Goal: Task Accomplishment & Management: Use online tool/utility

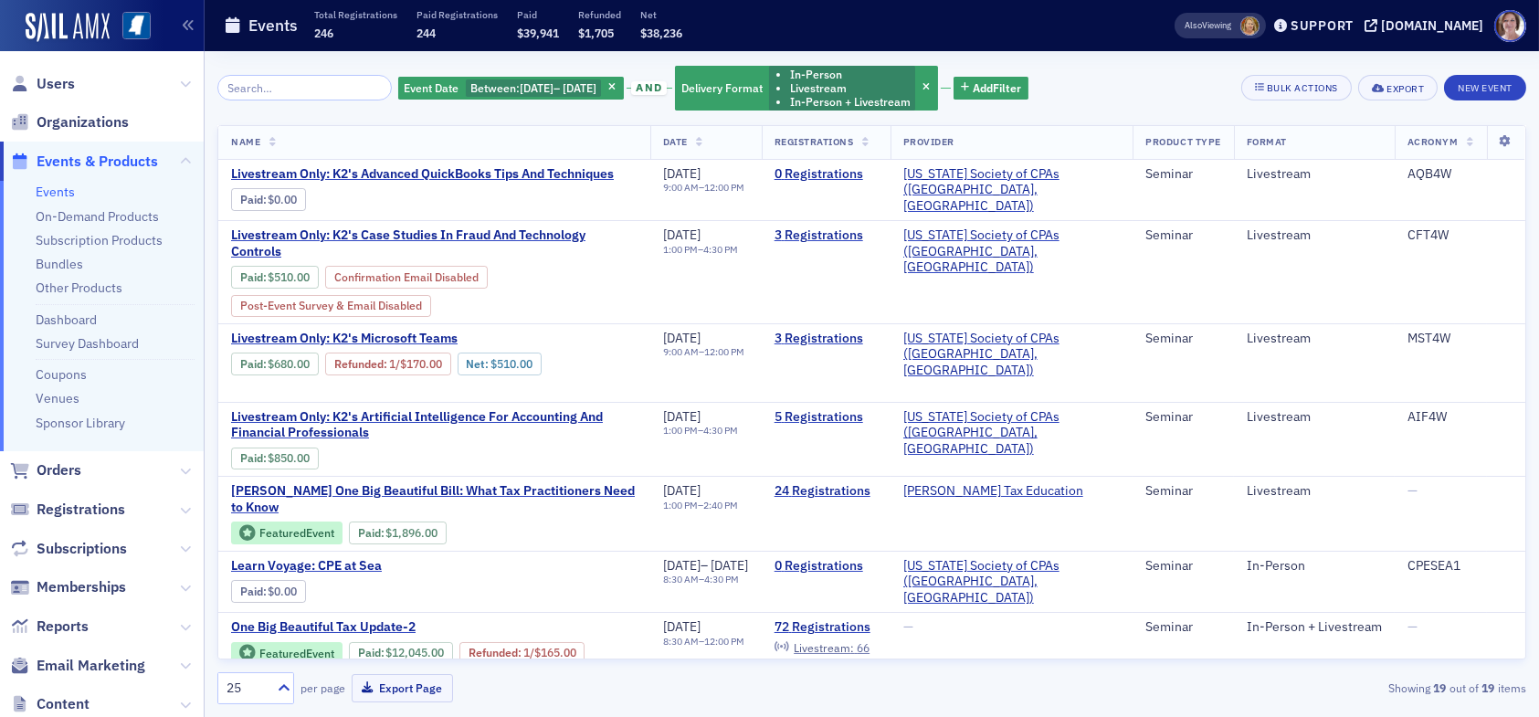
scroll to position [457, 0]
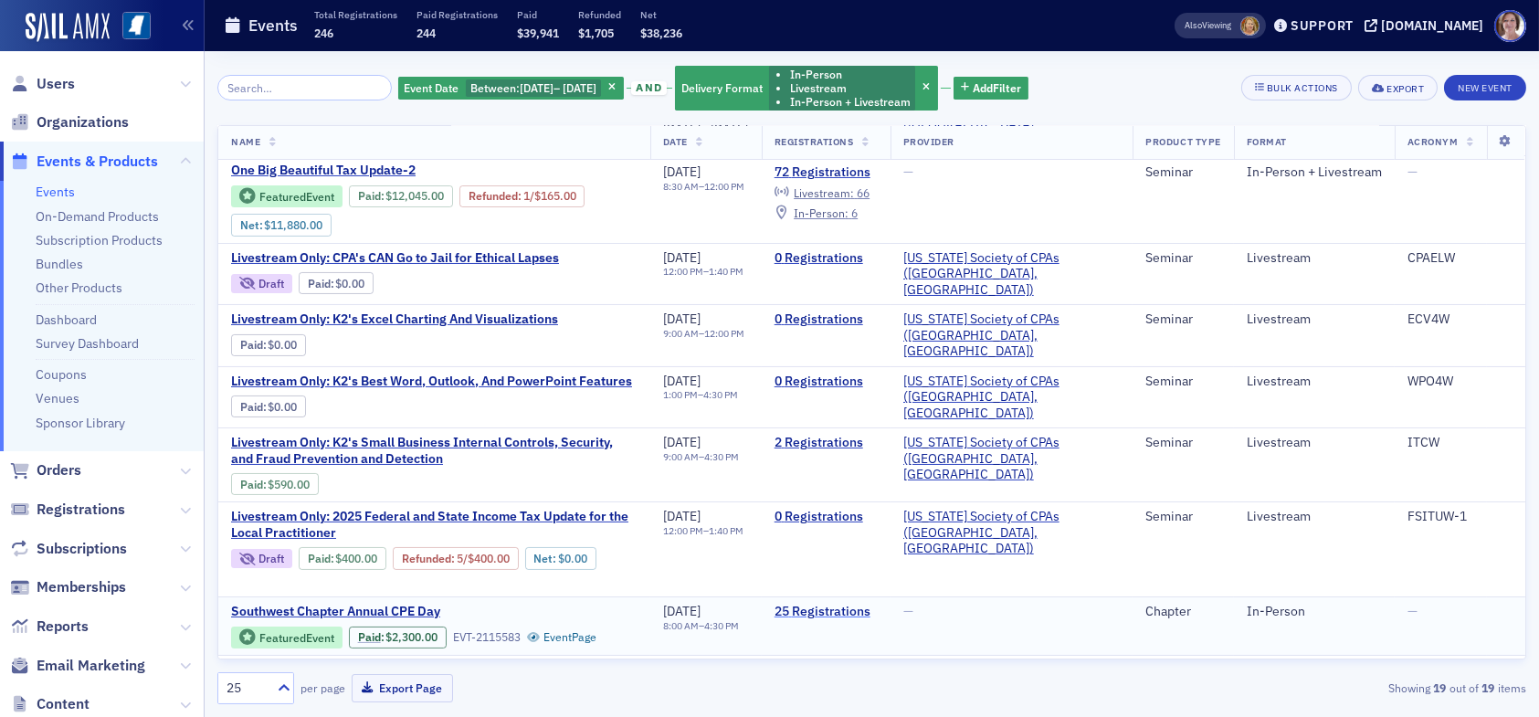
click at [874, 604] on link "25 Registrations" at bounding box center [825, 612] width 103 height 16
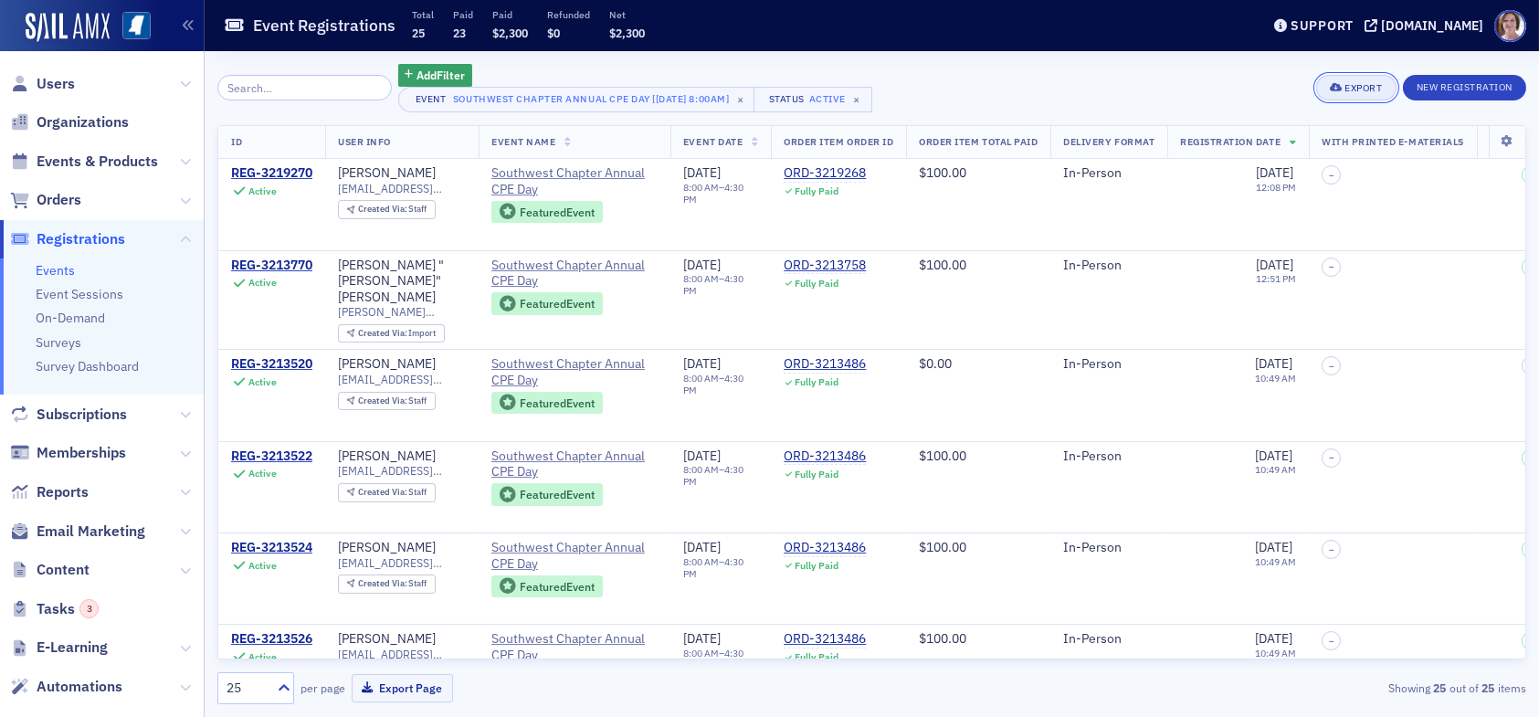
click at [1355, 87] on div "Export" at bounding box center [1362, 88] width 37 height 10
click at [1245, 146] on button "Export All ( 25 Event Registrations )" at bounding box center [1293, 149] width 197 height 29
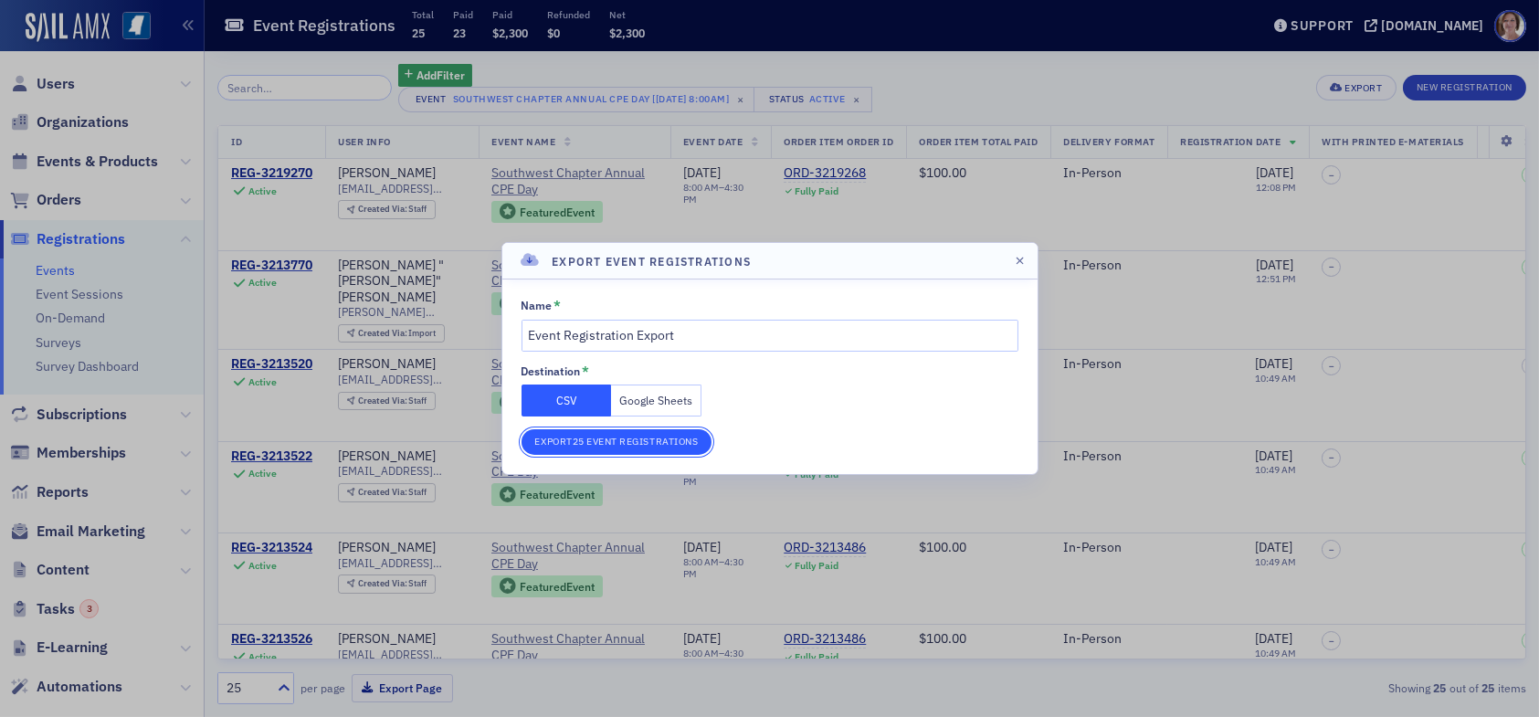
click at [626, 437] on button "Export 25 Event Registrations" at bounding box center [616, 442] width 191 height 26
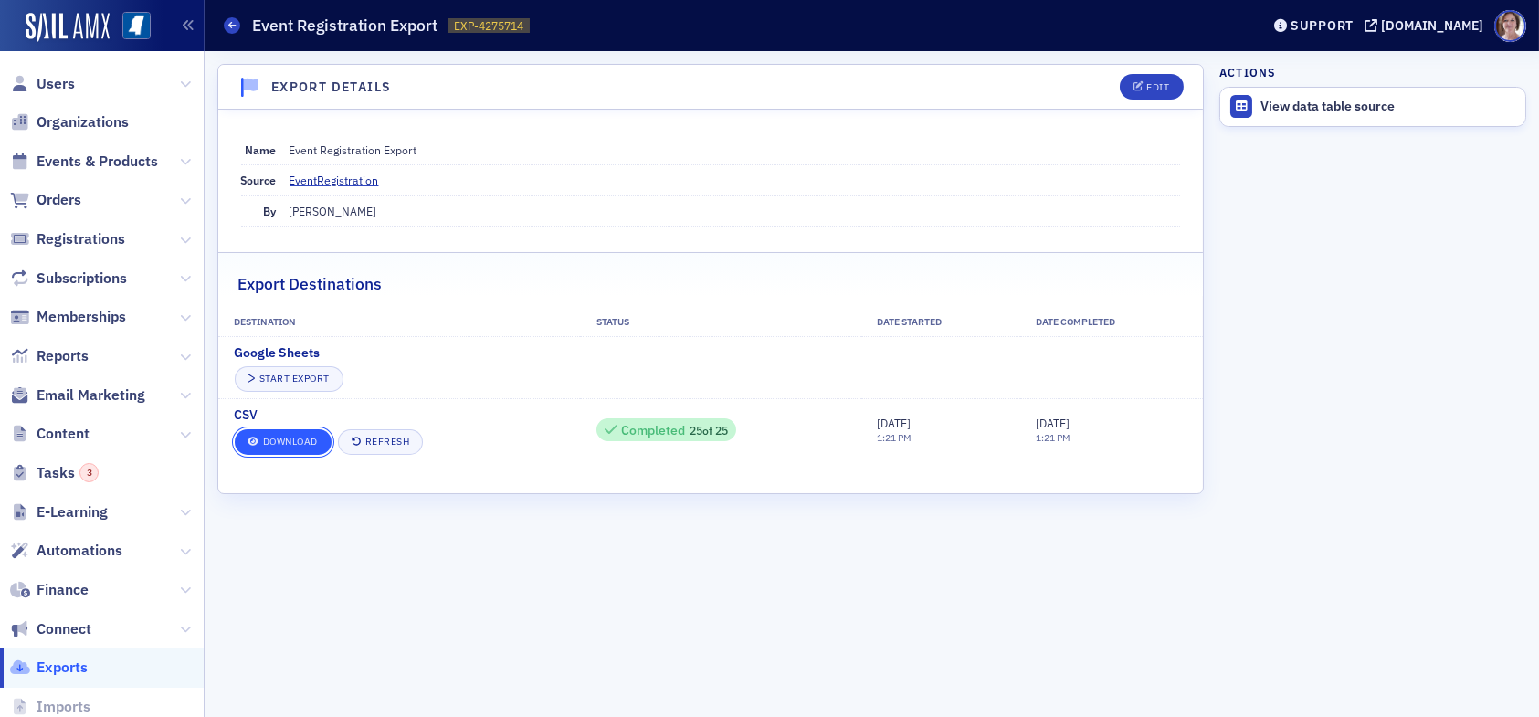
click at [279, 441] on link "Download" at bounding box center [283, 442] width 97 height 26
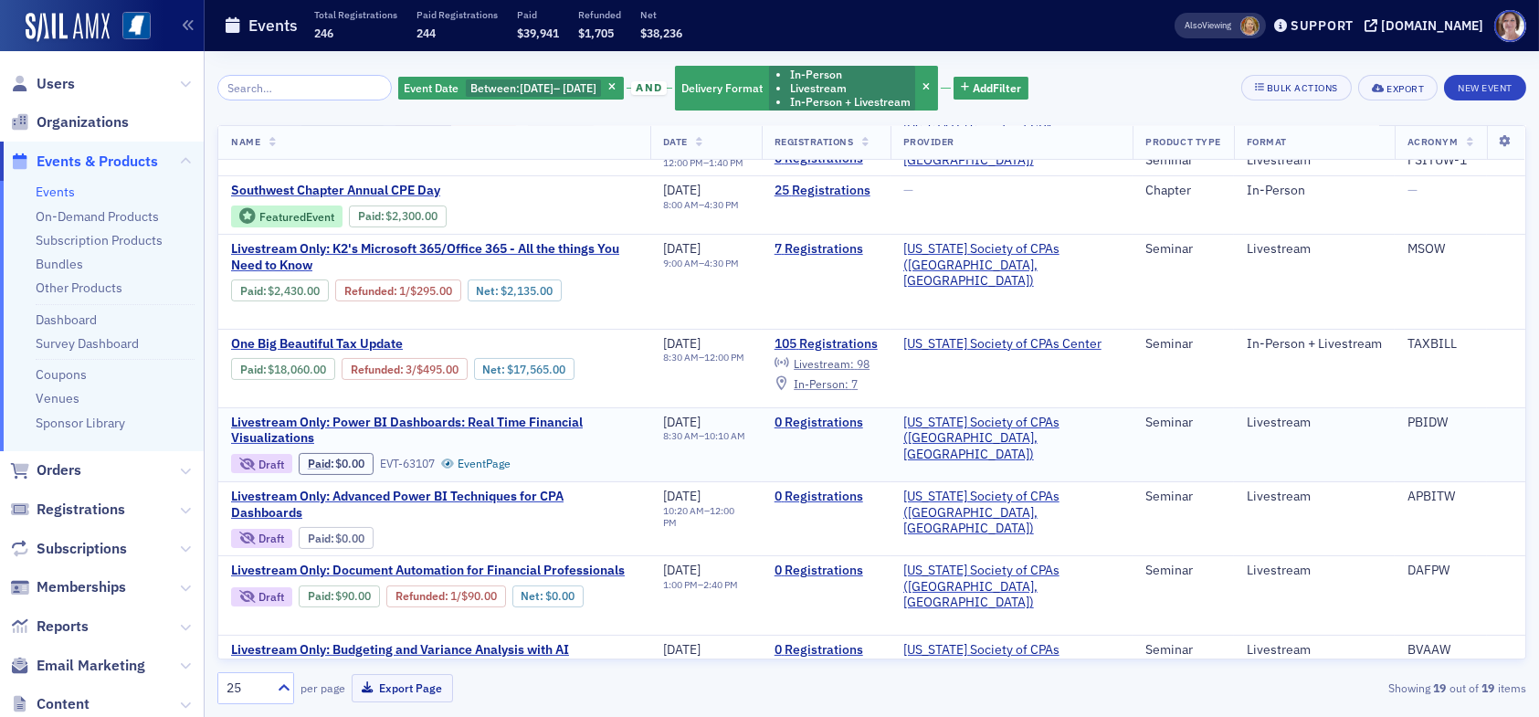
scroll to position [907, 0]
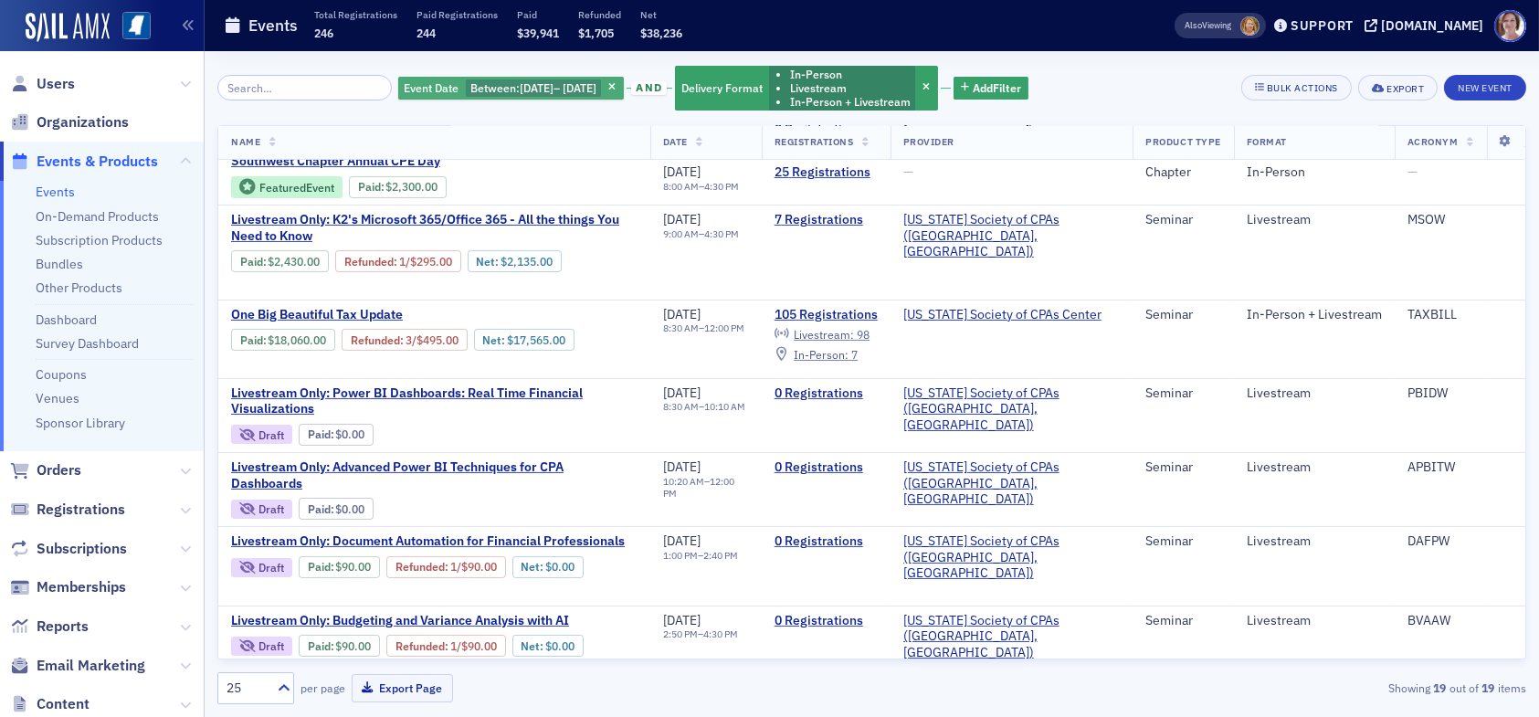
click at [544, 89] on span "[DATE]" at bounding box center [537, 87] width 34 height 15
select select "6"
select select "2025"
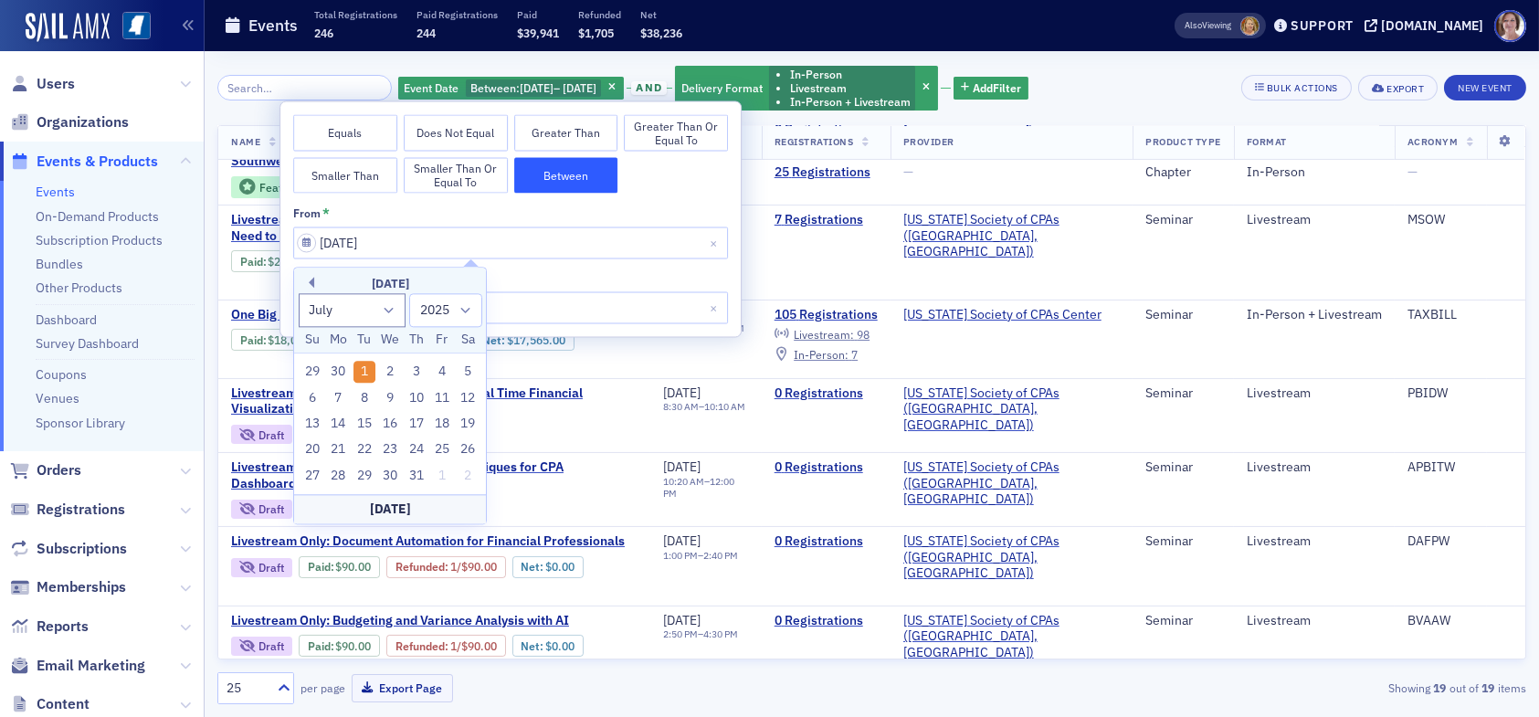
click at [418, 242] on input "07/01/2025" at bounding box center [510, 242] width 435 height 32
click at [616, 85] on icon "button" at bounding box center [611, 88] width 7 height 10
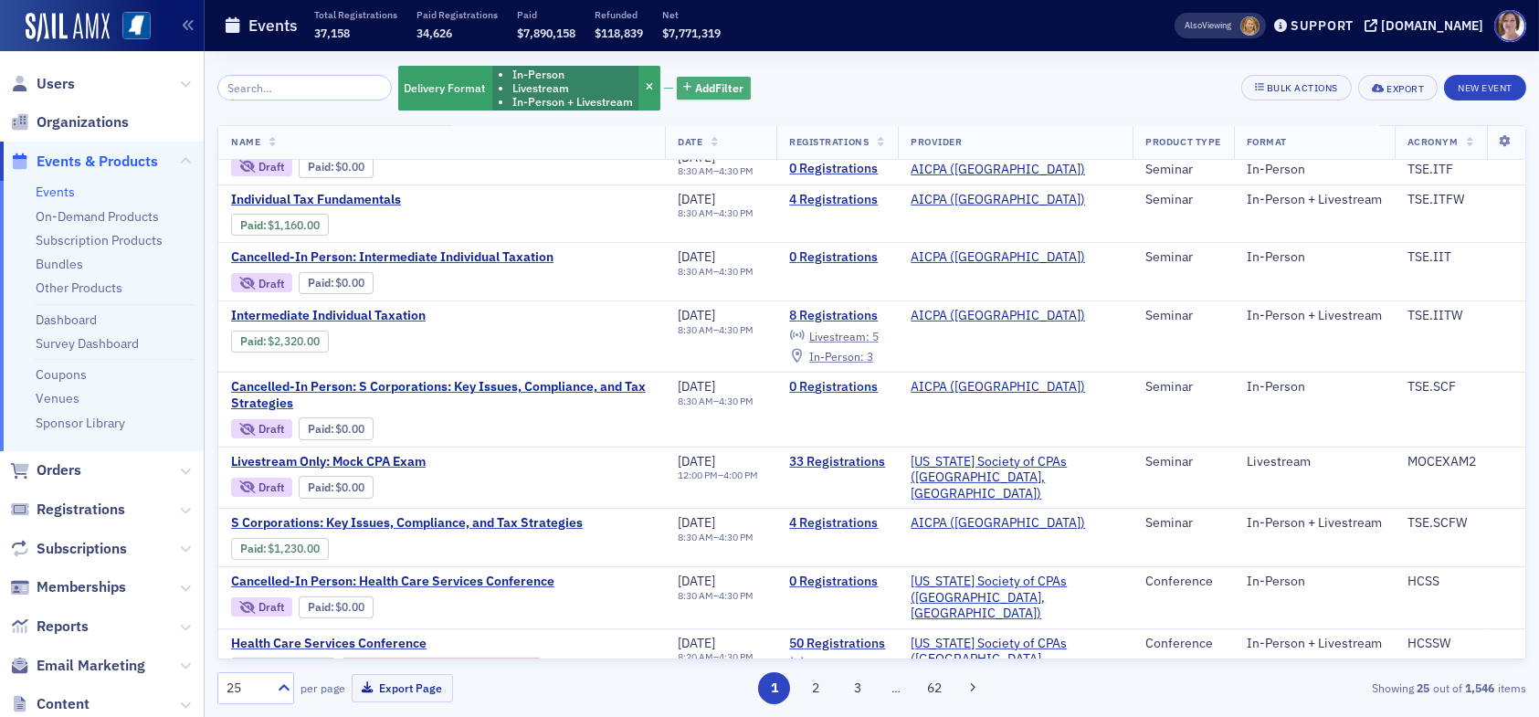
click at [701, 86] on span "Add Filter" at bounding box center [719, 87] width 48 height 16
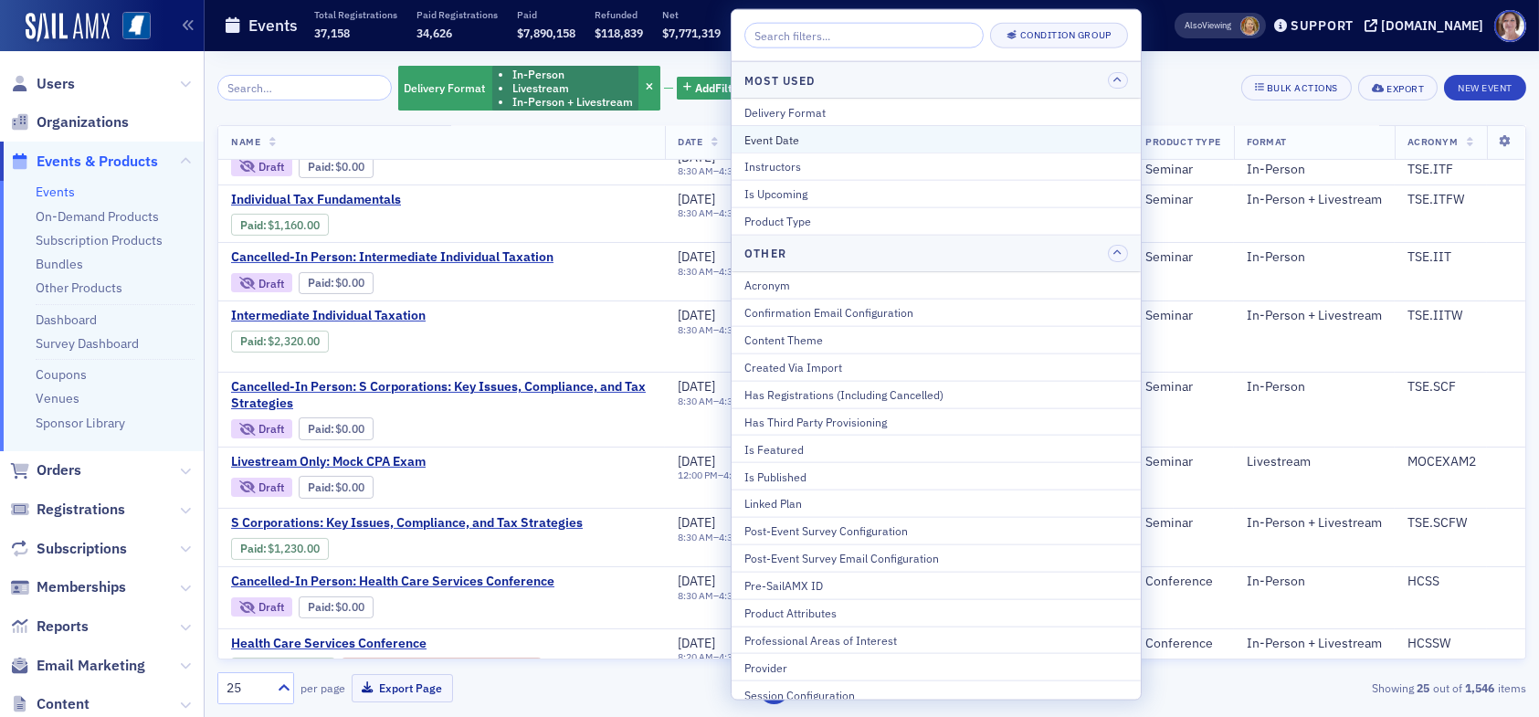
click at [797, 139] on div "Event Date" at bounding box center [936, 139] width 384 height 16
select select "9"
select select "2025"
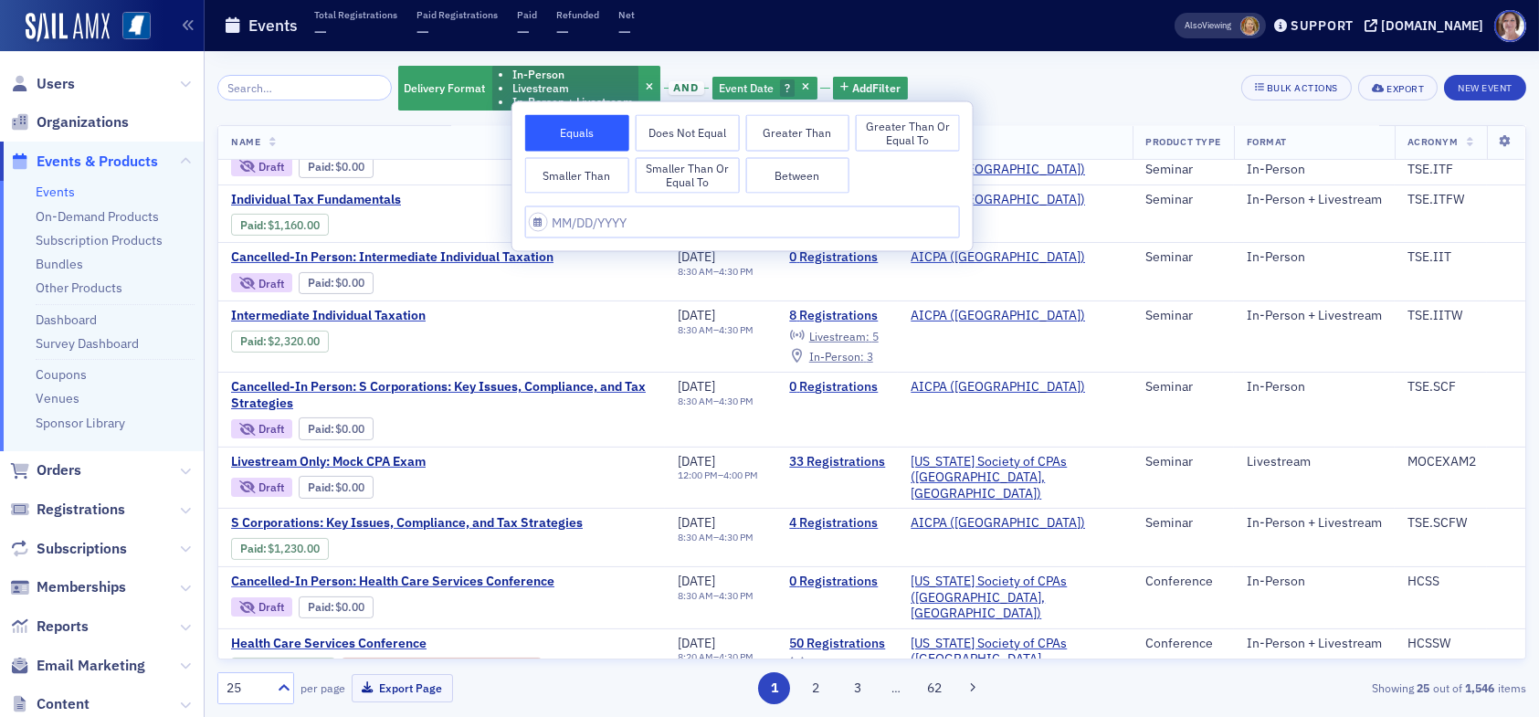
click at [817, 174] on button "Between" at bounding box center [797, 175] width 104 height 37
select select "9"
select select "2025"
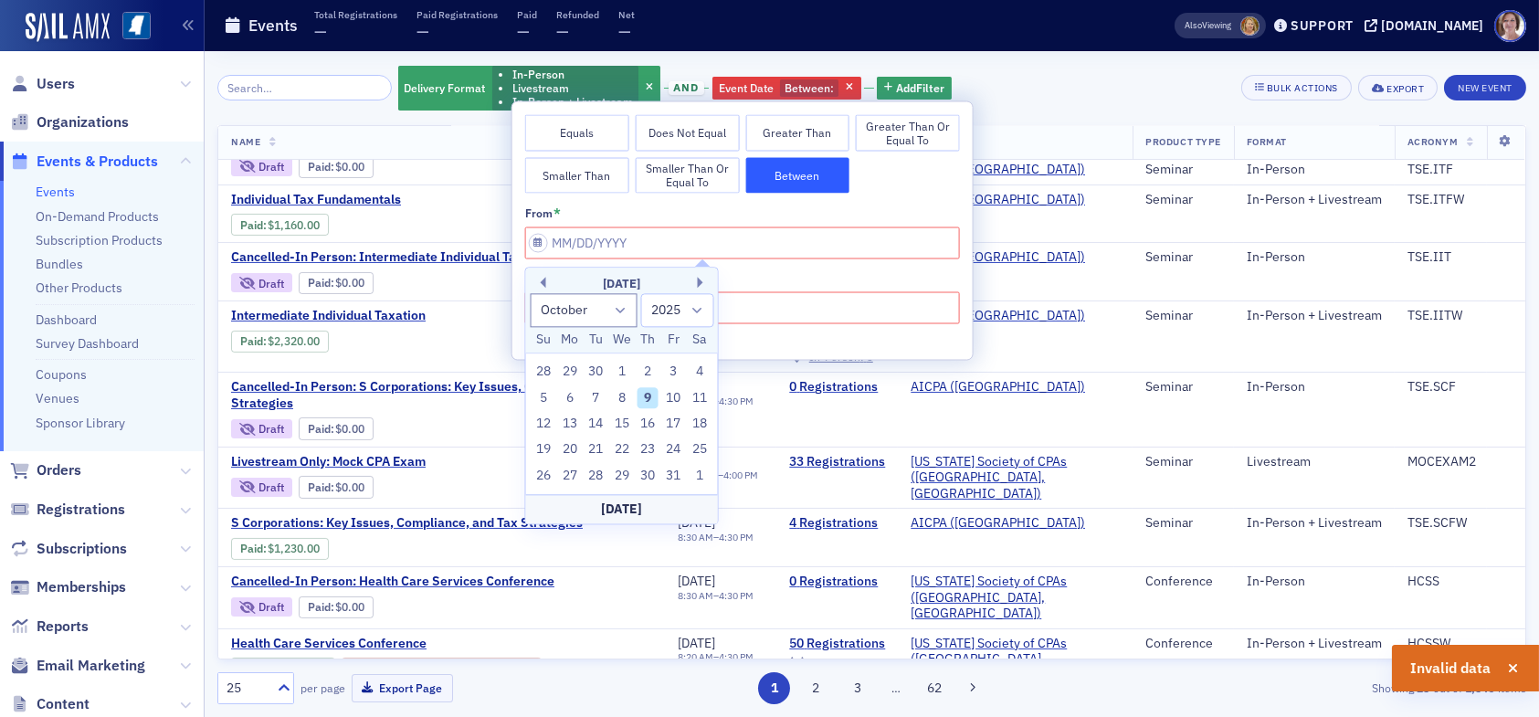
click at [653, 238] on input "This field is required." at bounding box center [742, 242] width 435 height 32
click at [541, 281] on button "Previous Month" at bounding box center [540, 282] width 11 height 11
click at [701, 279] on button "Next Month" at bounding box center [703, 282] width 11 height 11
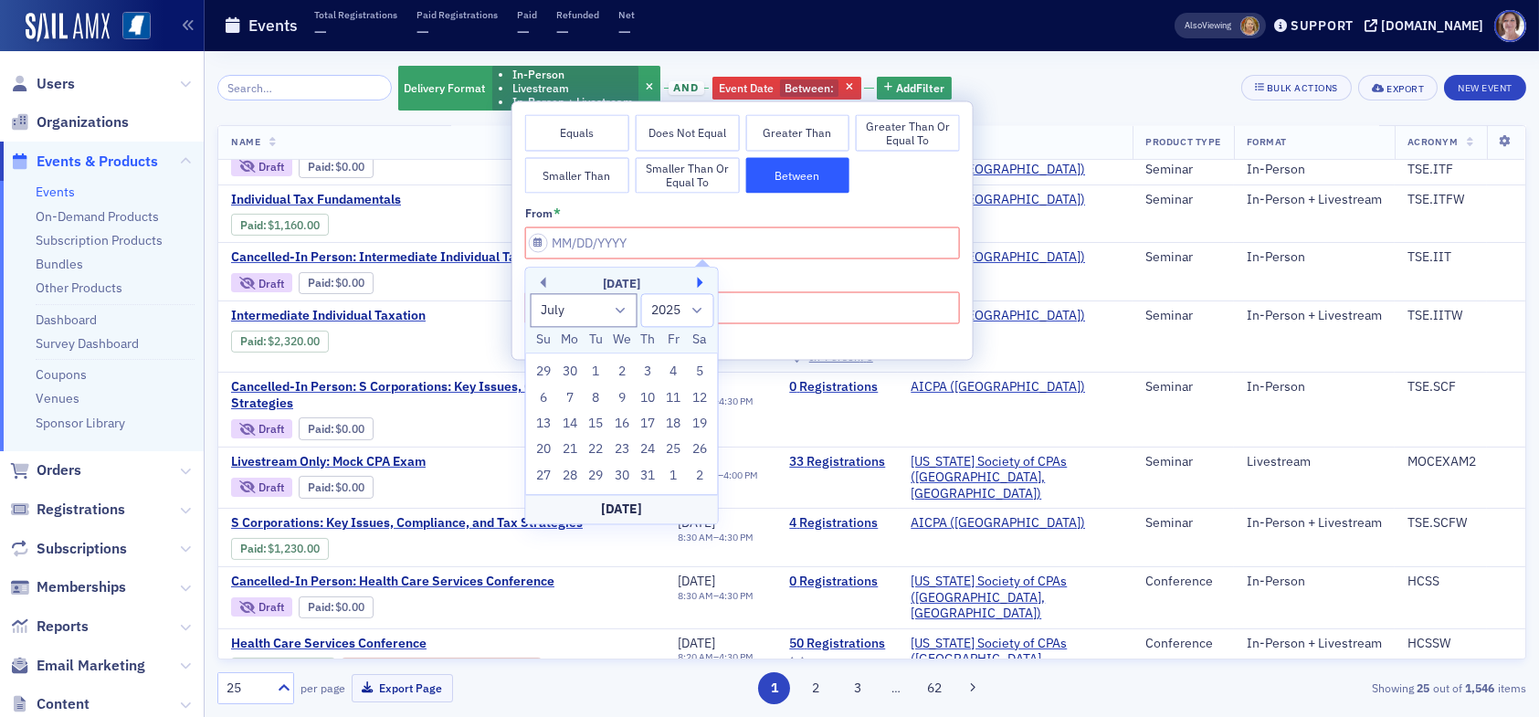
select select "7"
click at [674, 372] on div "1" at bounding box center [674, 373] width 22 height 22
type input "08/01/2025"
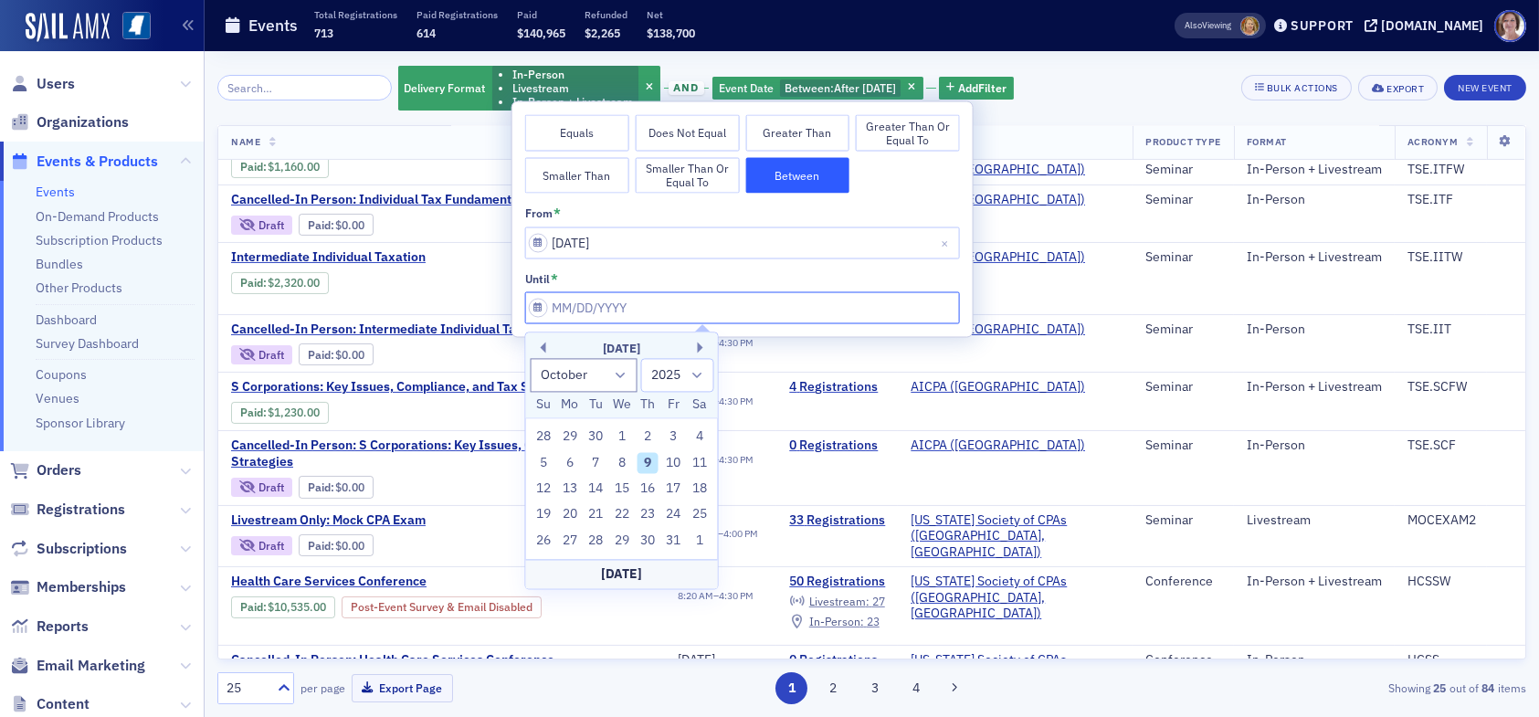
click at [645, 304] on input "from *" at bounding box center [742, 307] width 435 height 32
click at [538, 344] on button "Previous Month" at bounding box center [540, 347] width 11 height 11
click at [541, 344] on button "Previous Month" at bounding box center [540, 347] width 11 height 11
select select "7"
click at [541, 565] on div "31" at bounding box center [543, 567] width 22 height 22
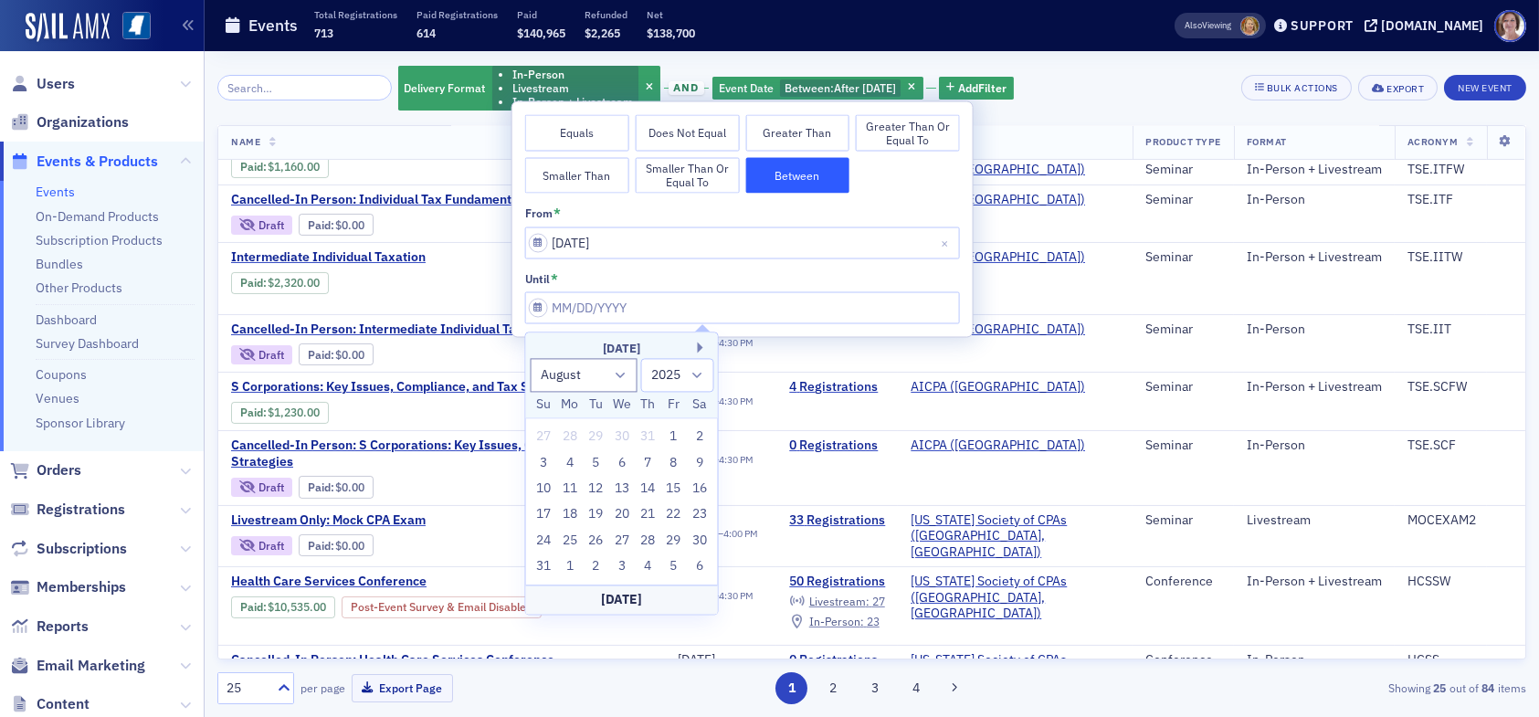
type input "08/31/2025"
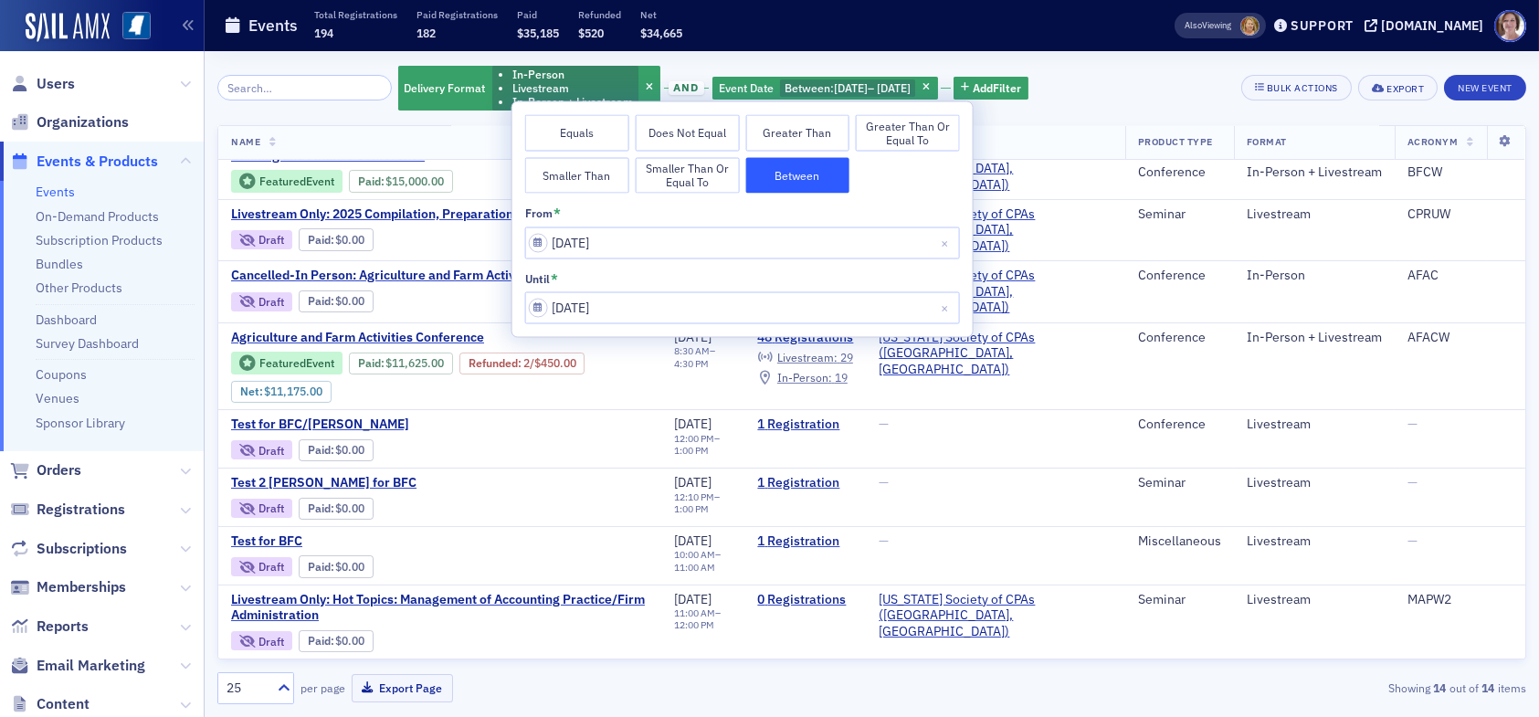
scroll to position [402, 0]
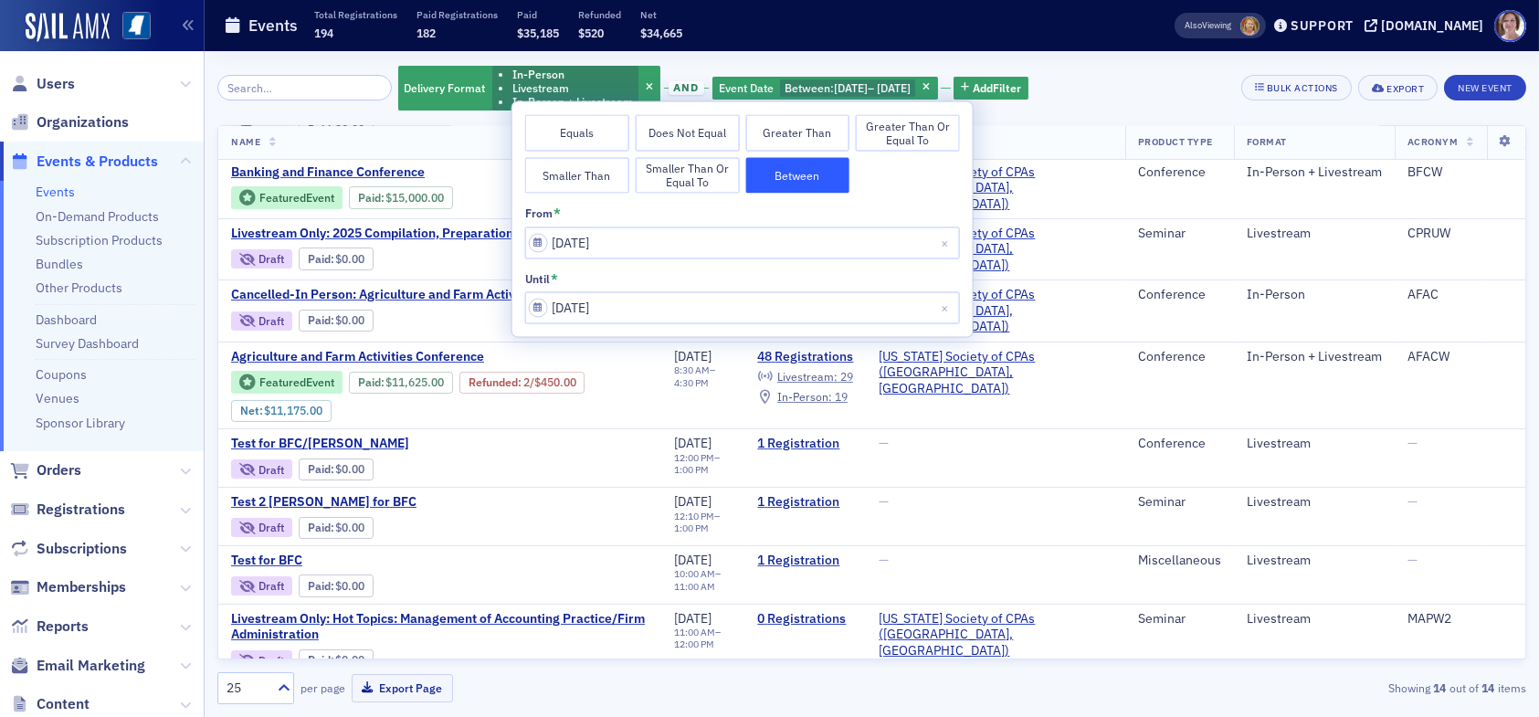
click at [1128, 91] on div "Delivery Format In-Person Livestream In-Person + Livestream and Event Date Betw…" at bounding box center [871, 88] width 1309 height 48
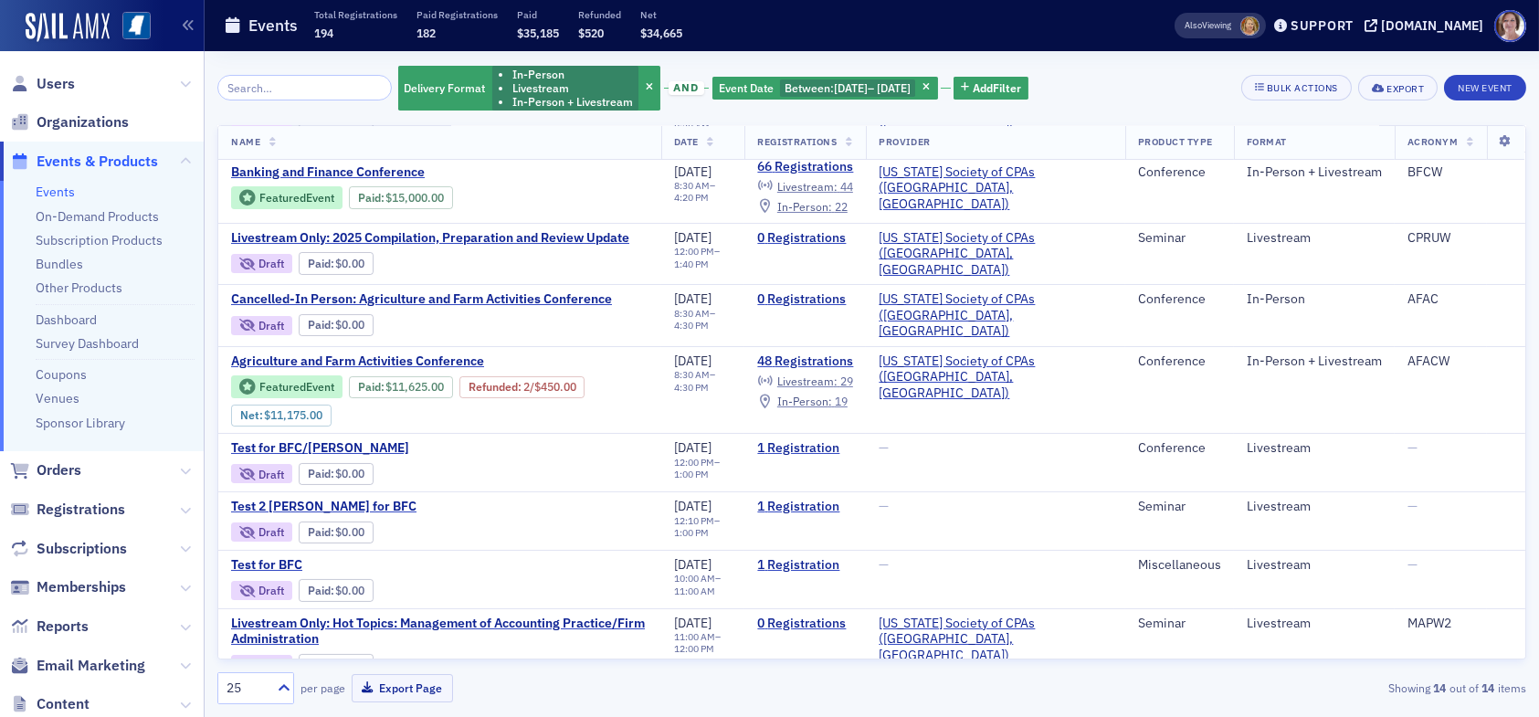
scroll to position [402, 0]
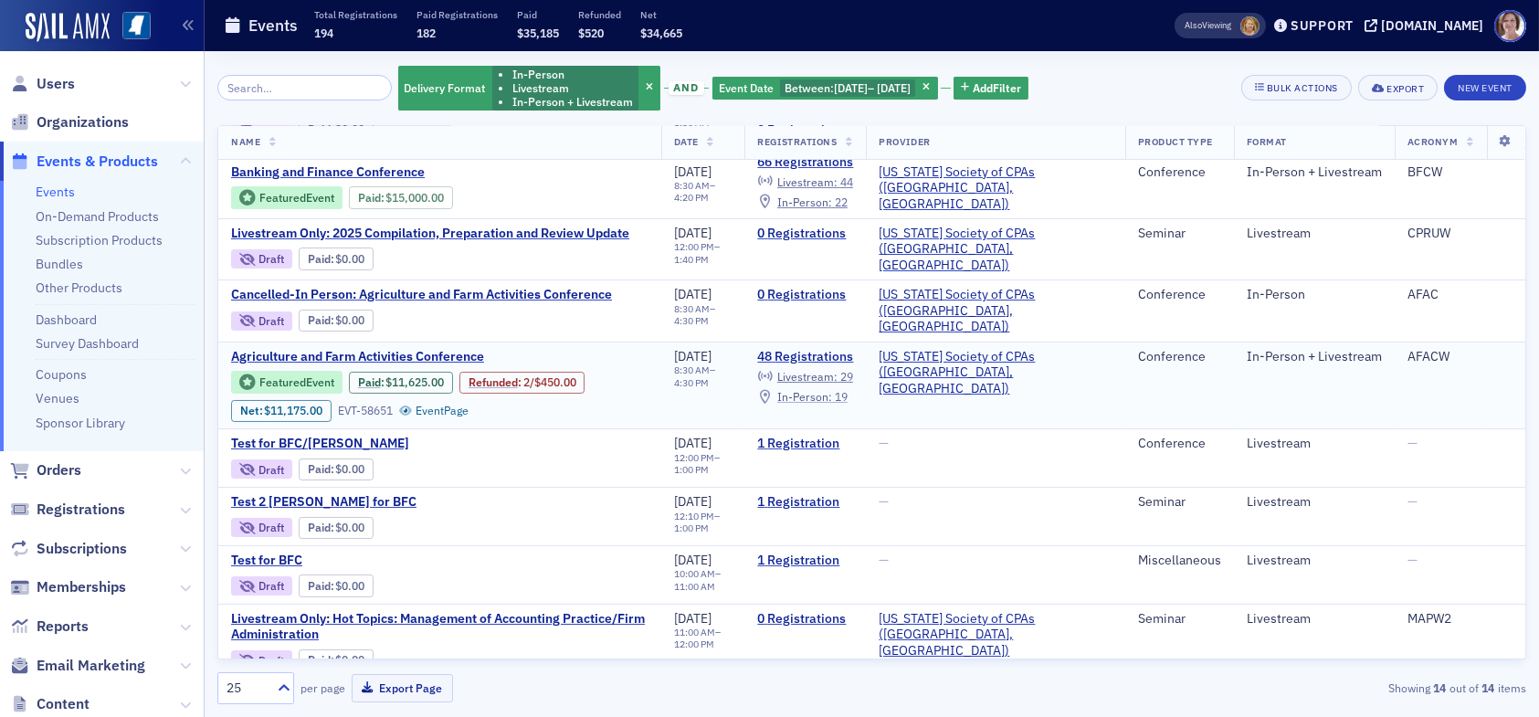
click at [832, 389] on span "In-Person :" at bounding box center [804, 396] width 55 height 15
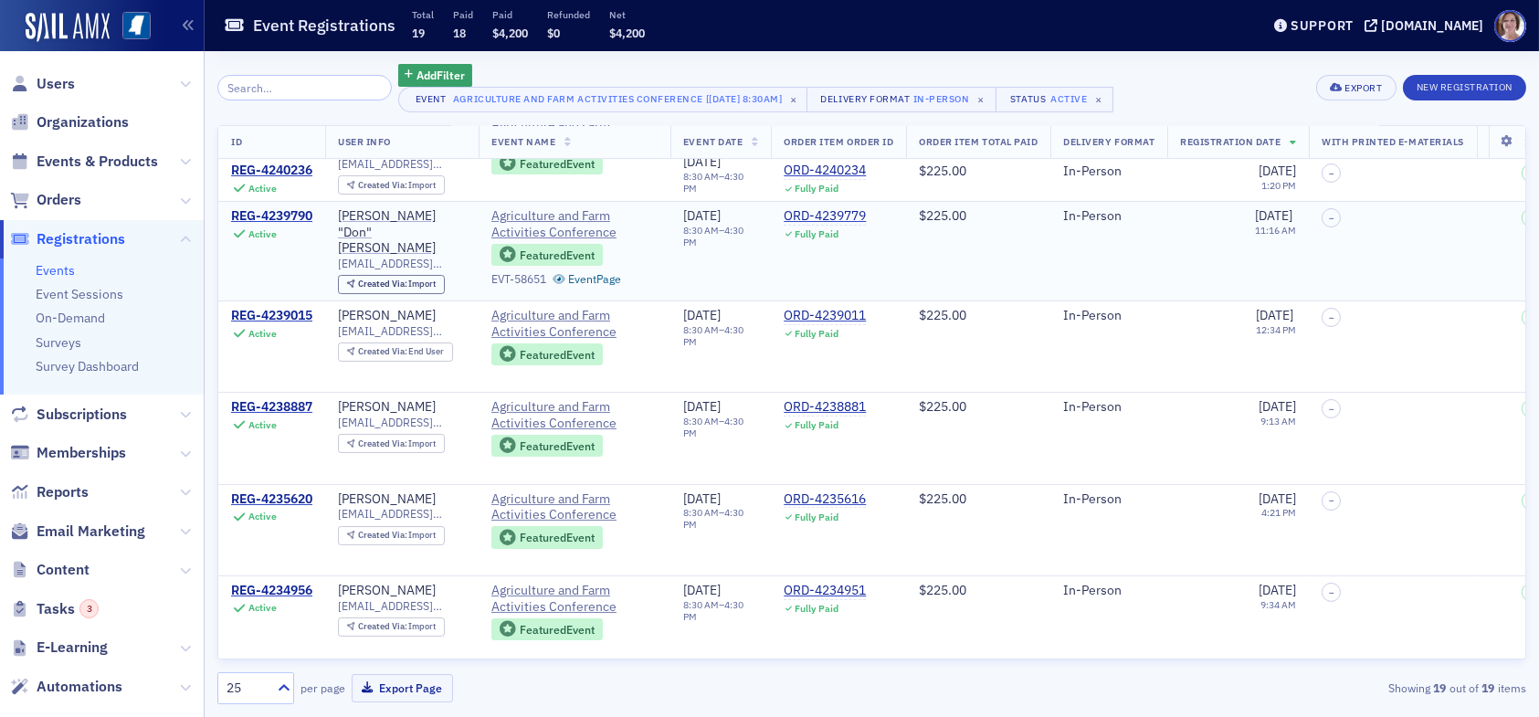
scroll to position [365, 0]
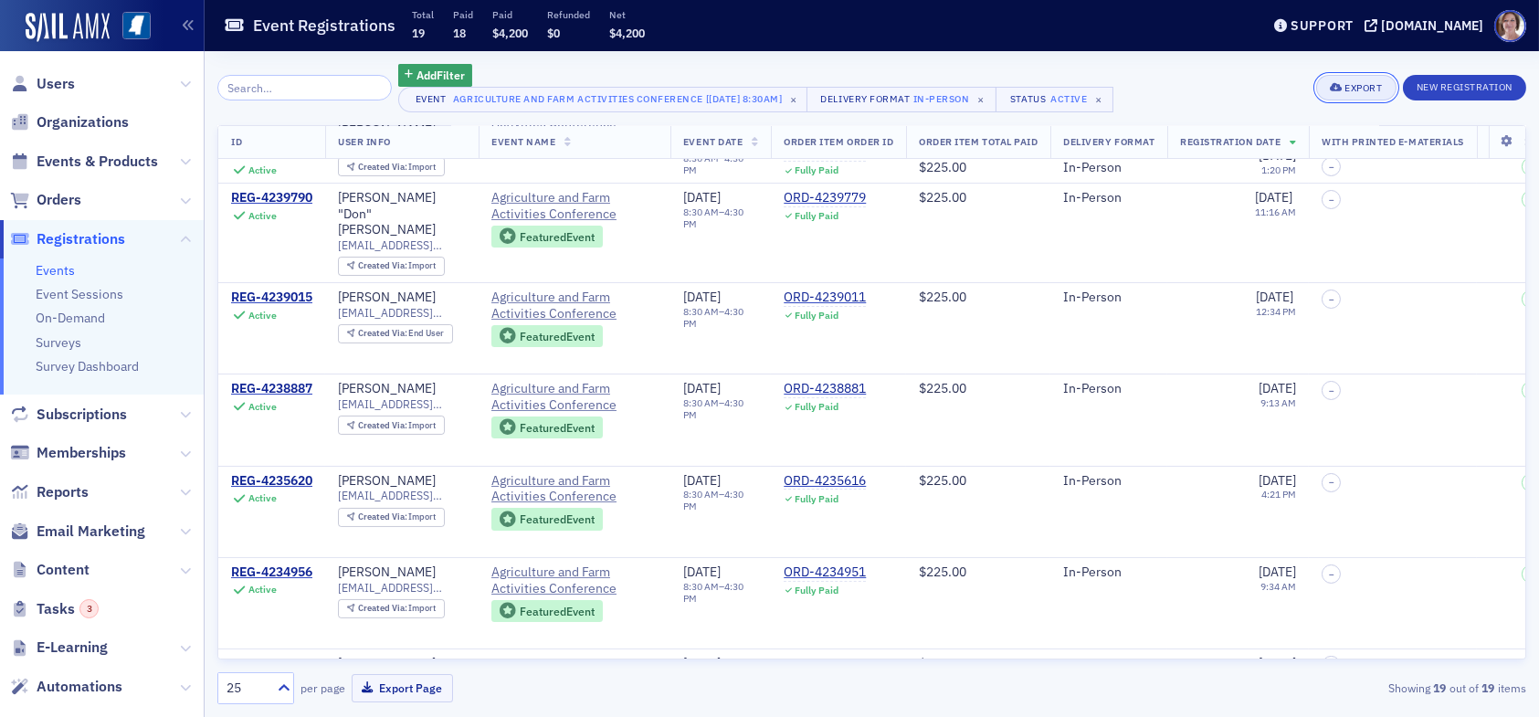
click at [1370, 87] on div "Export" at bounding box center [1362, 88] width 37 height 10
click at [1271, 153] on button "Export All ( 19 Event Registrations )" at bounding box center [1293, 149] width 197 height 29
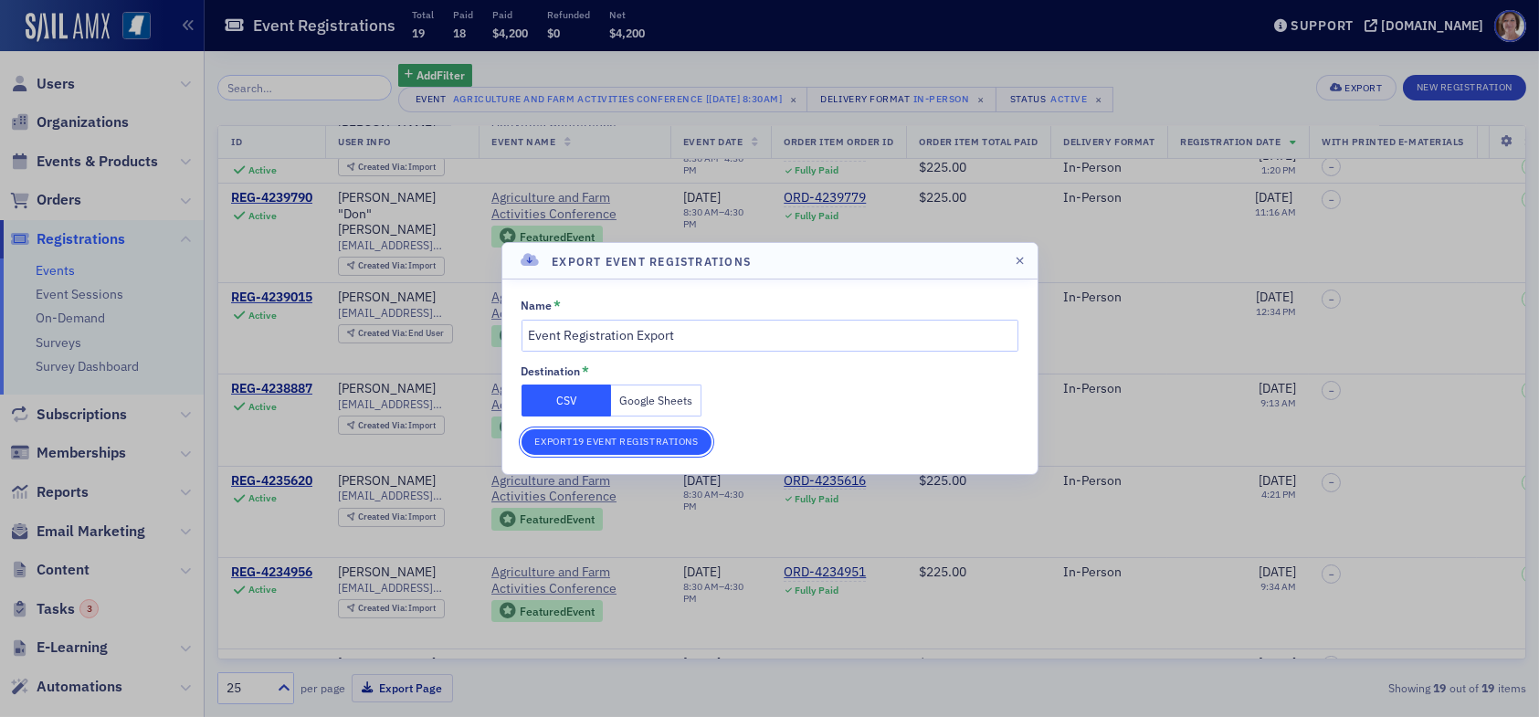
click at [592, 447] on button "Export 19 Event Registrations" at bounding box center [616, 442] width 191 height 26
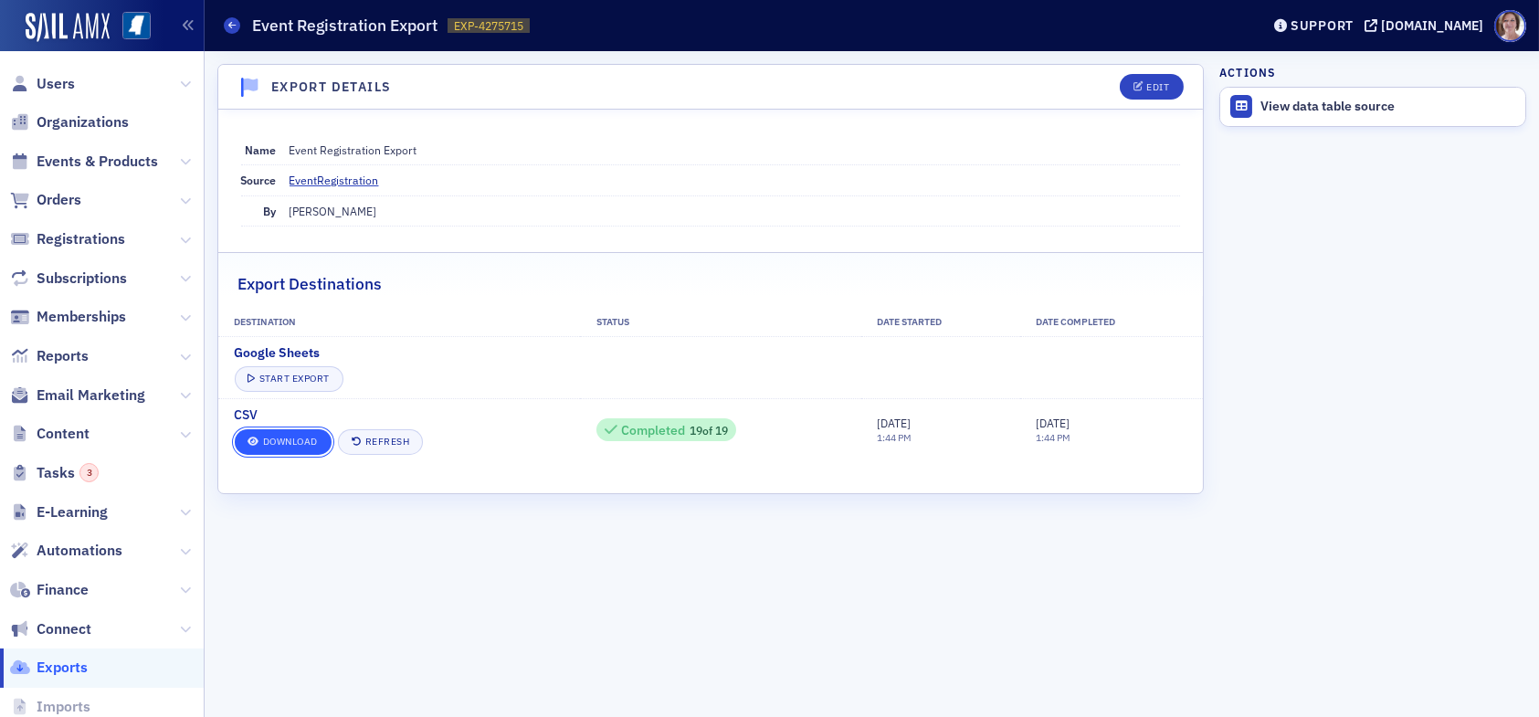
click at [281, 441] on link "Download" at bounding box center [283, 442] width 97 height 26
click at [58, 79] on span "Users" at bounding box center [56, 84] width 38 height 20
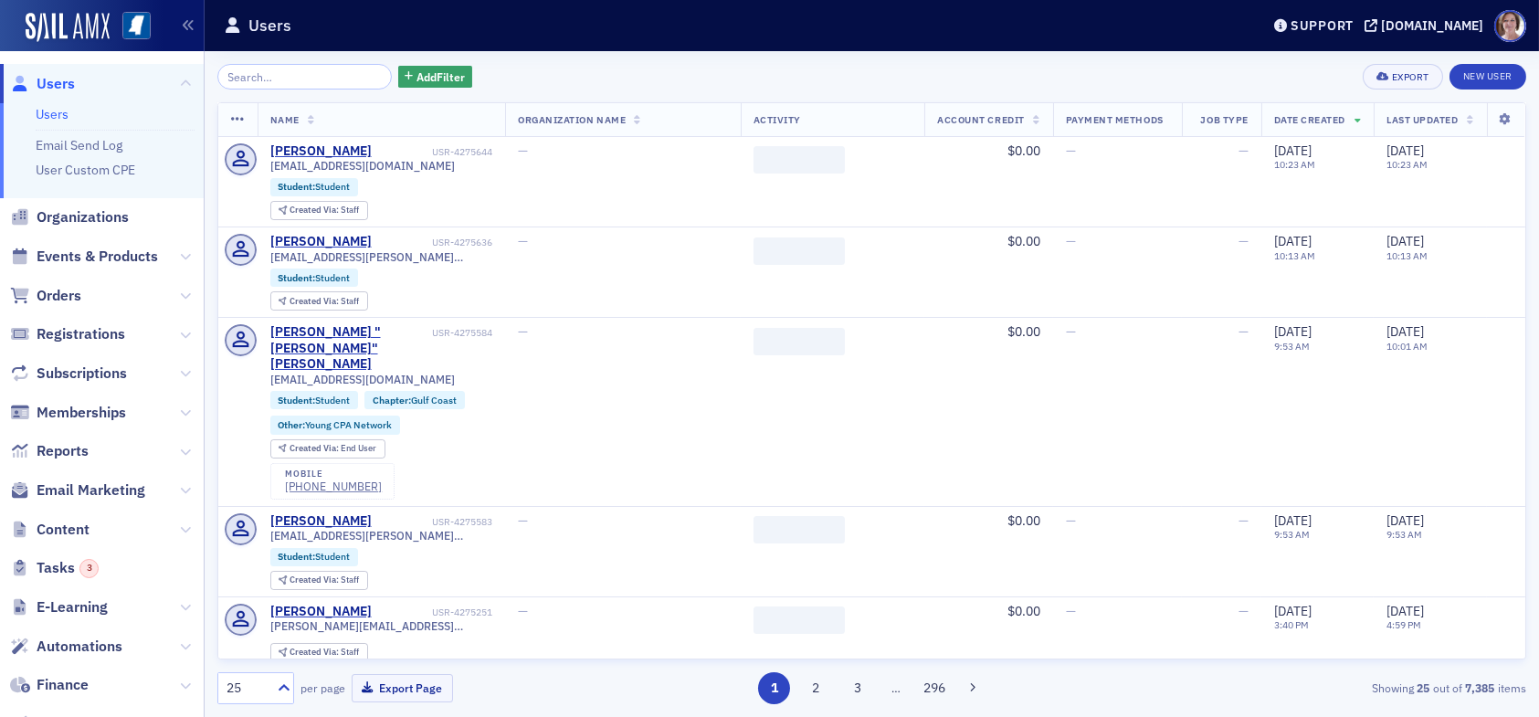
click at [294, 79] on input "search" at bounding box center [304, 77] width 174 height 26
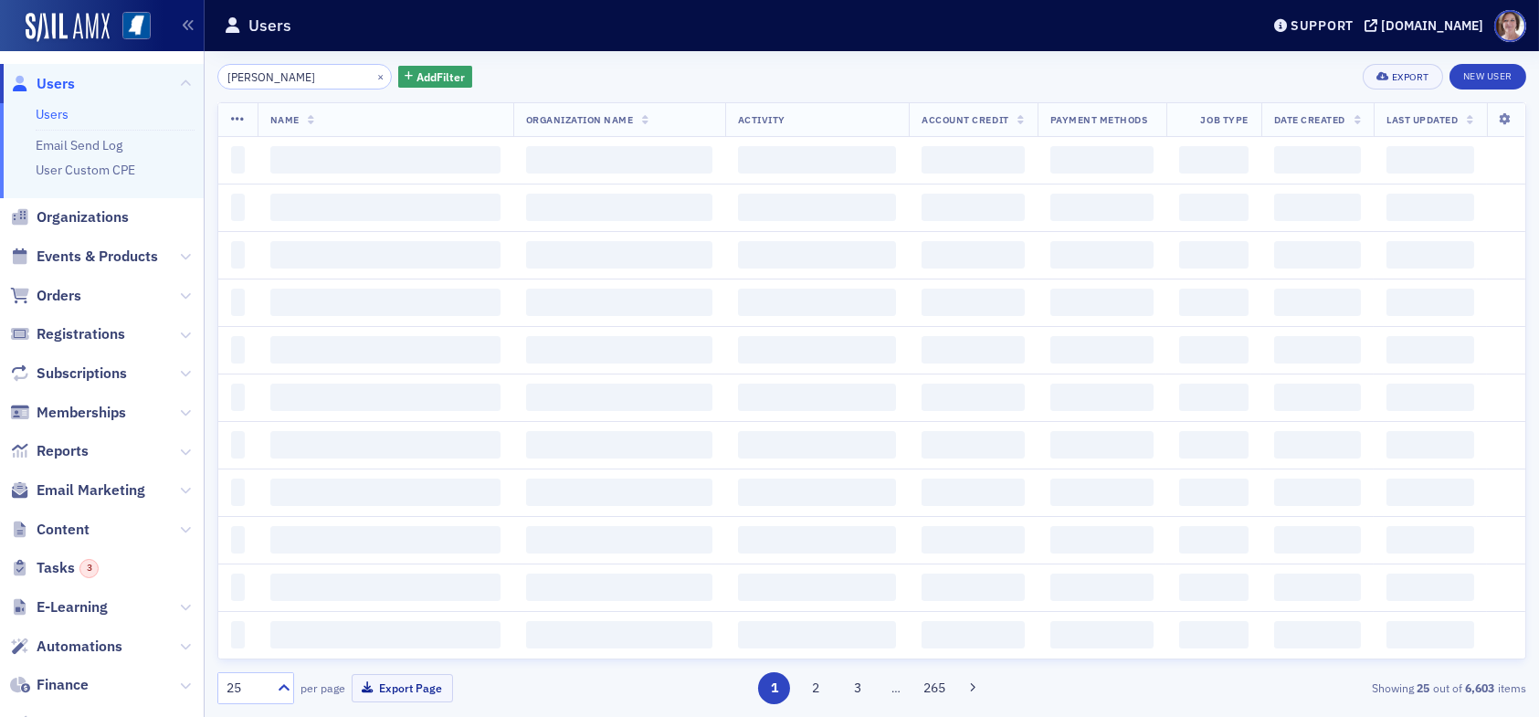
type input "carlton edmondson"
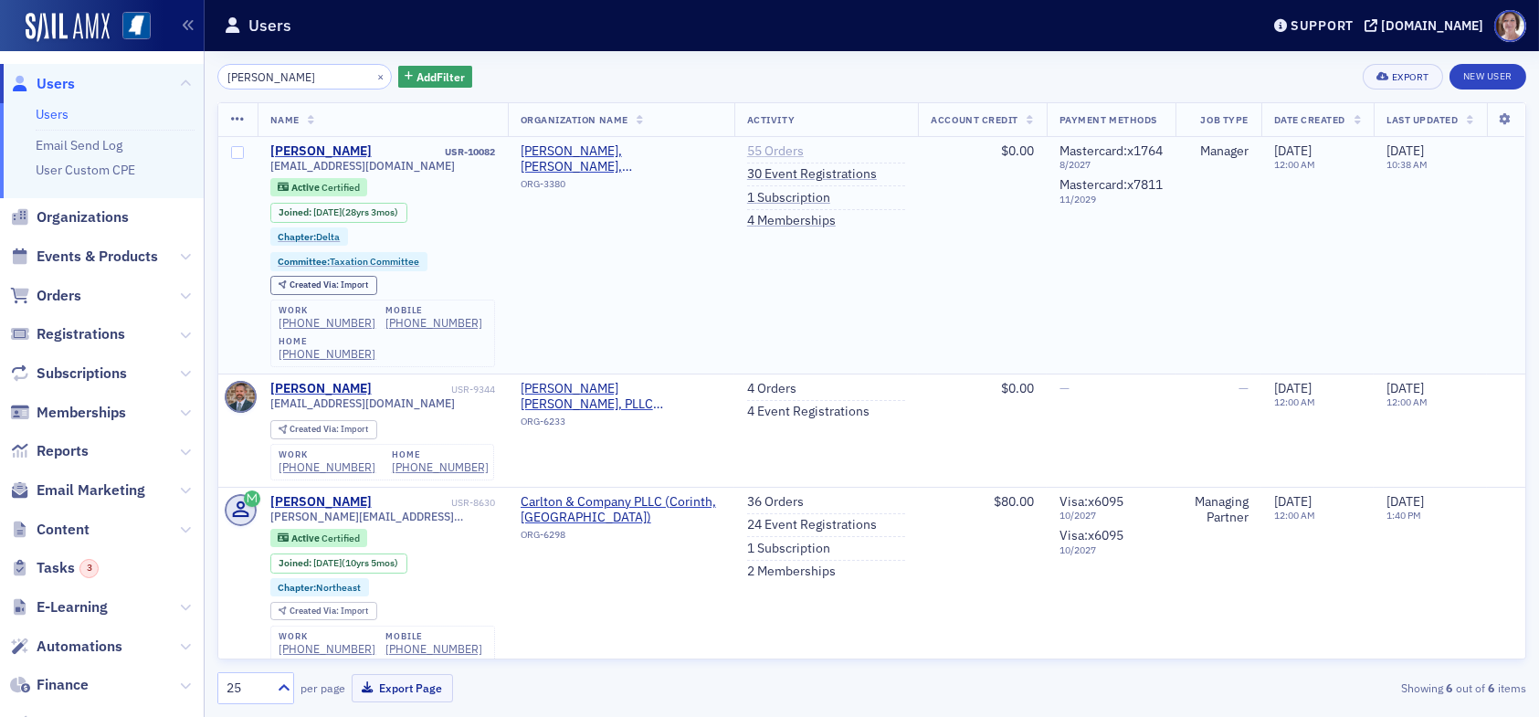
click at [757, 151] on link "55 Orders" at bounding box center [775, 151] width 57 height 16
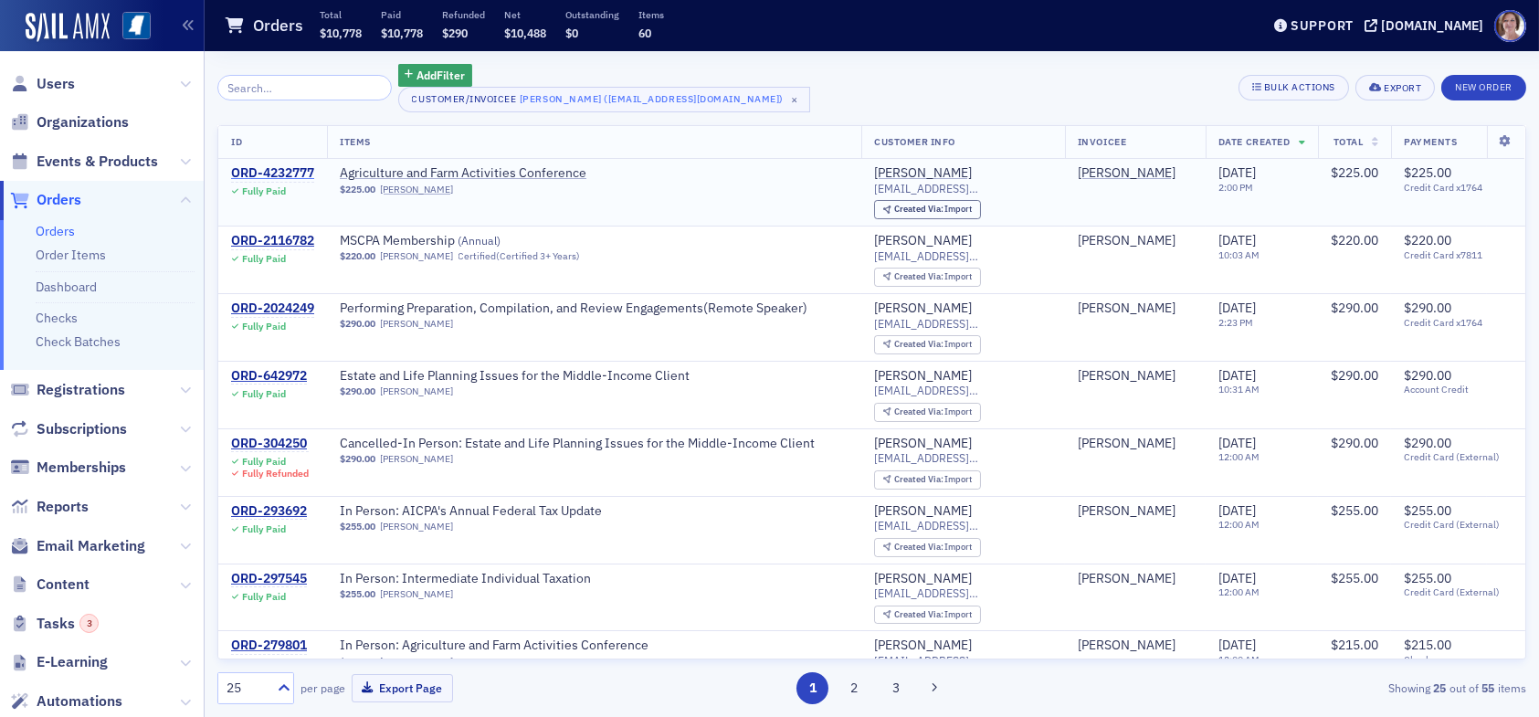
click at [278, 174] on div "ORD-4232777" at bounding box center [272, 173] width 83 height 16
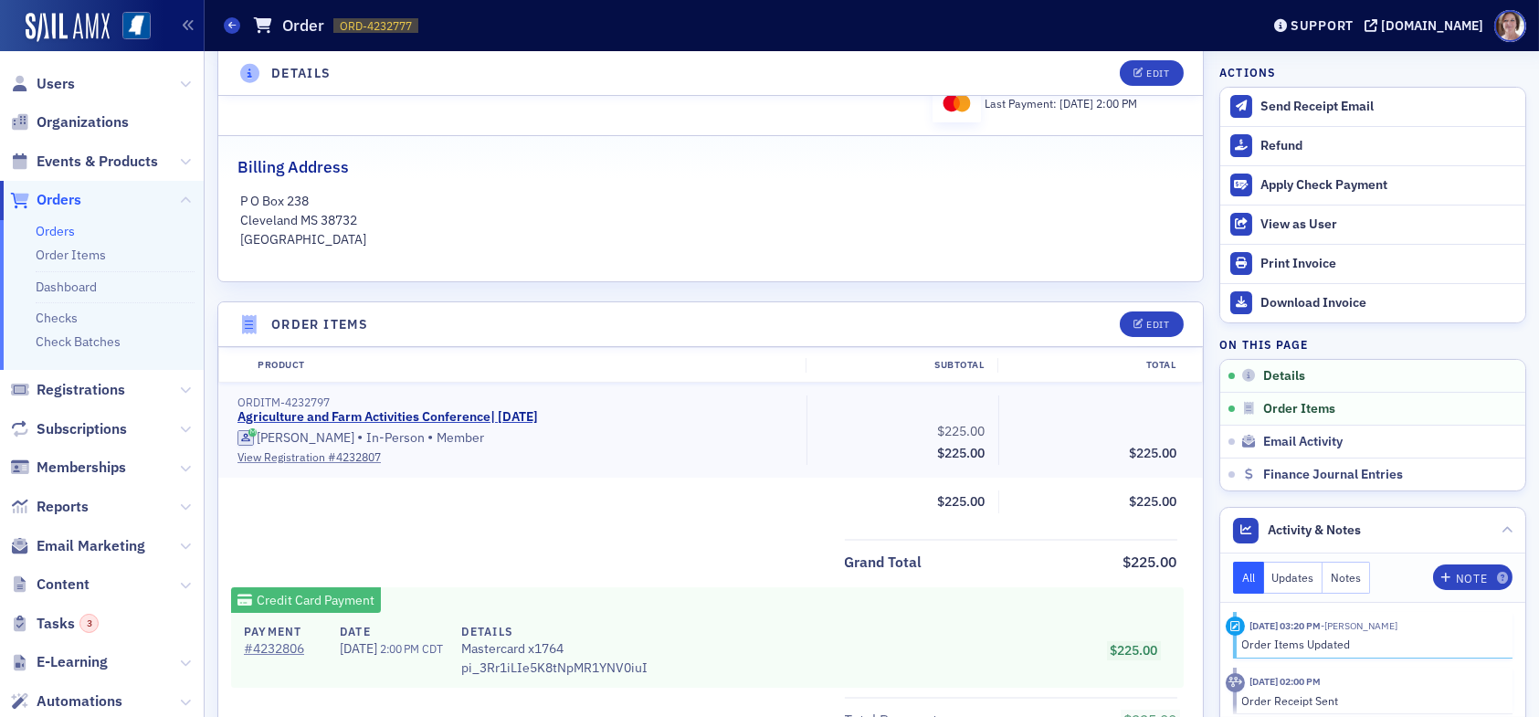
scroll to position [365, 0]
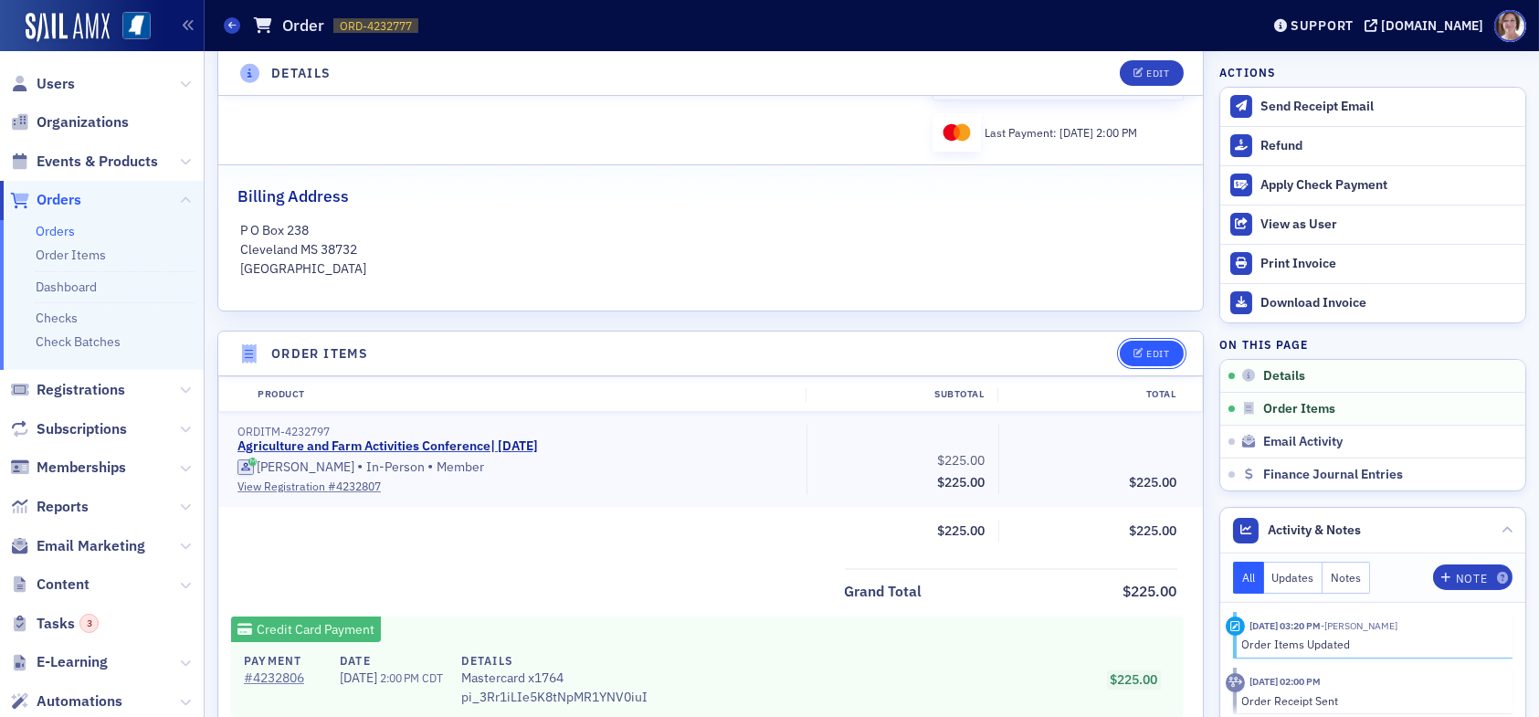
click at [1146, 349] on div "Edit" at bounding box center [1157, 354] width 23 height 10
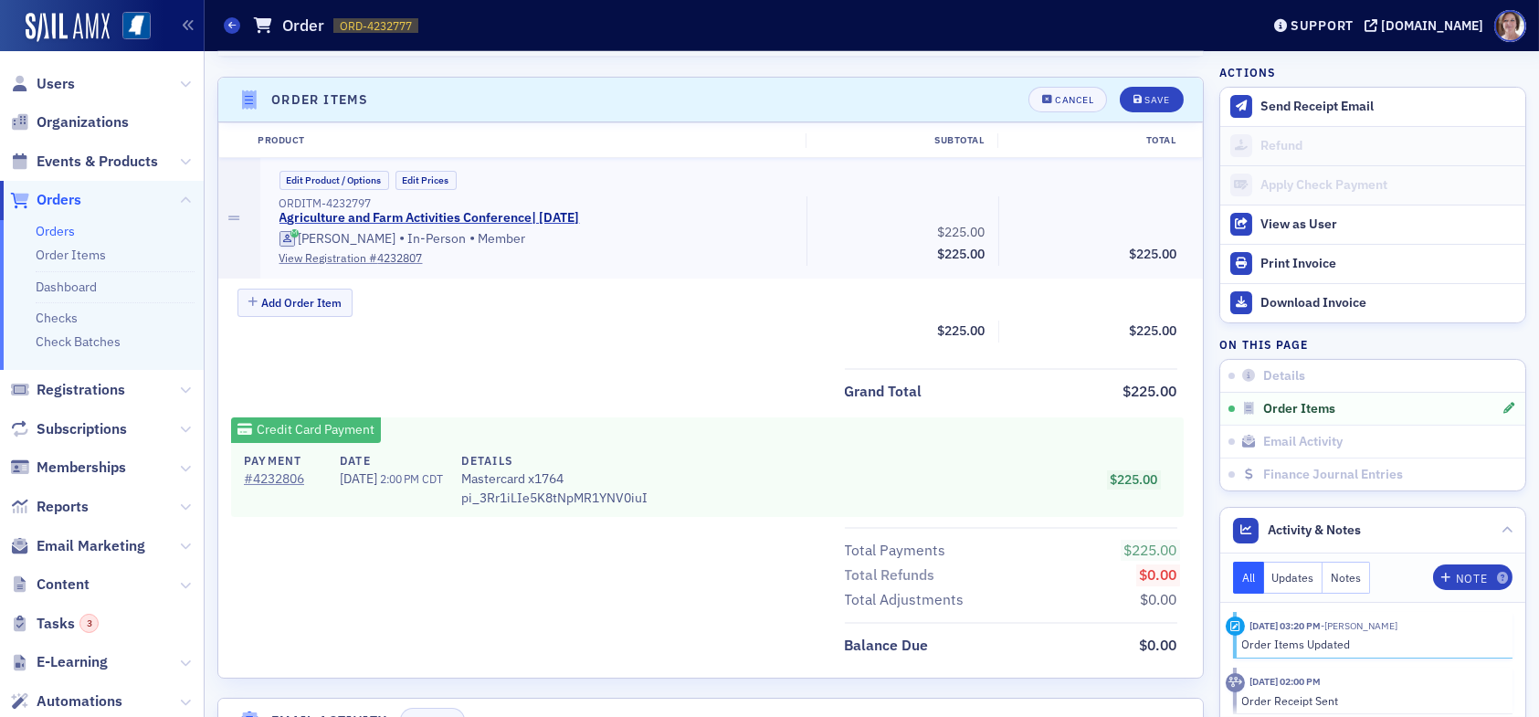
scroll to position [634, 0]
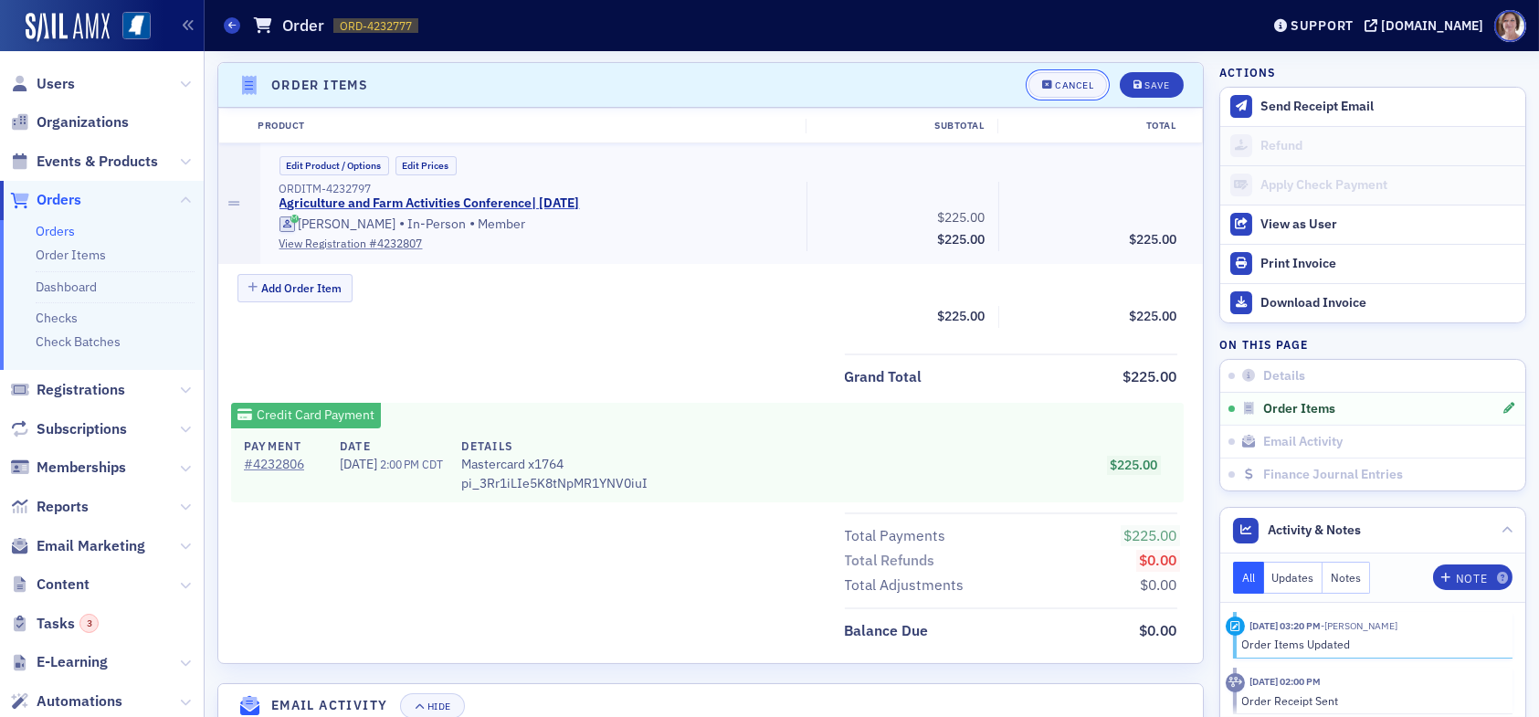
click at [1037, 88] on button "Cancel" at bounding box center [1067, 85] width 79 height 26
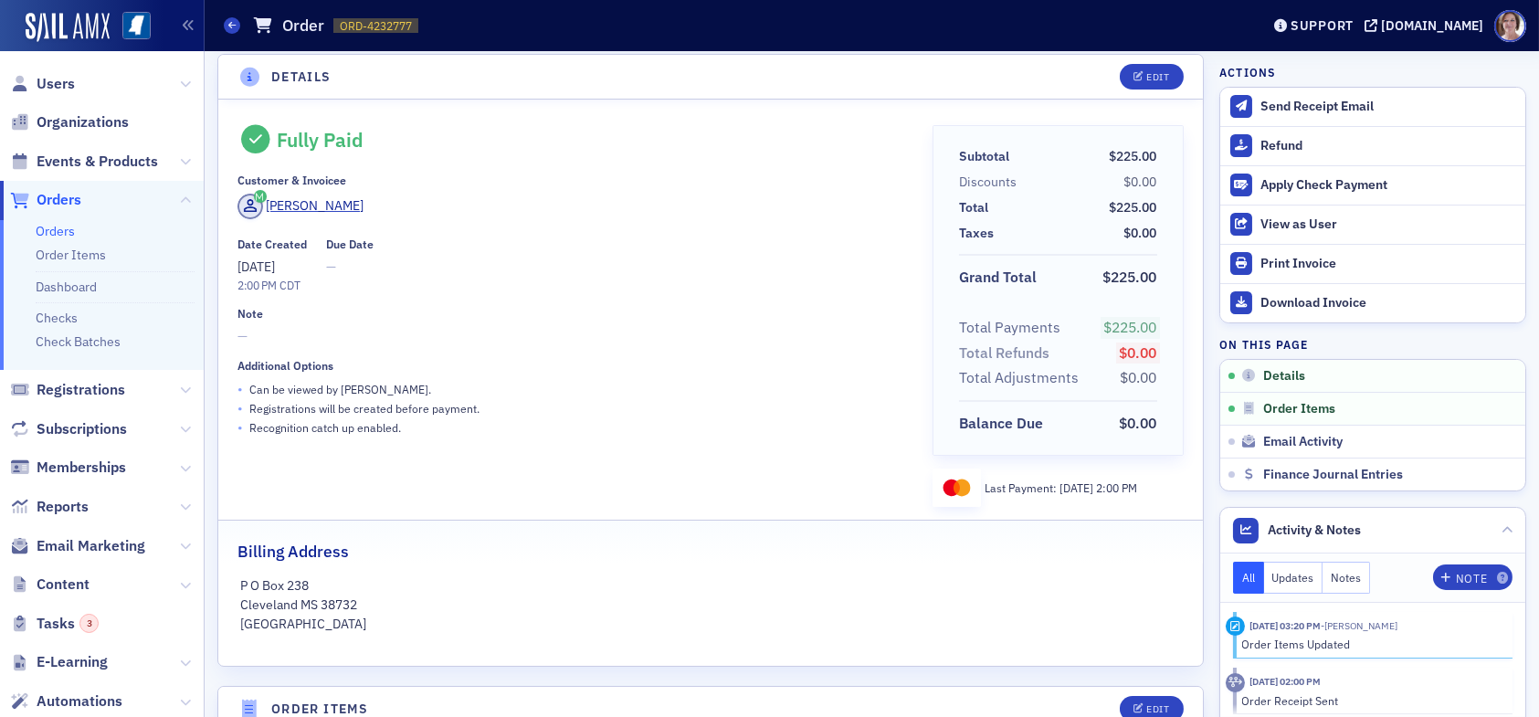
scroll to position [0, 0]
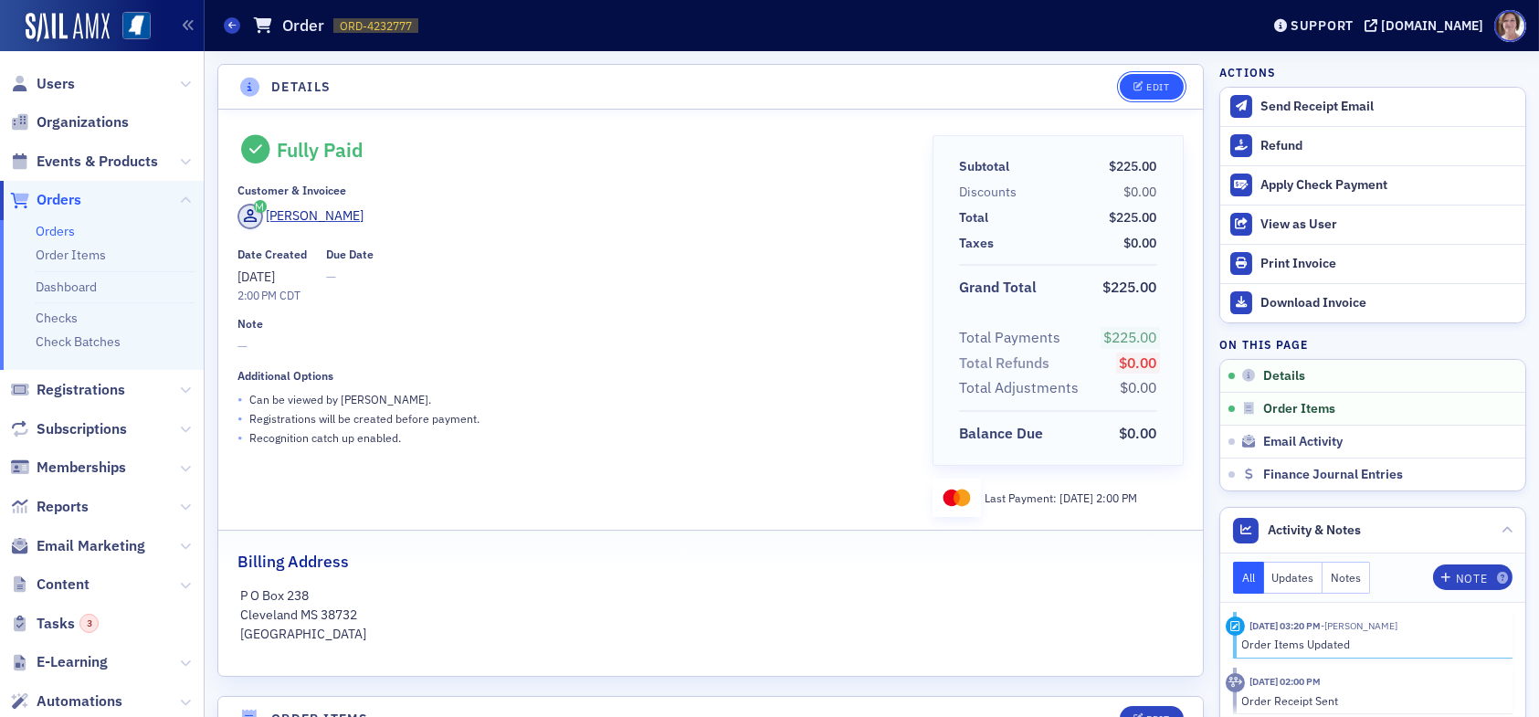
click at [1151, 84] on div "Edit" at bounding box center [1157, 87] width 23 height 10
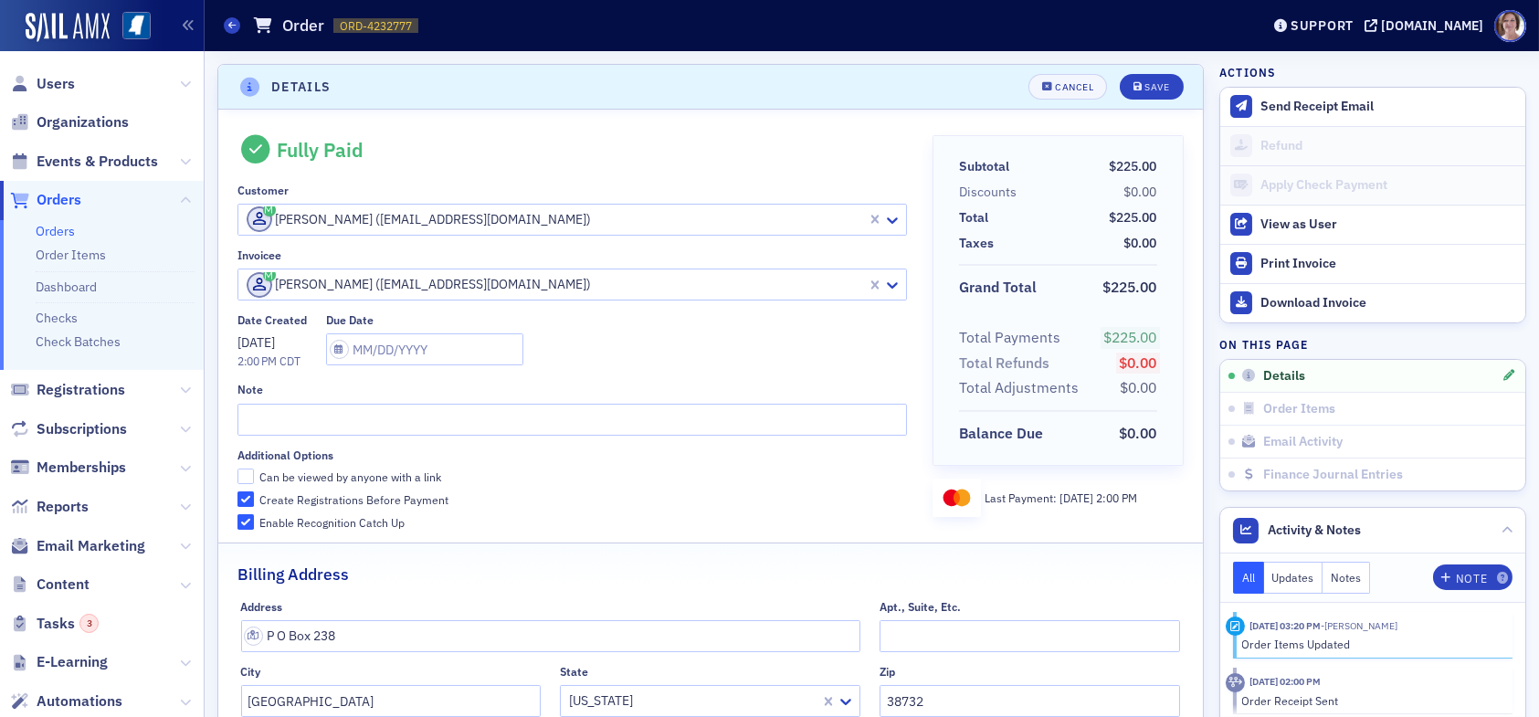
scroll to position [4, 0]
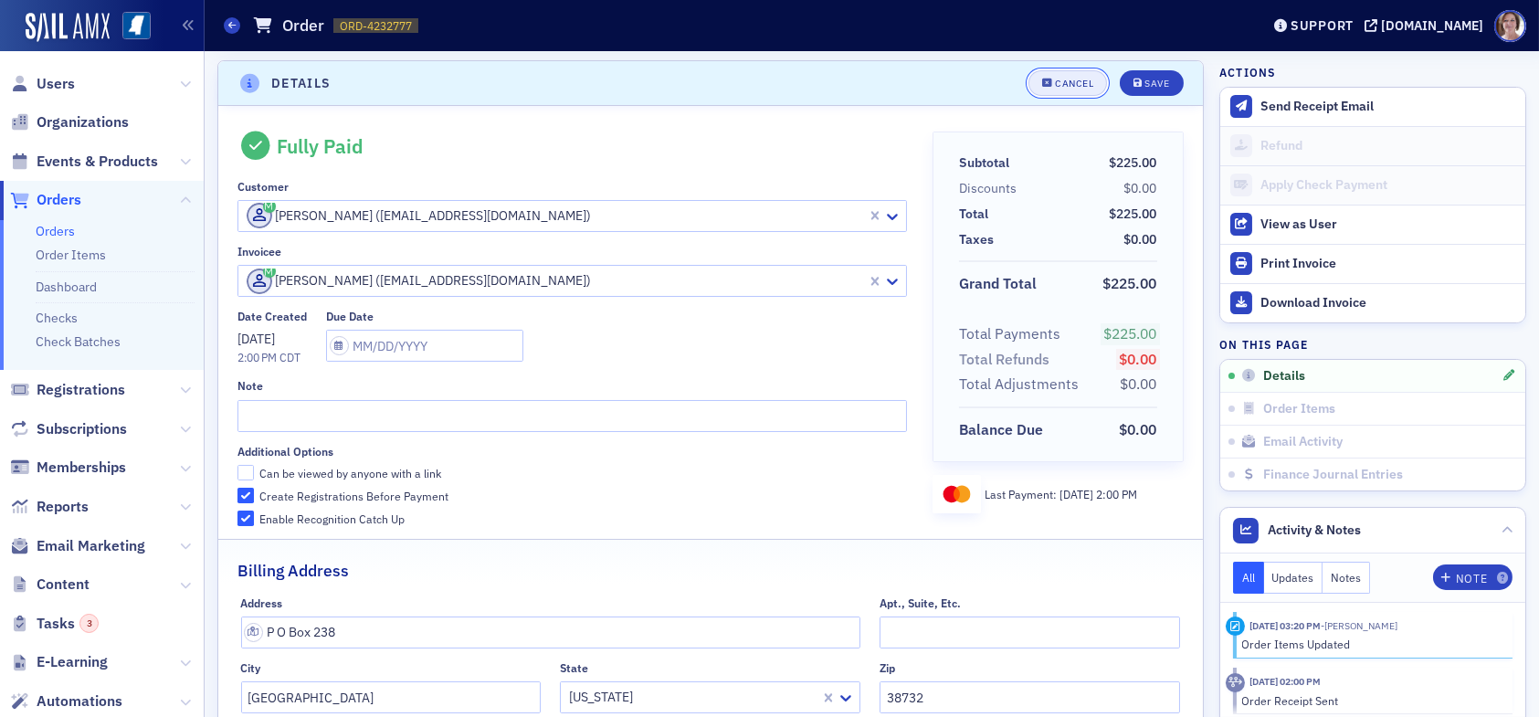
click at [1064, 79] on div "Cancel" at bounding box center [1074, 84] width 38 height 10
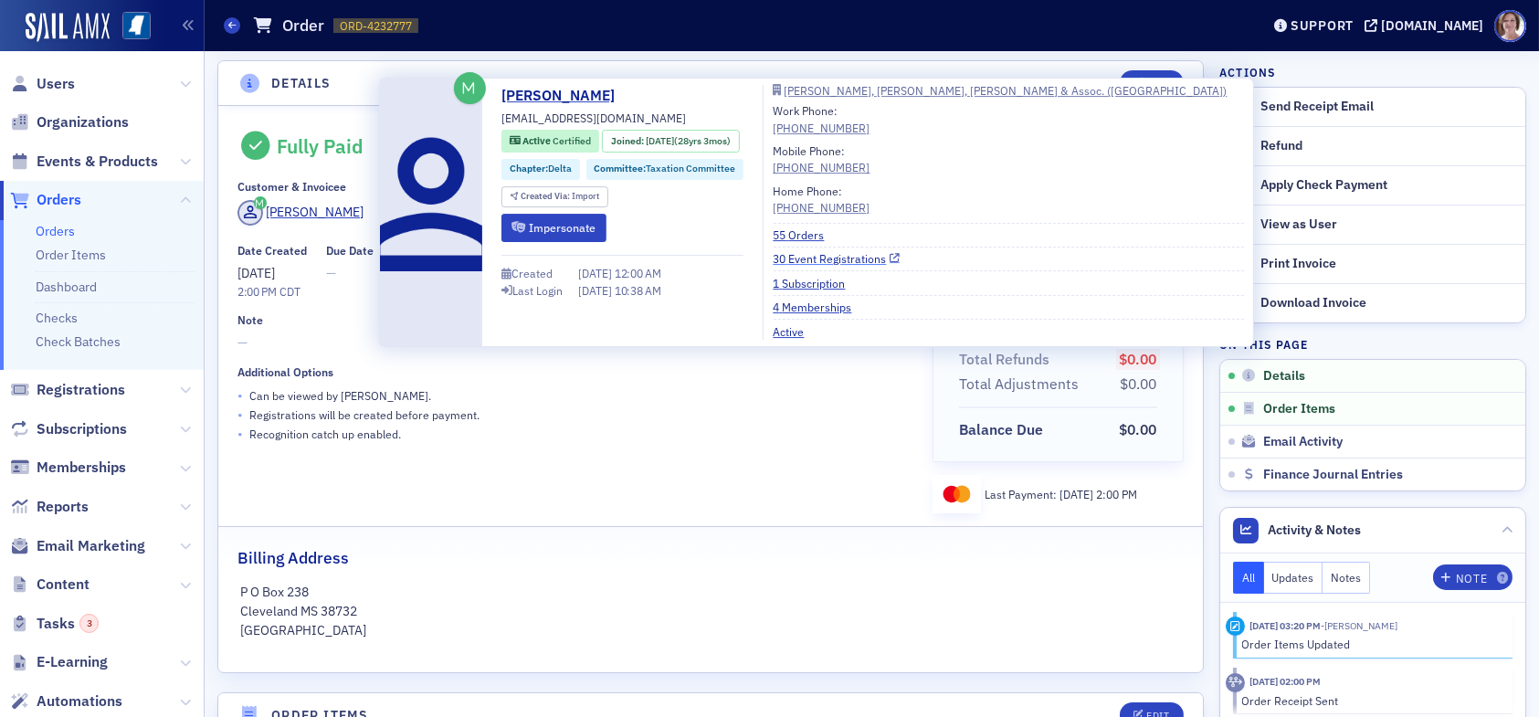
click at [837, 259] on link "30 Event Registrations" at bounding box center [836, 258] width 127 height 16
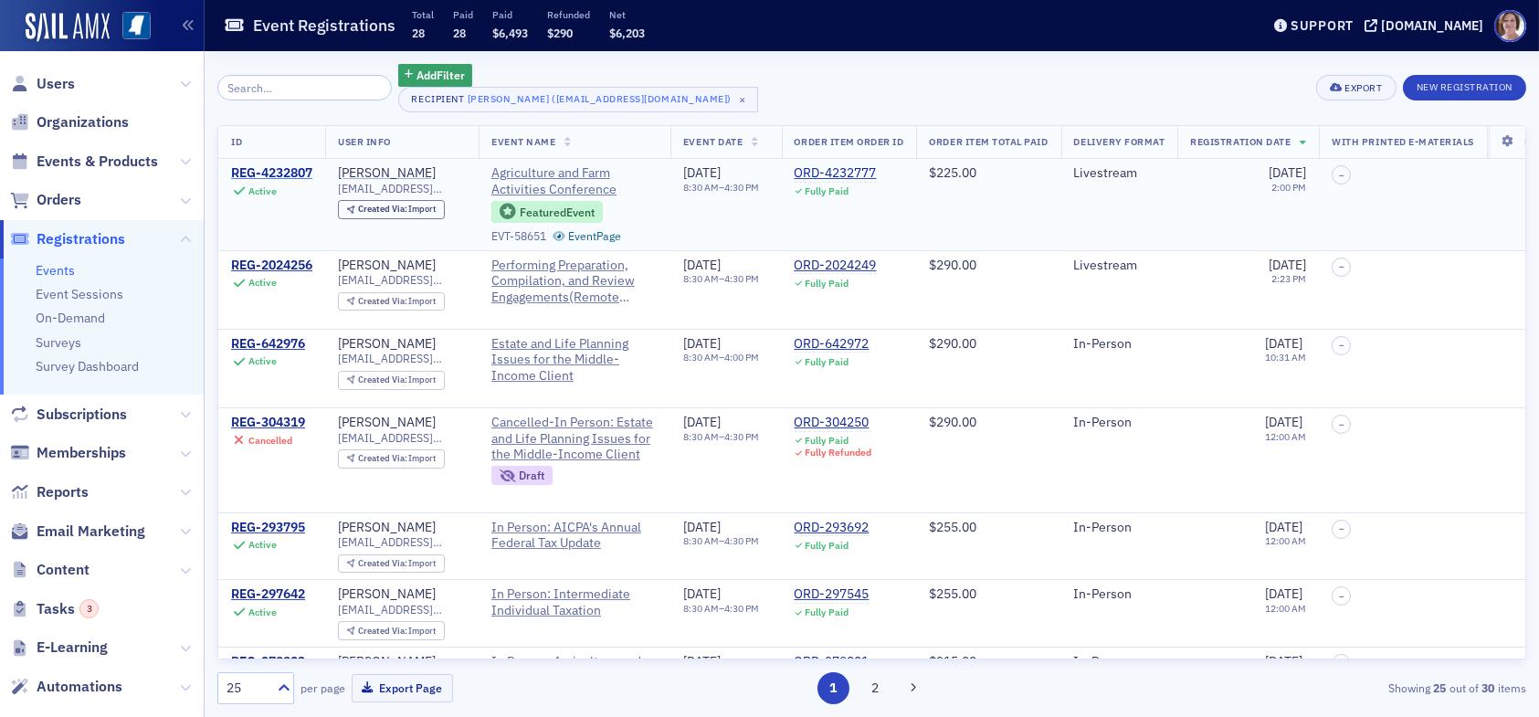
click at [299, 176] on div "REG-4232807" at bounding box center [271, 173] width 81 height 16
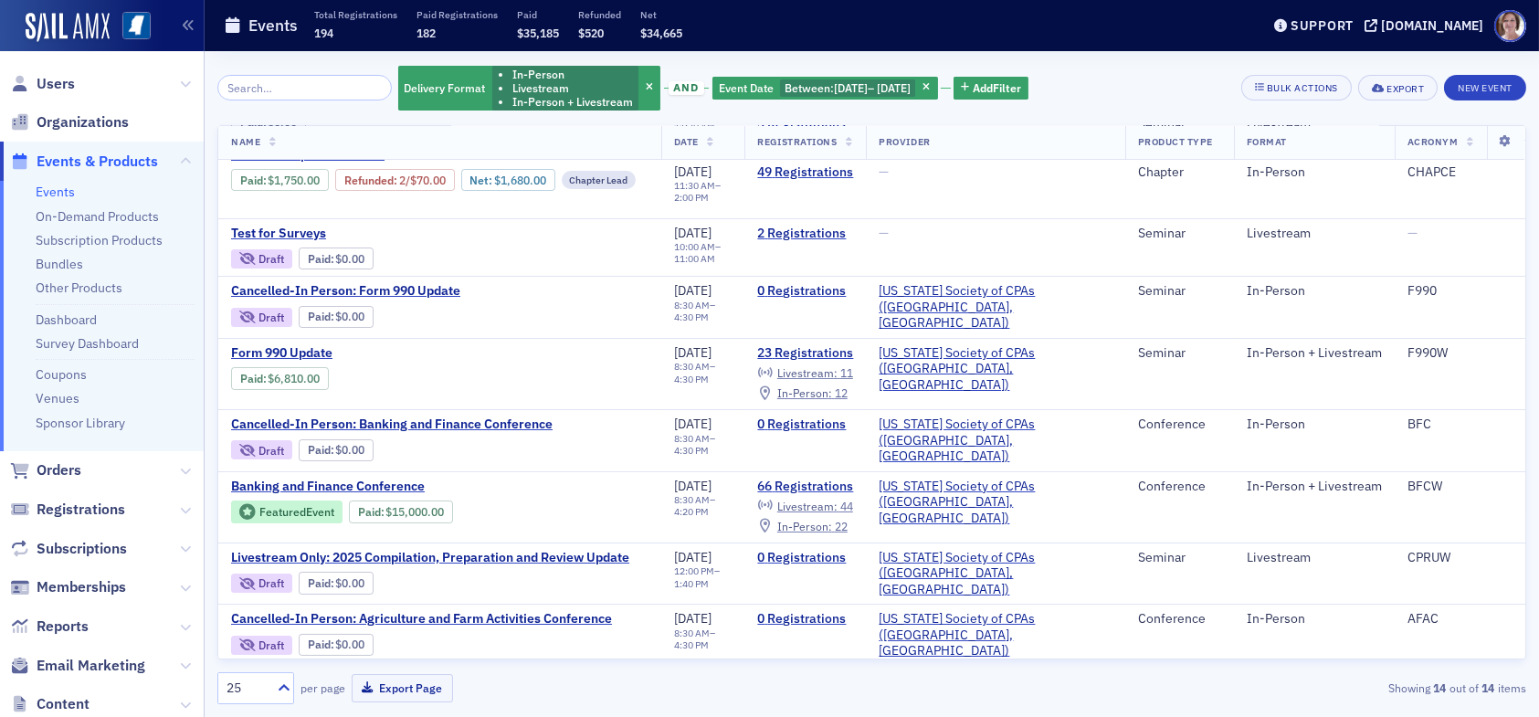
scroll to position [402, 0]
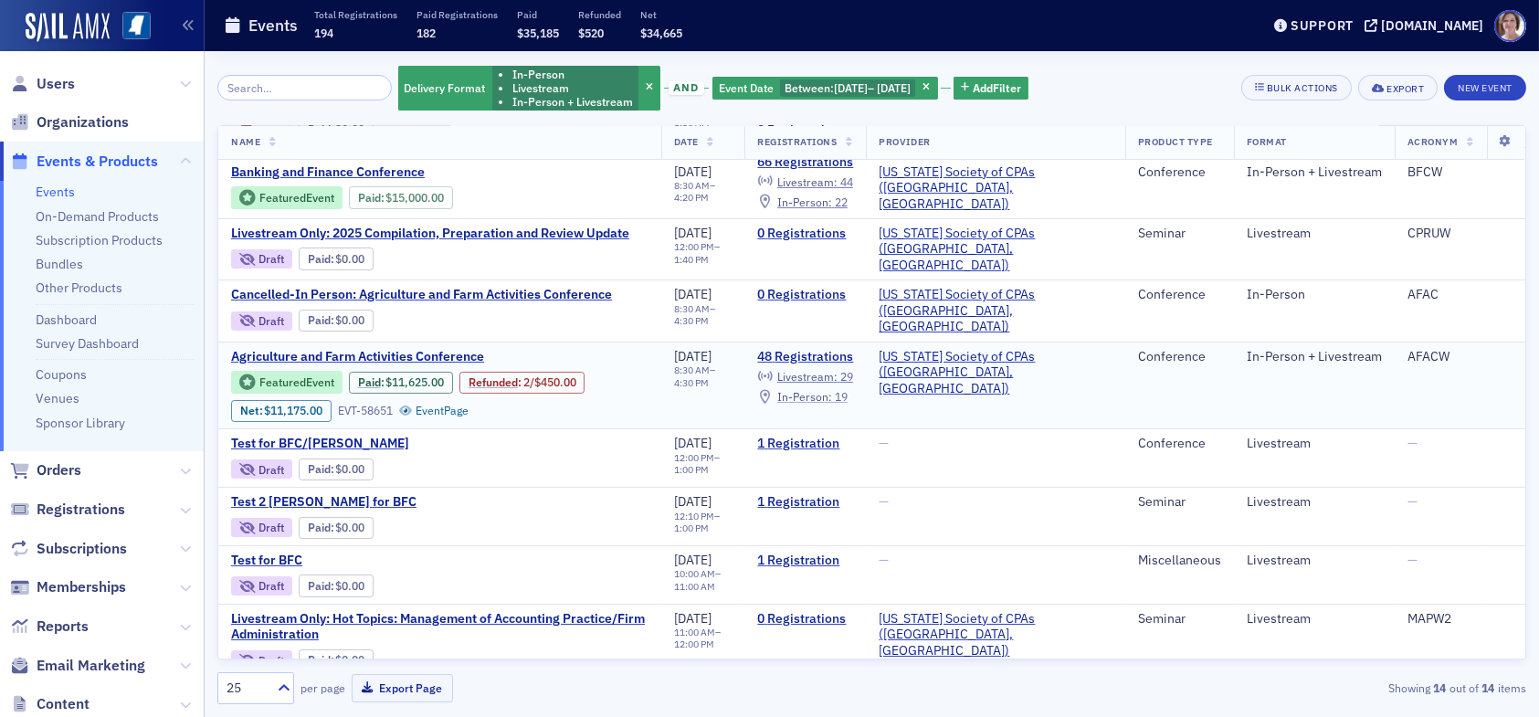
click at [848, 392] on div "In-Person : 19" at bounding box center [812, 397] width 70 height 10
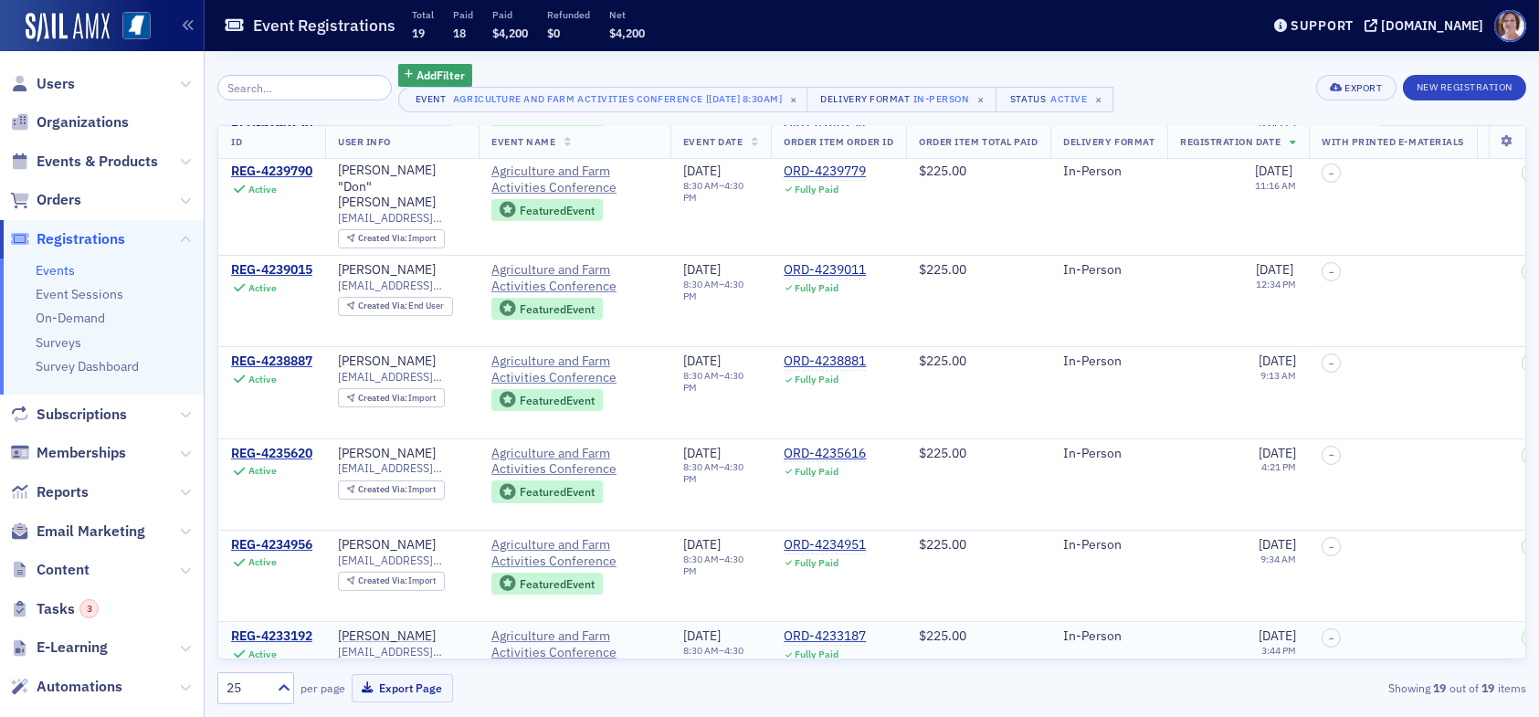
scroll to position [63, 0]
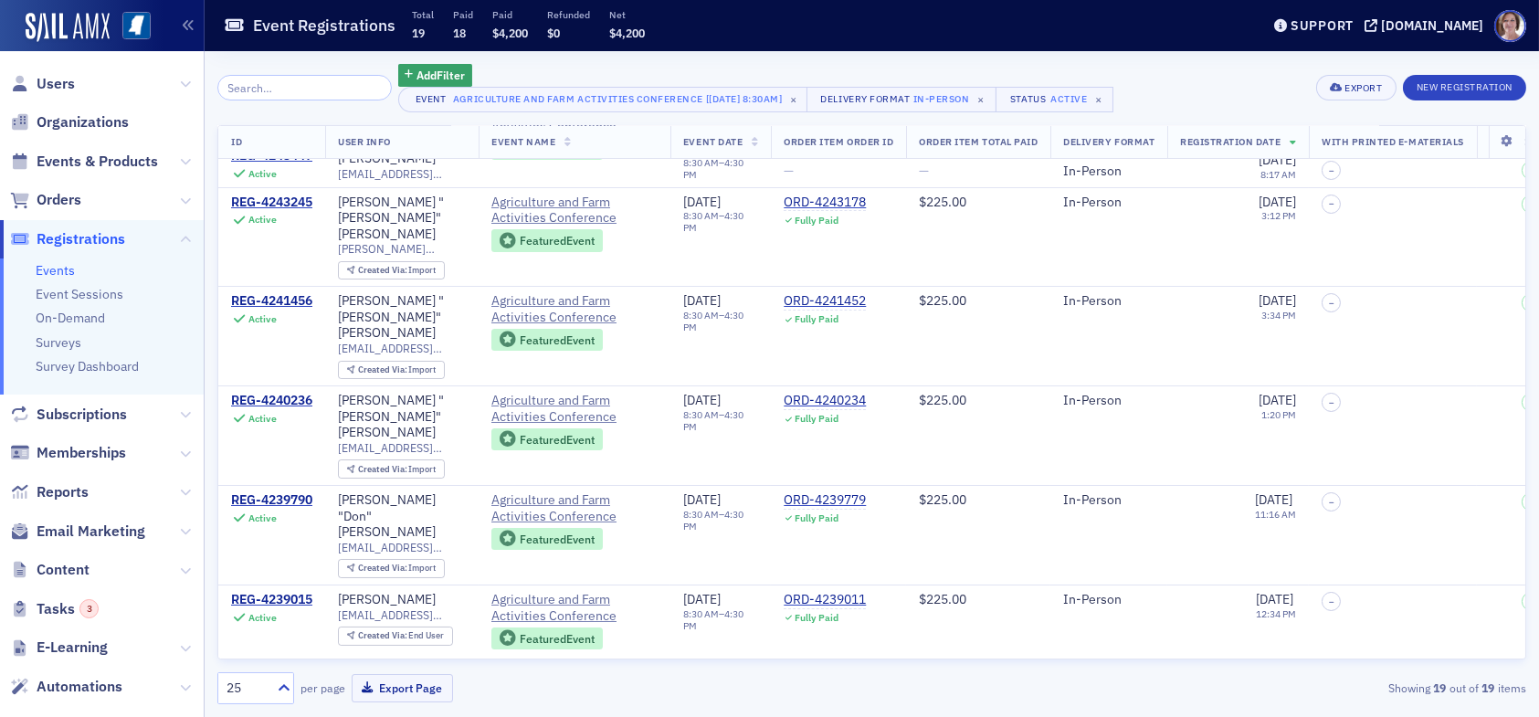
click at [90, 239] on span "Registrations" at bounding box center [81, 239] width 89 height 20
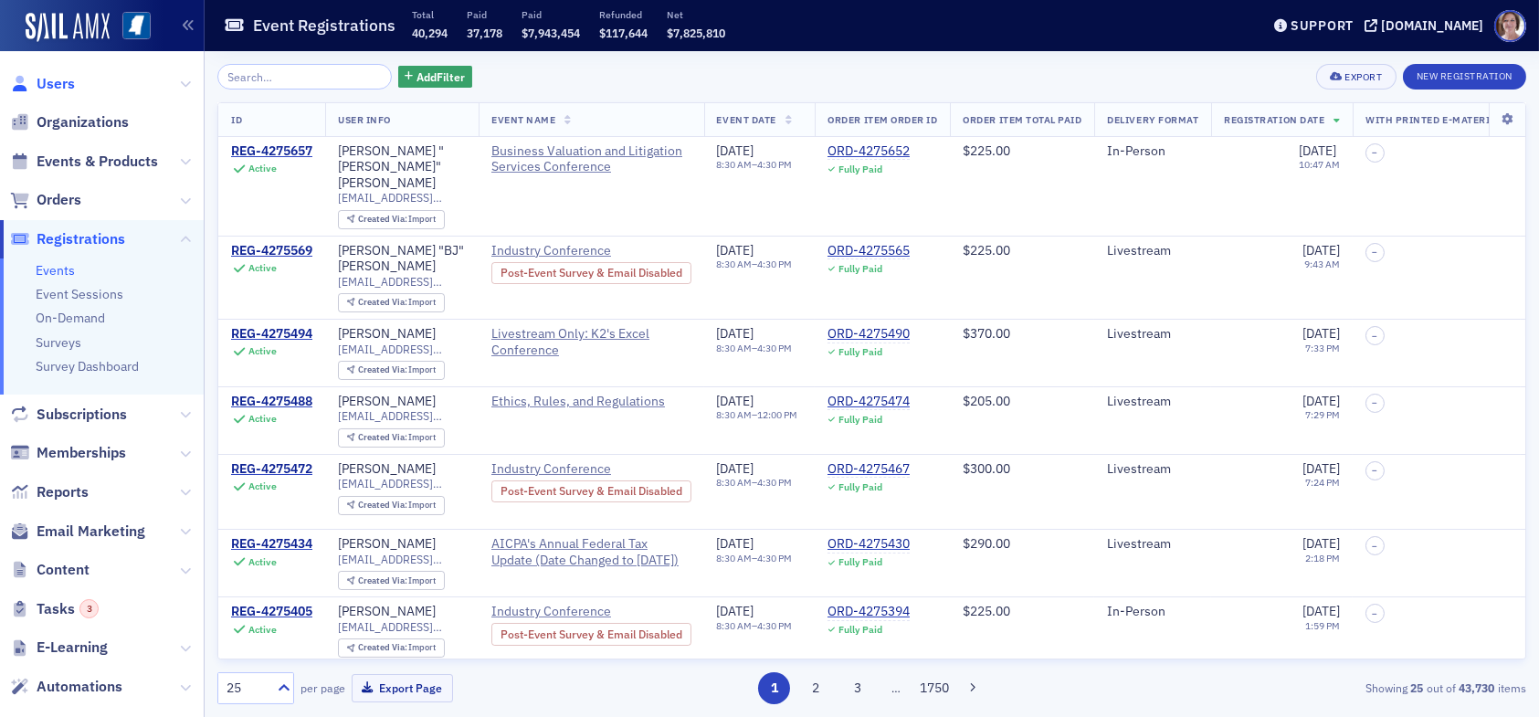
click at [66, 90] on span "Users" at bounding box center [56, 84] width 38 height 20
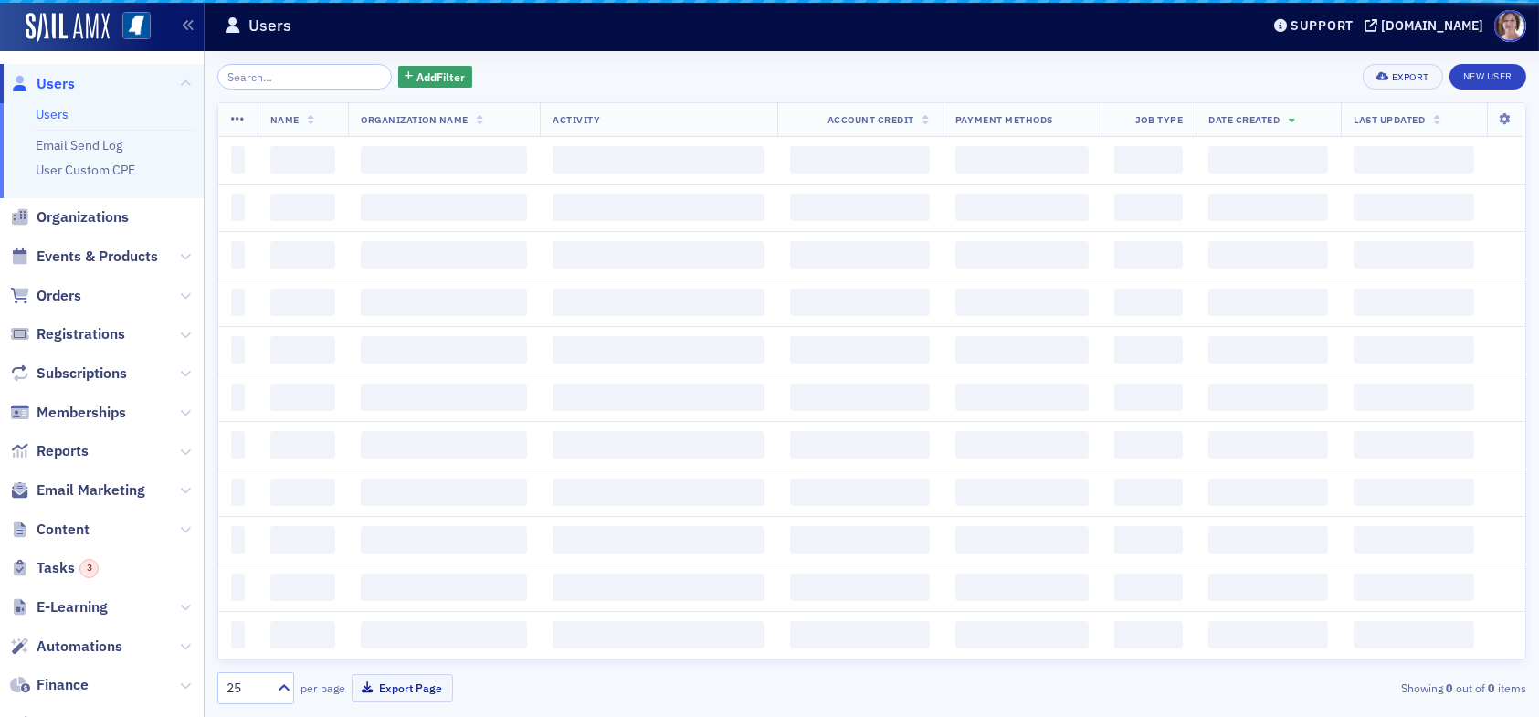
click at [67, 85] on span "Users" at bounding box center [56, 84] width 38 height 20
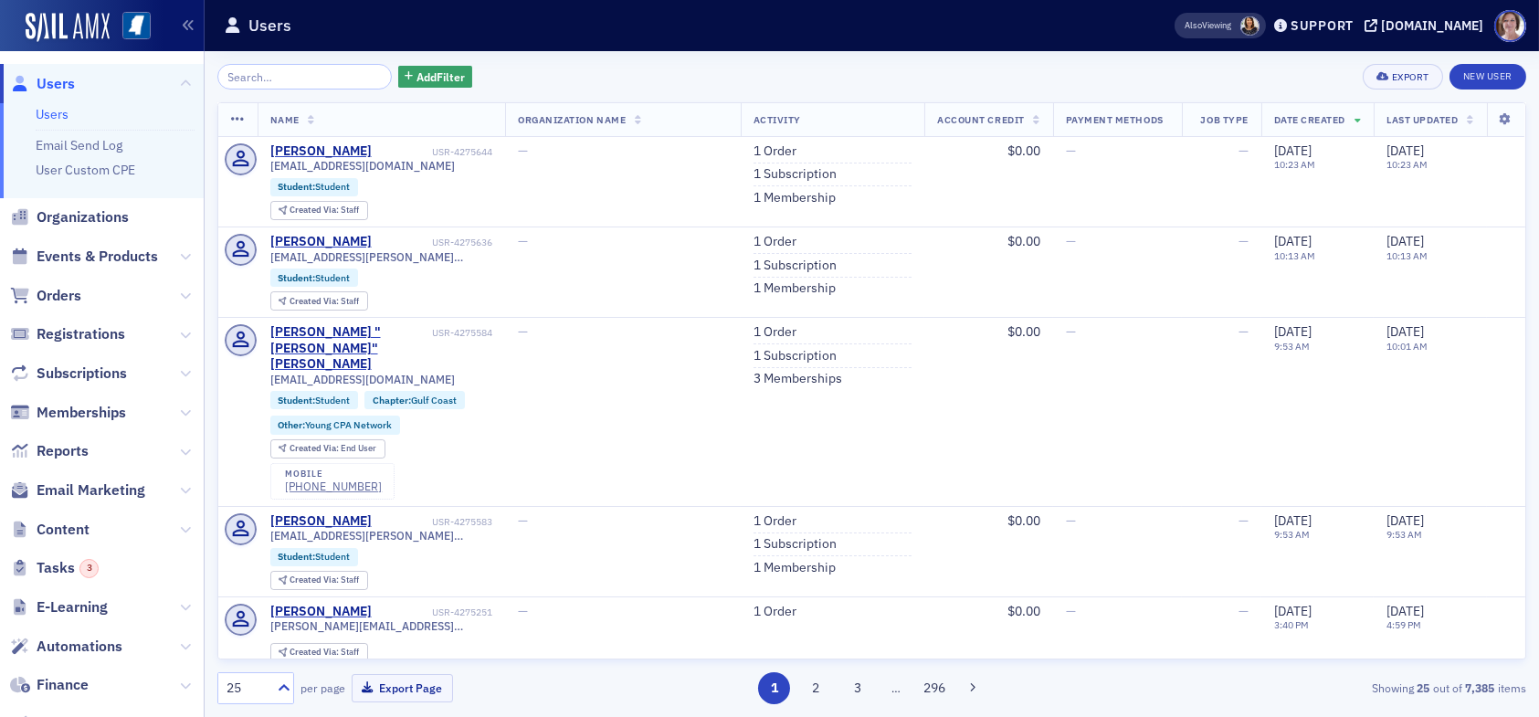
click at [296, 76] on input "search" at bounding box center [304, 77] width 174 height 26
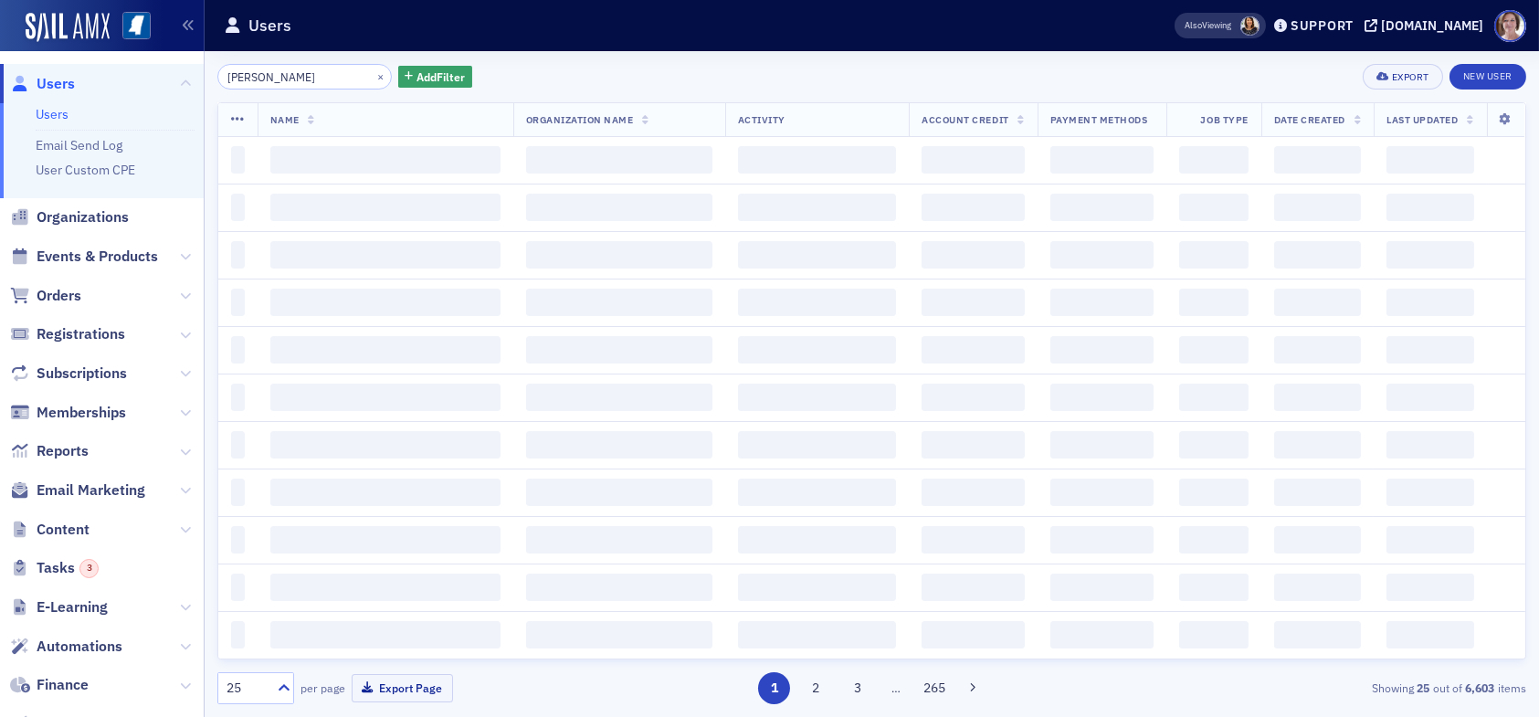
type input "[PERSON_NAME]"
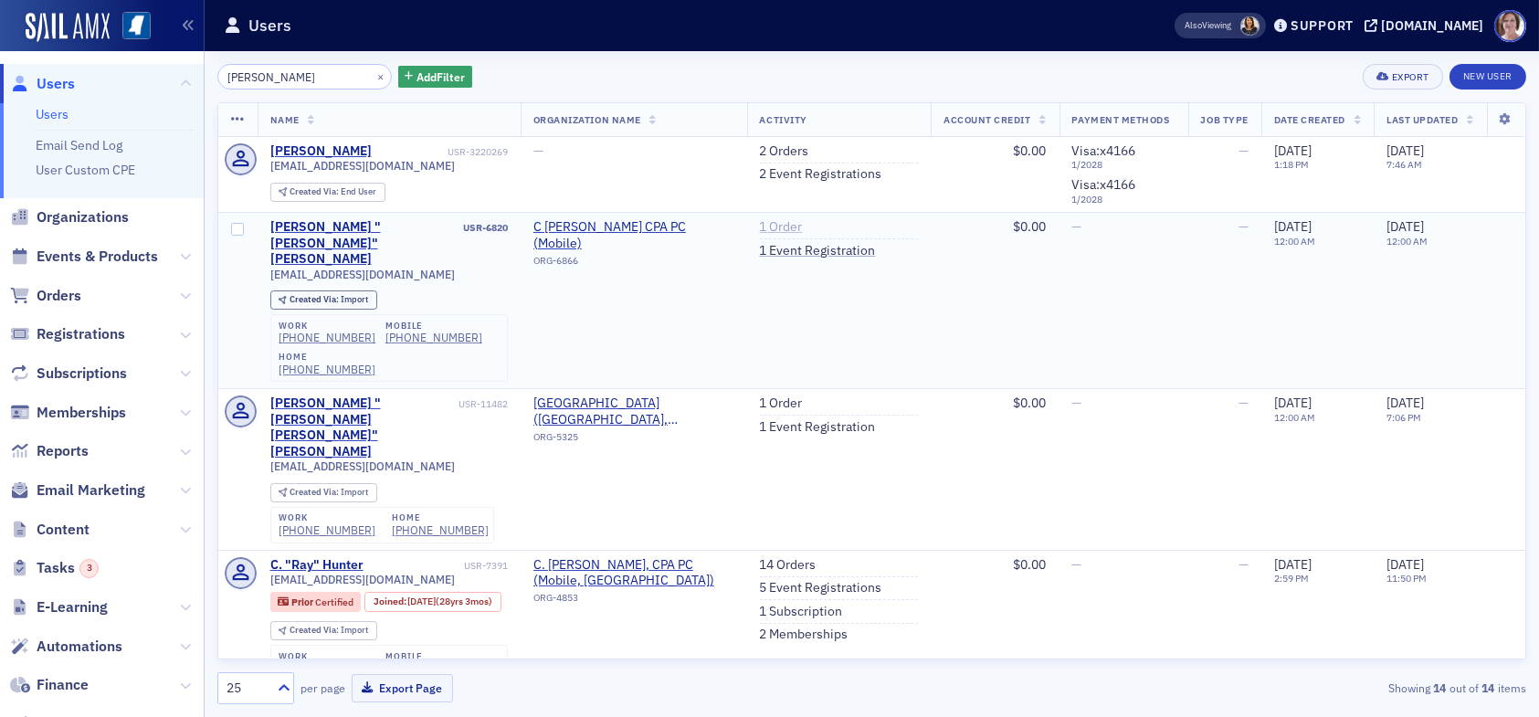
click at [763, 222] on link "1 Order" at bounding box center [781, 227] width 43 height 16
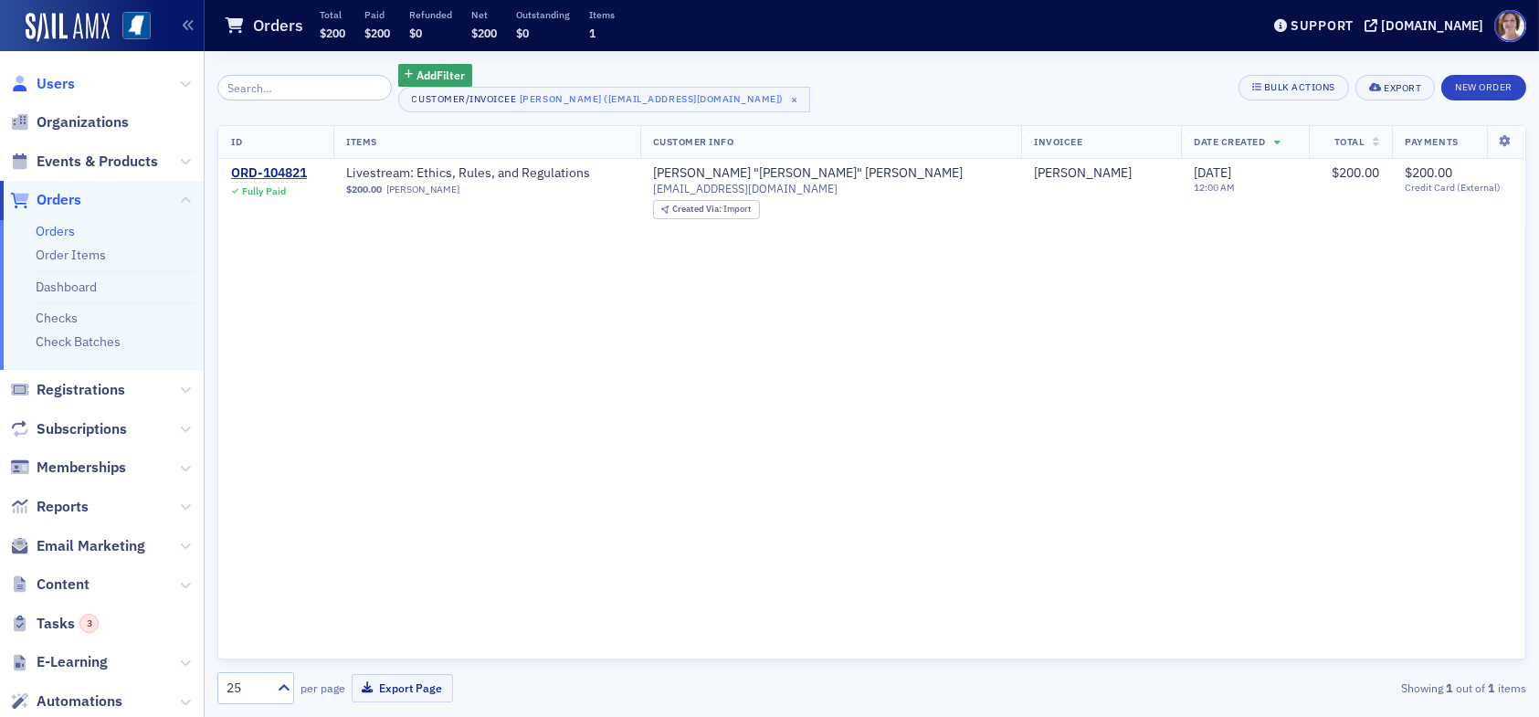
click at [39, 81] on span "Users" at bounding box center [56, 84] width 38 height 20
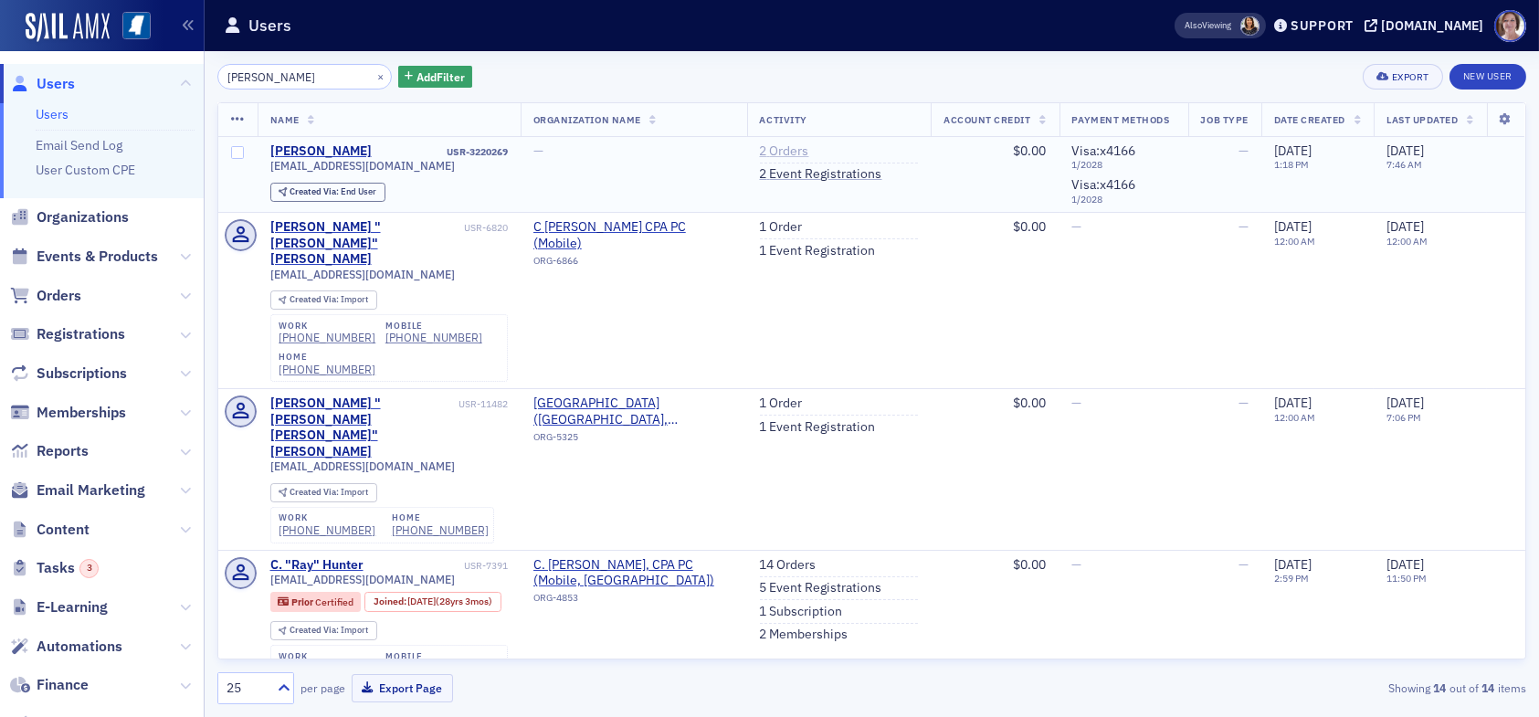
click at [785, 150] on link "2 Orders" at bounding box center [784, 151] width 49 height 16
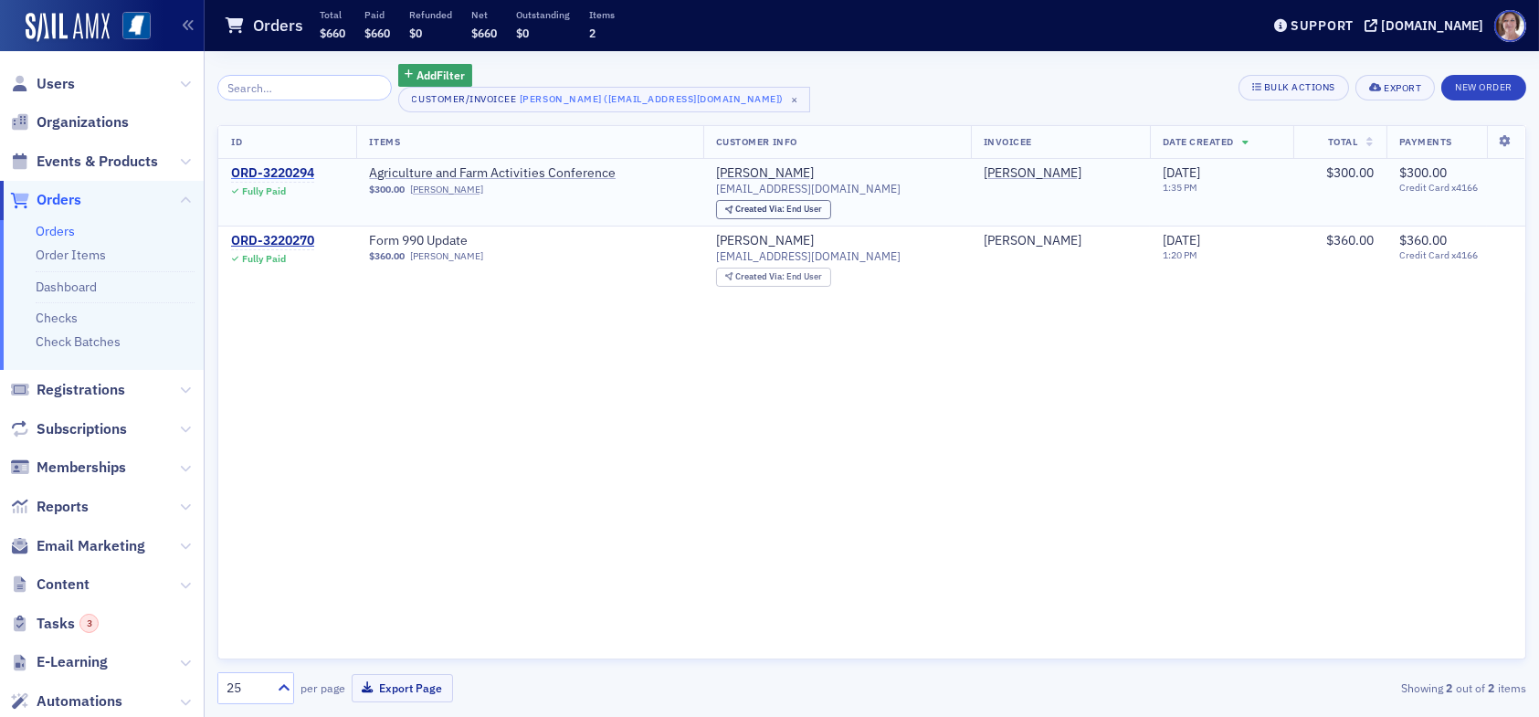
click at [297, 173] on div "ORD-3220294" at bounding box center [272, 173] width 83 height 16
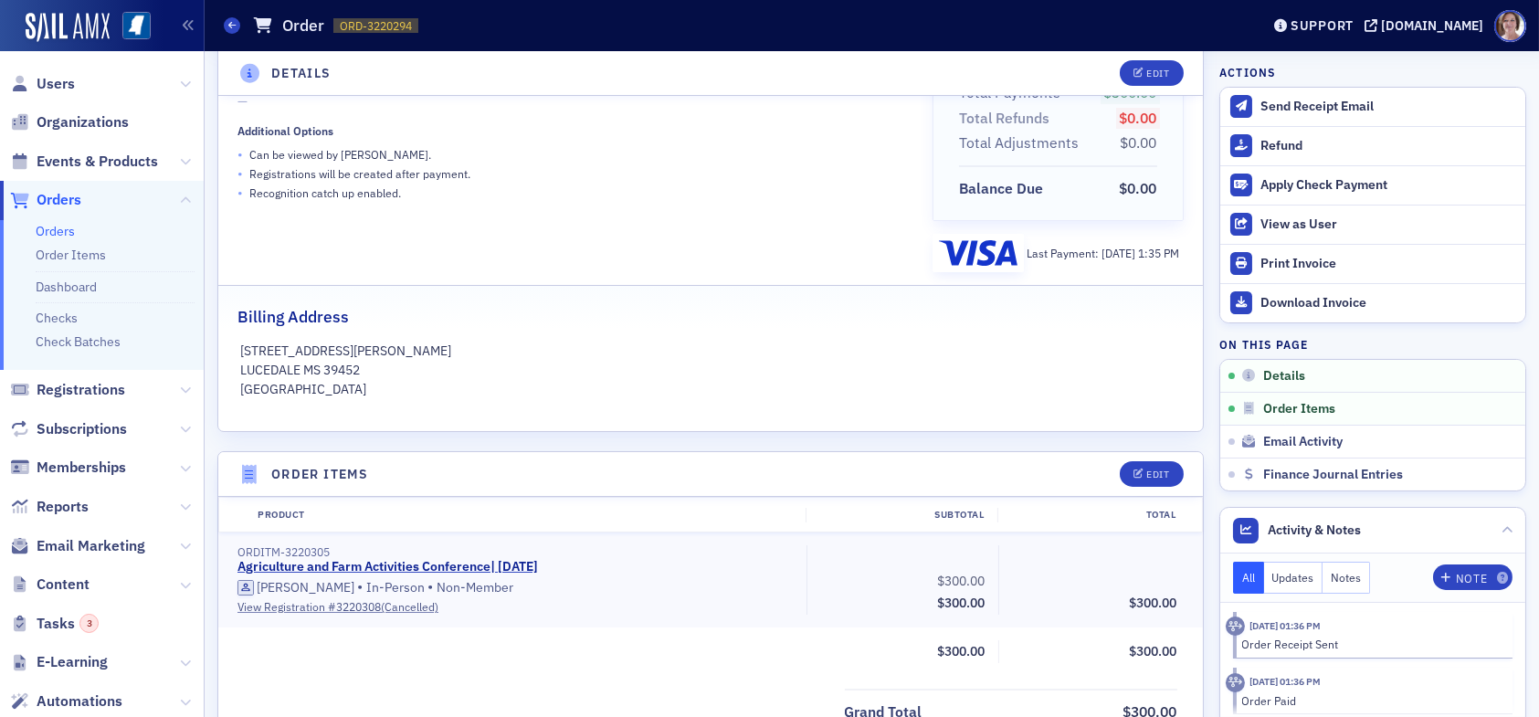
scroll to position [274, 0]
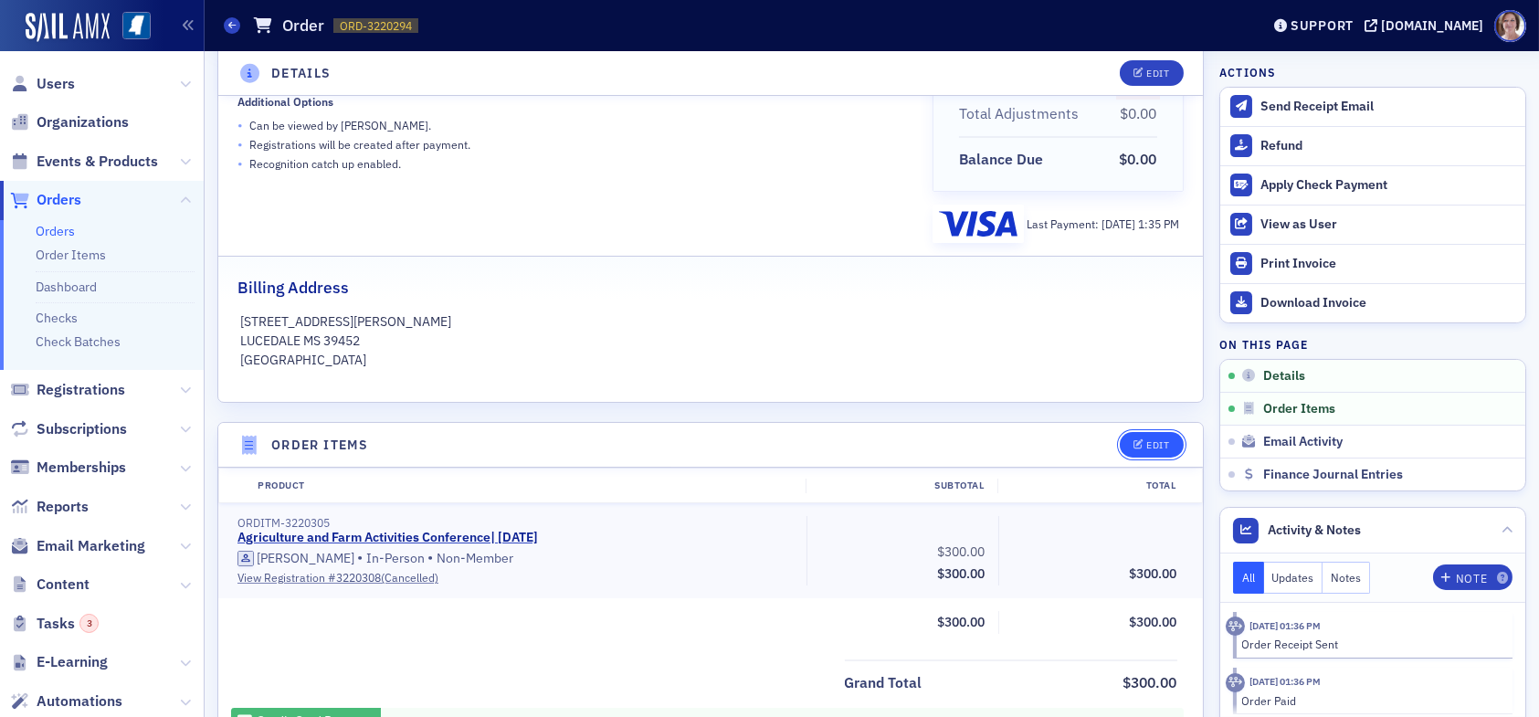
click at [1133, 442] on icon "button" at bounding box center [1138, 445] width 11 height 10
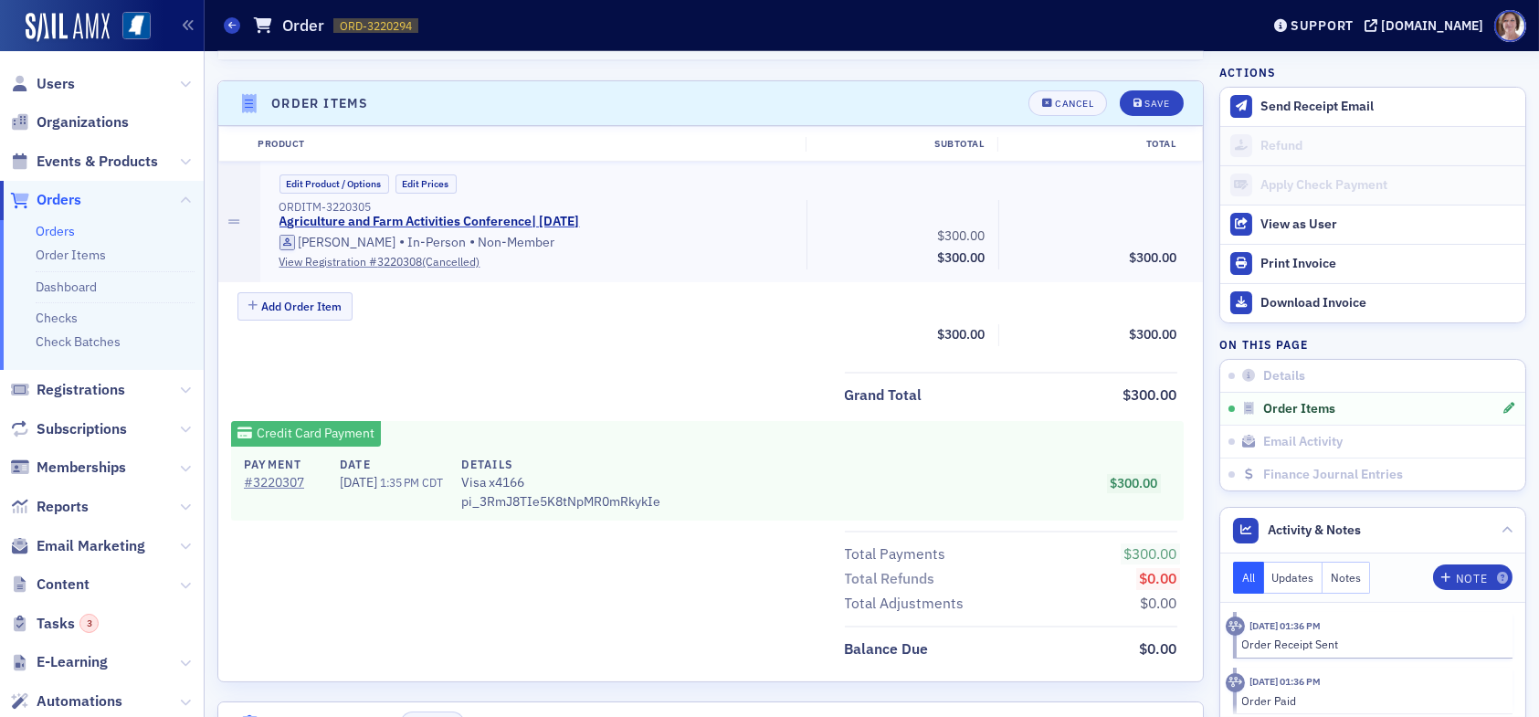
scroll to position [634, 0]
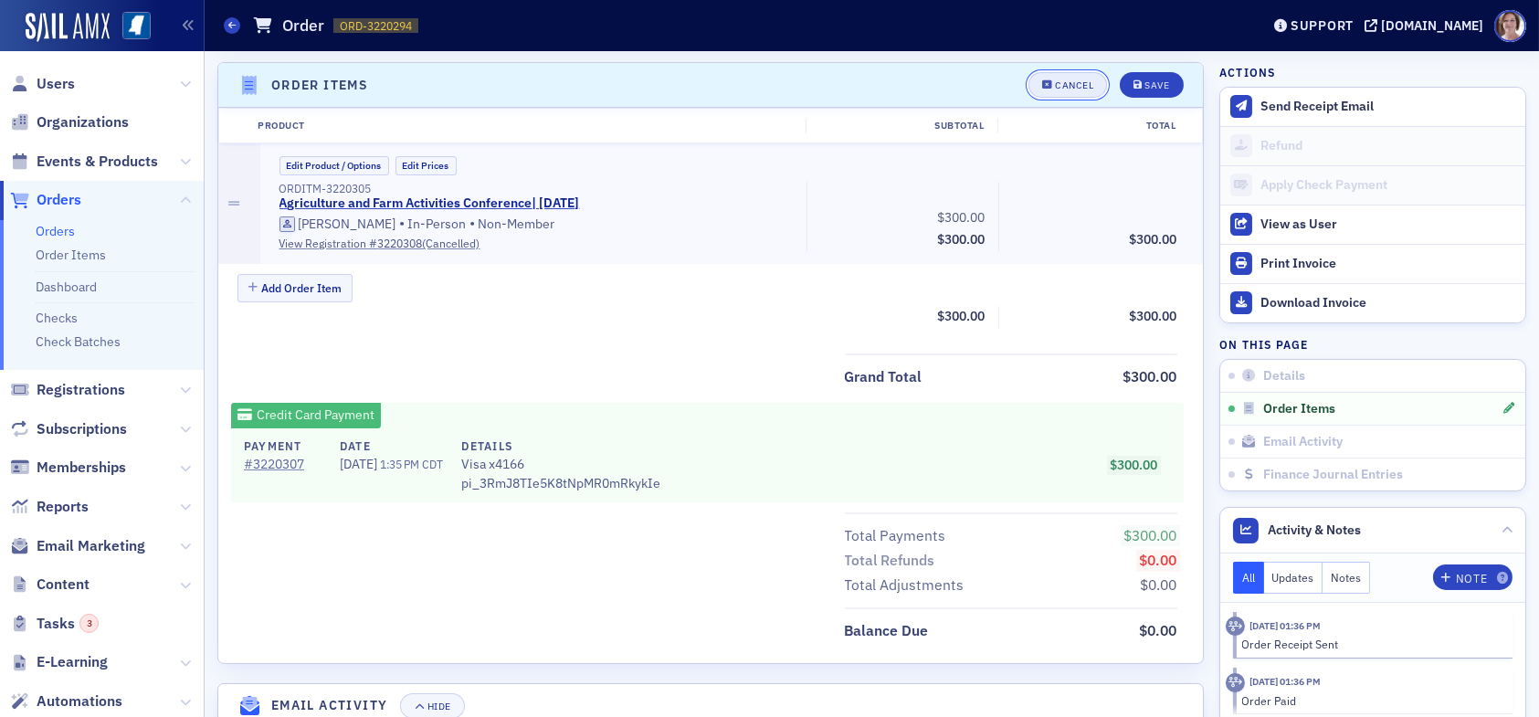
click at [1069, 85] on div "Cancel" at bounding box center [1074, 85] width 38 height 10
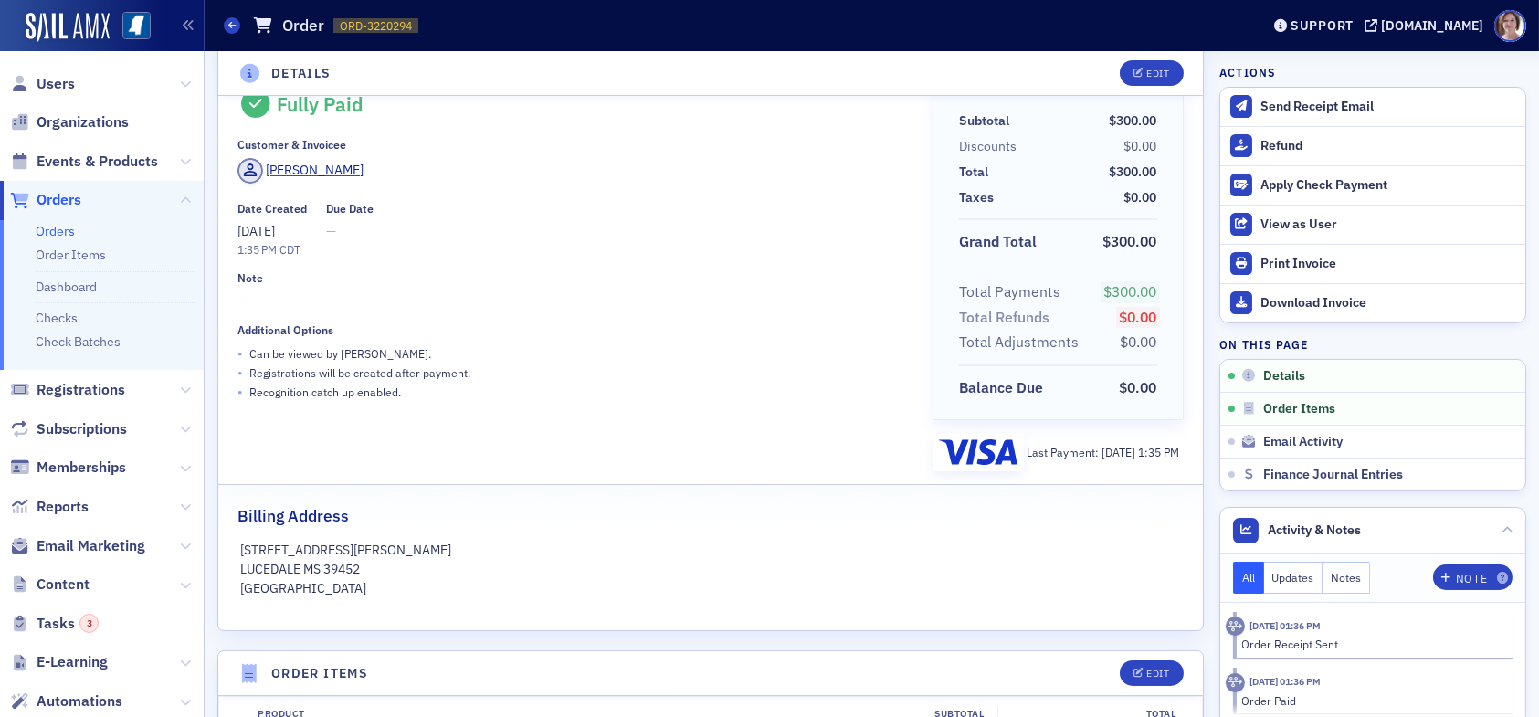
scroll to position [0, 0]
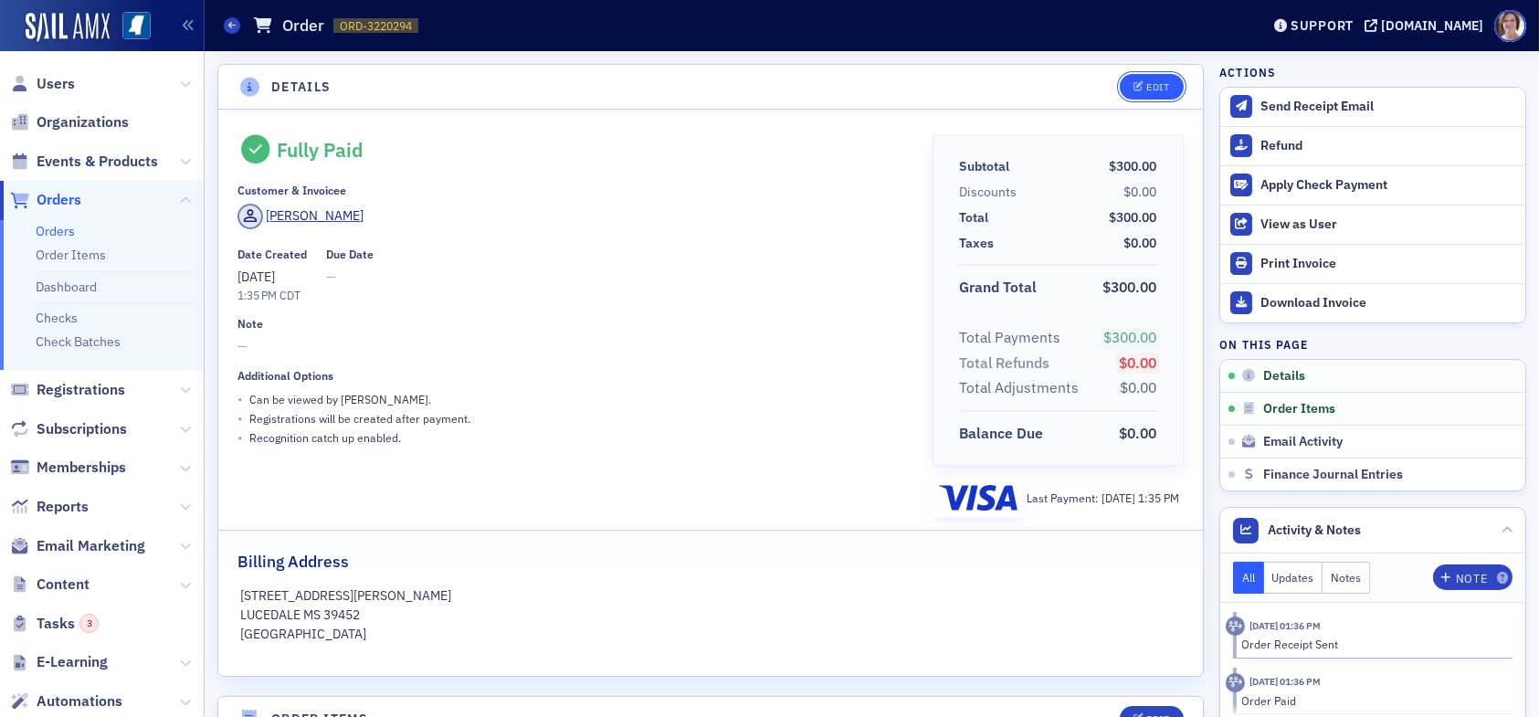
click at [1146, 89] on div "Edit" at bounding box center [1157, 87] width 23 height 10
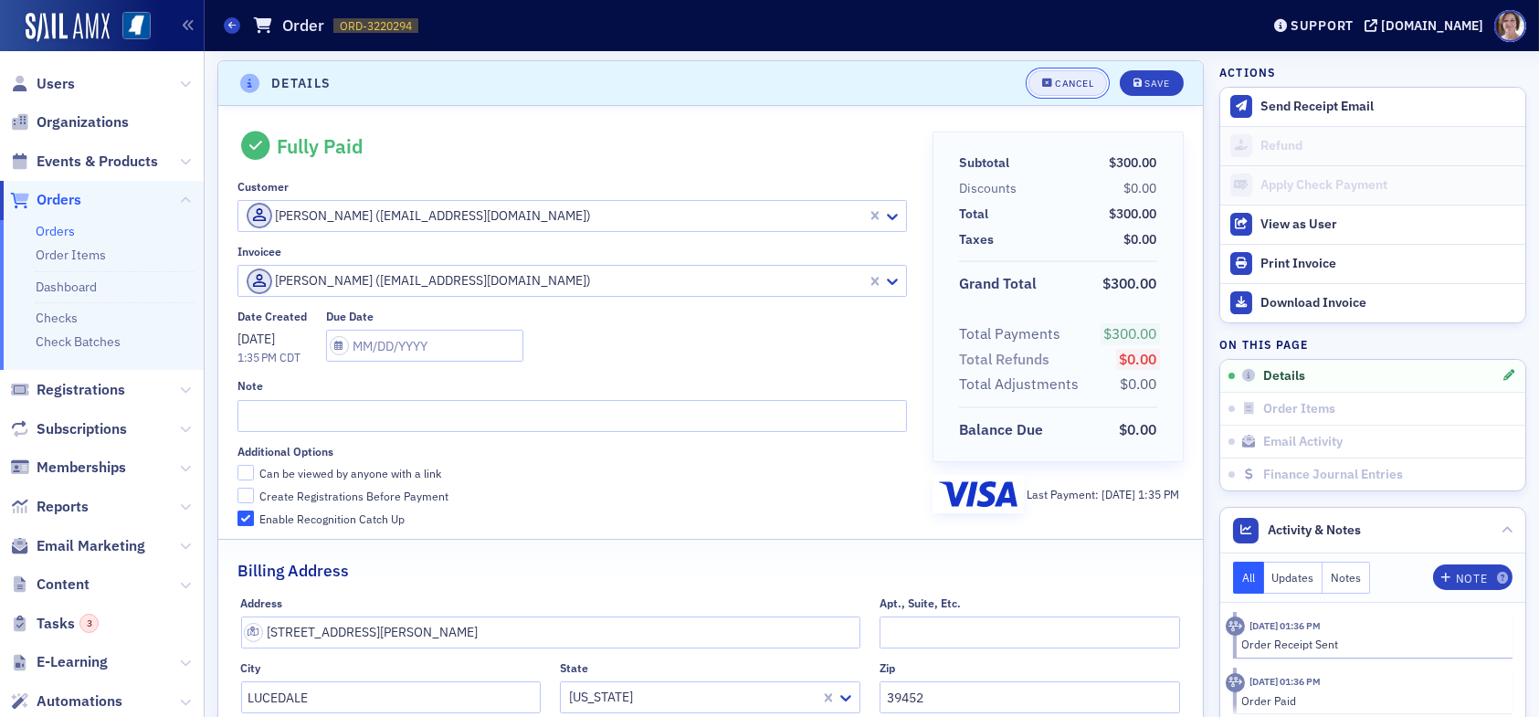
click at [1065, 80] on div "Cancel" at bounding box center [1074, 84] width 38 height 10
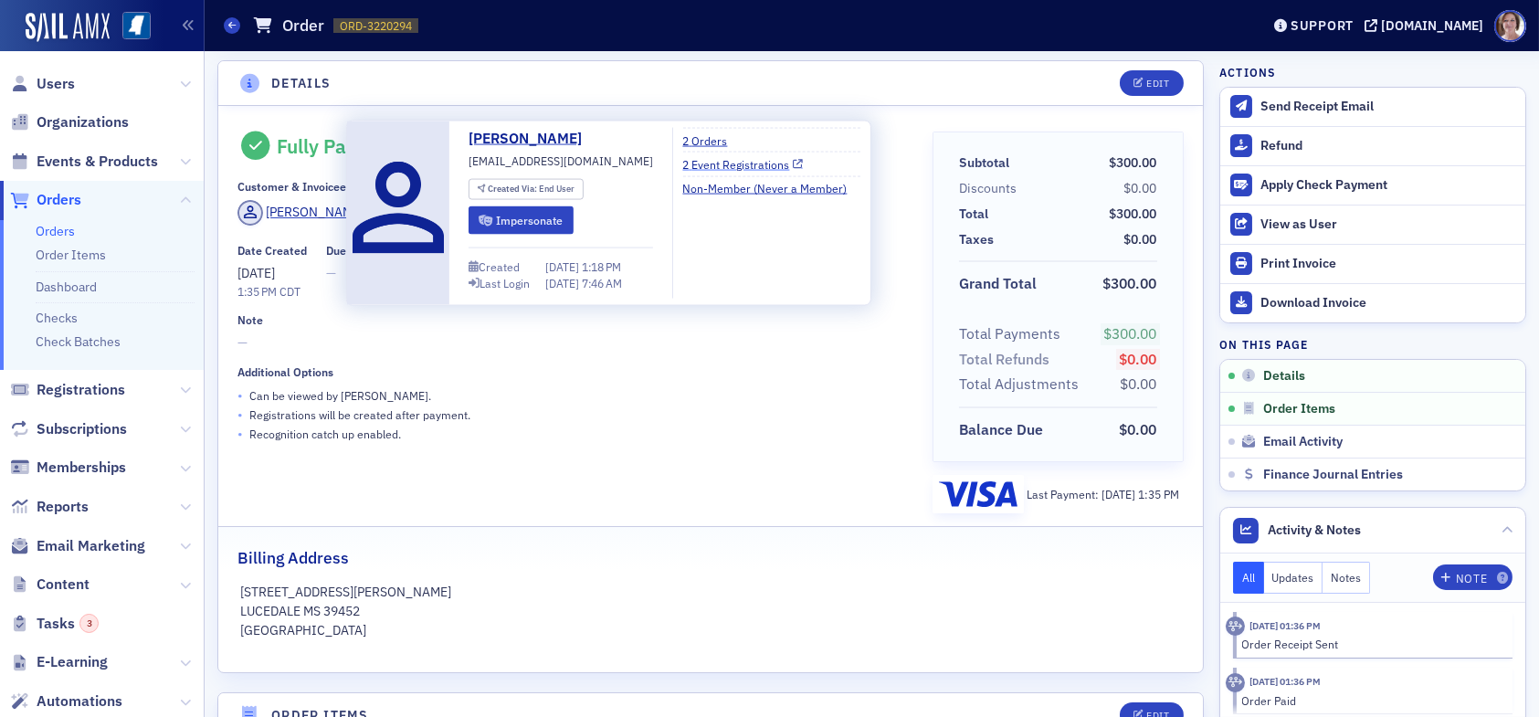
click at [713, 163] on link "2 Event Registrations" at bounding box center [742, 163] width 121 height 16
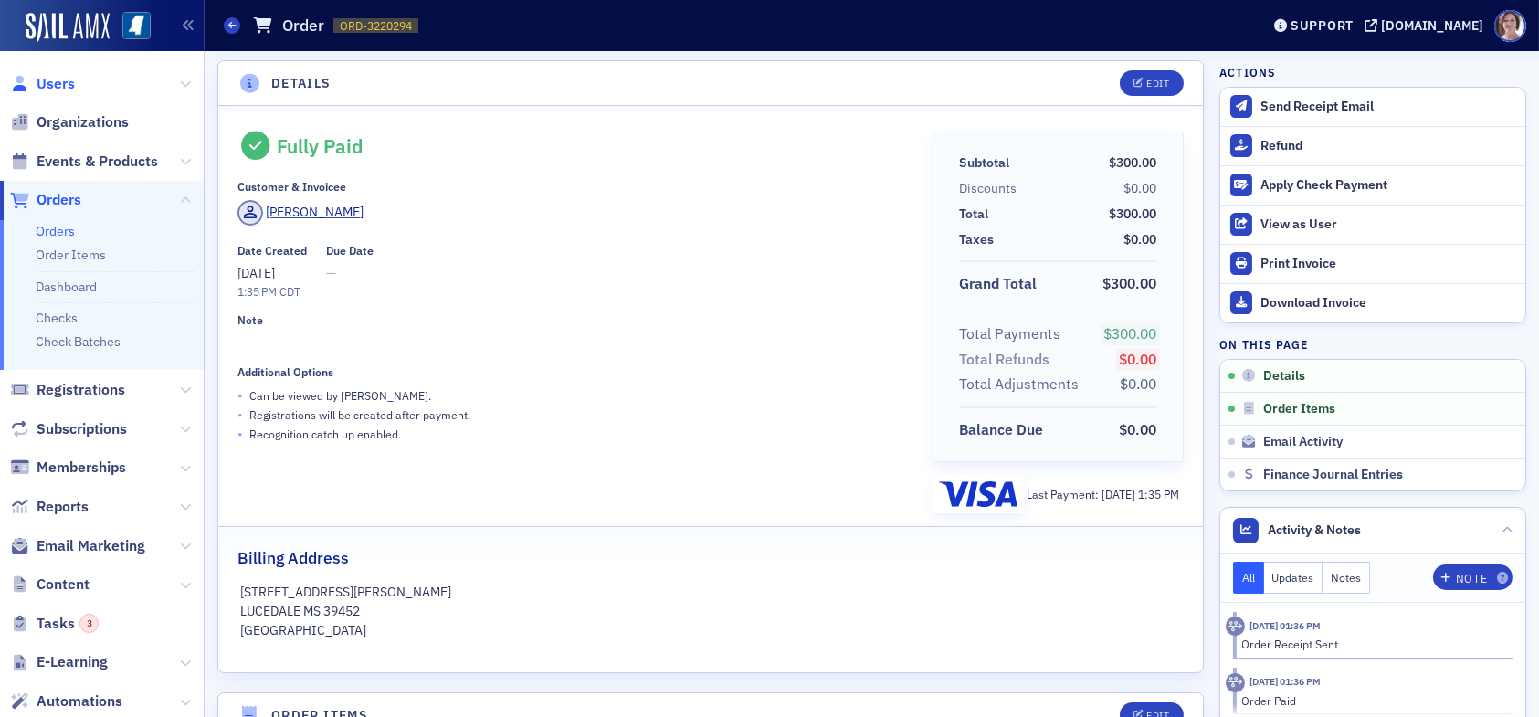
click at [58, 74] on span "Users" at bounding box center [56, 84] width 38 height 20
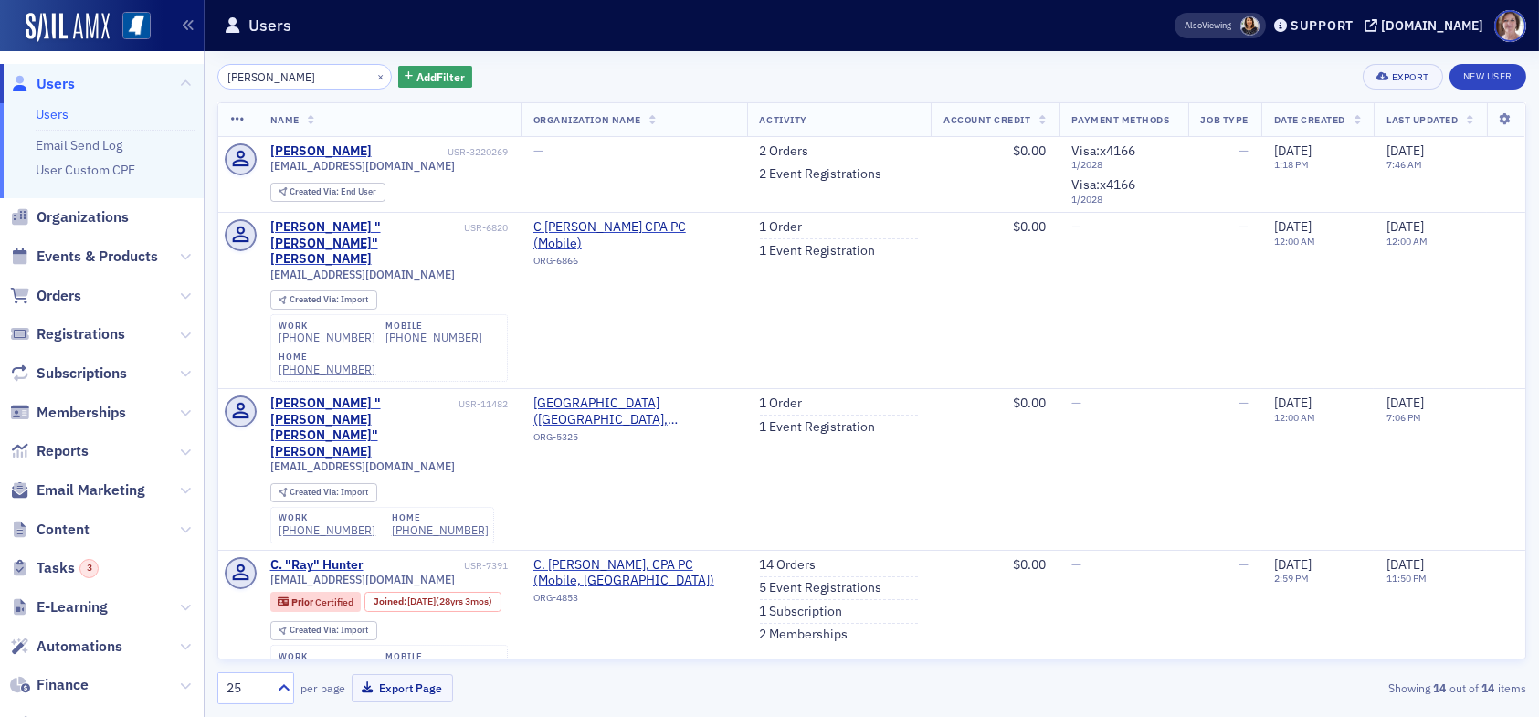
drag, startPoint x: 305, startPoint y: 80, endPoint x: 129, endPoint y: 79, distance: 176.3
click at [129, 81] on div "Users Users Email Send Log User Custom CPE Organizations Events & Products Orde…" at bounding box center [769, 358] width 1539 height 717
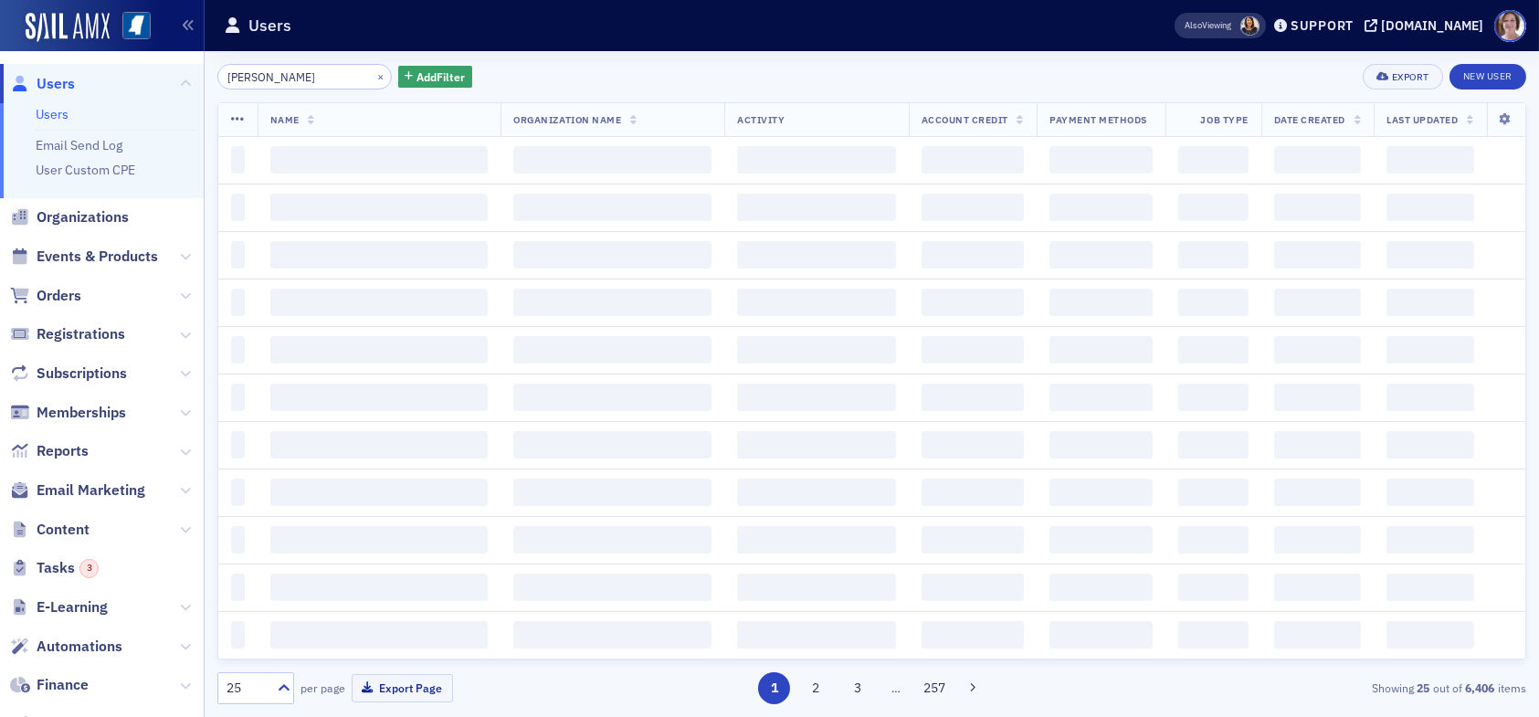
type input "rebecca Miller"
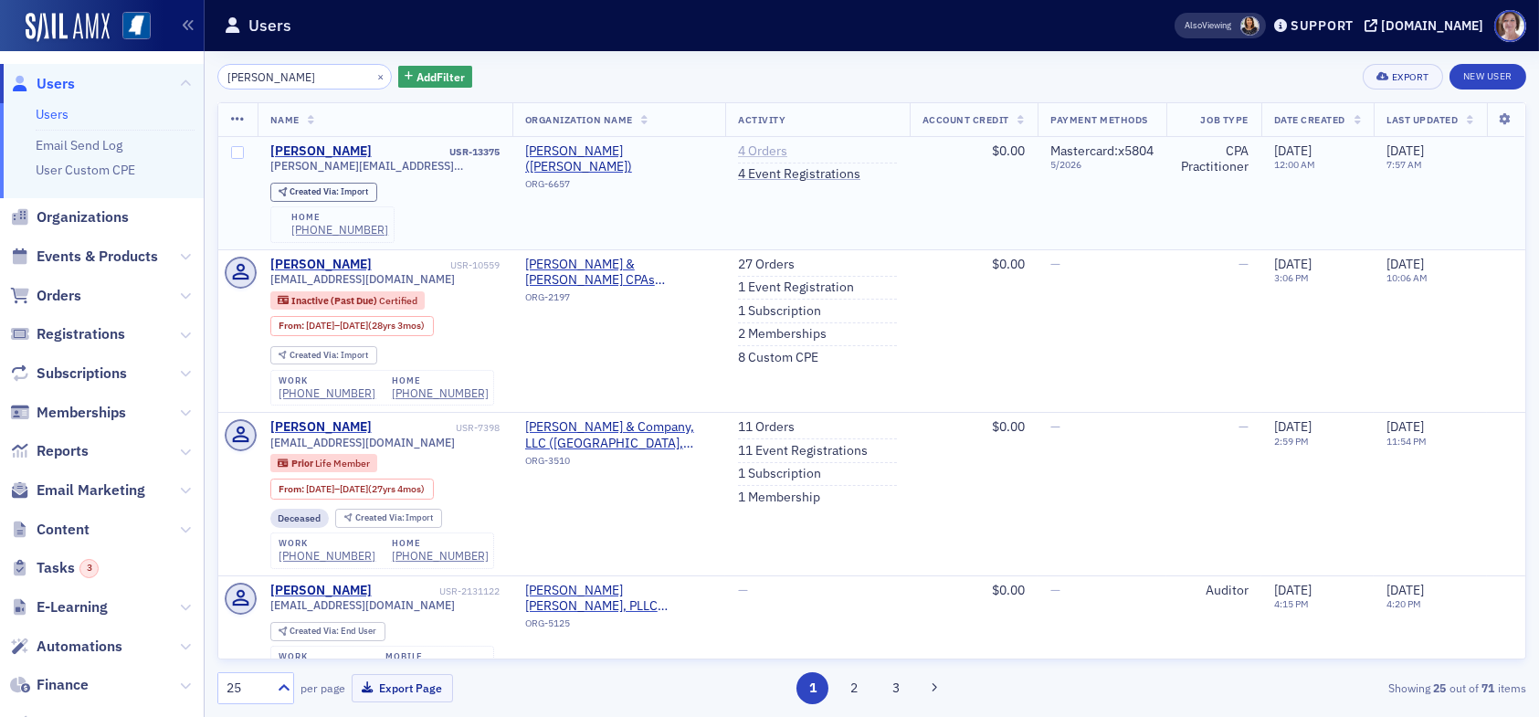
click at [749, 148] on link "4 Orders" at bounding box center [762, 151] width 49 height 16
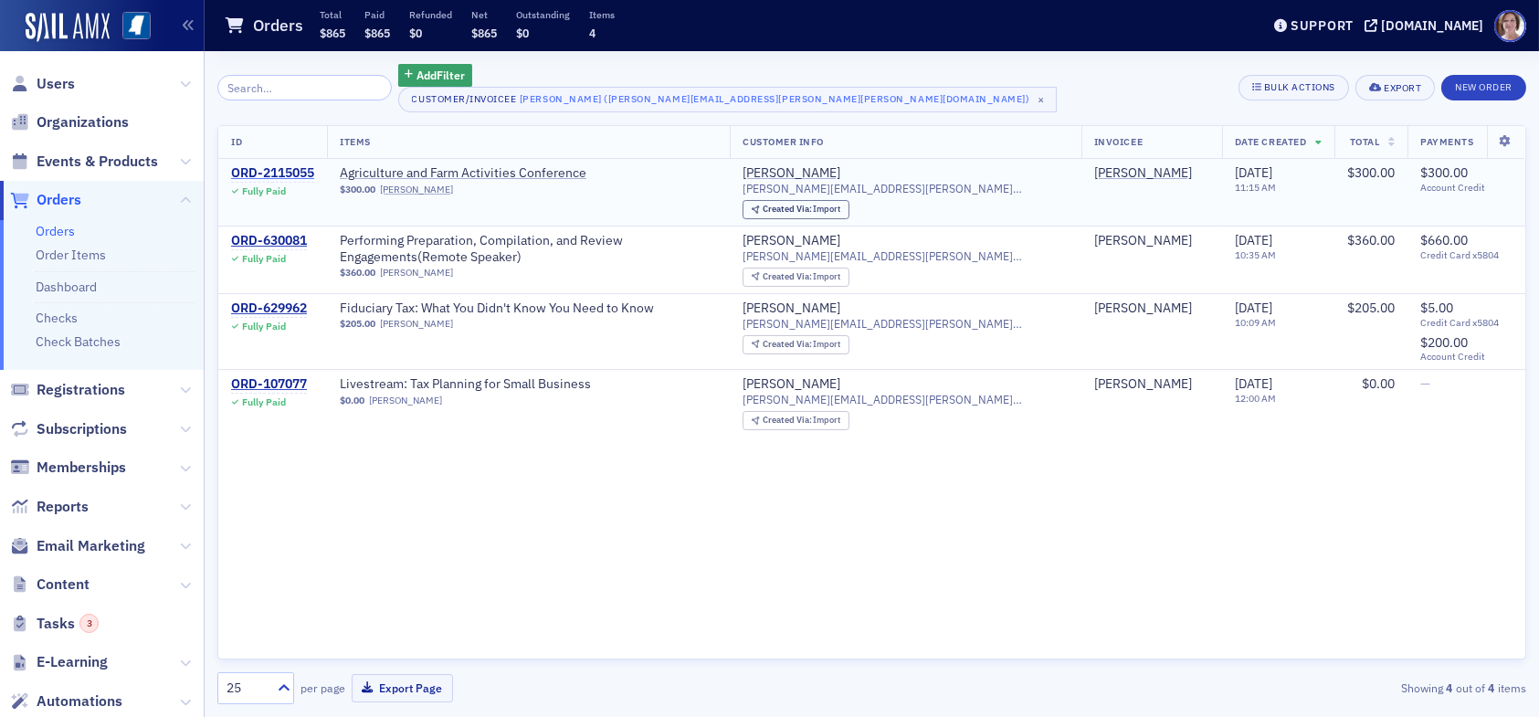
click at [274, 168] on div "ORD-2115055" at bounding box center [272, 173] width 83 height 16
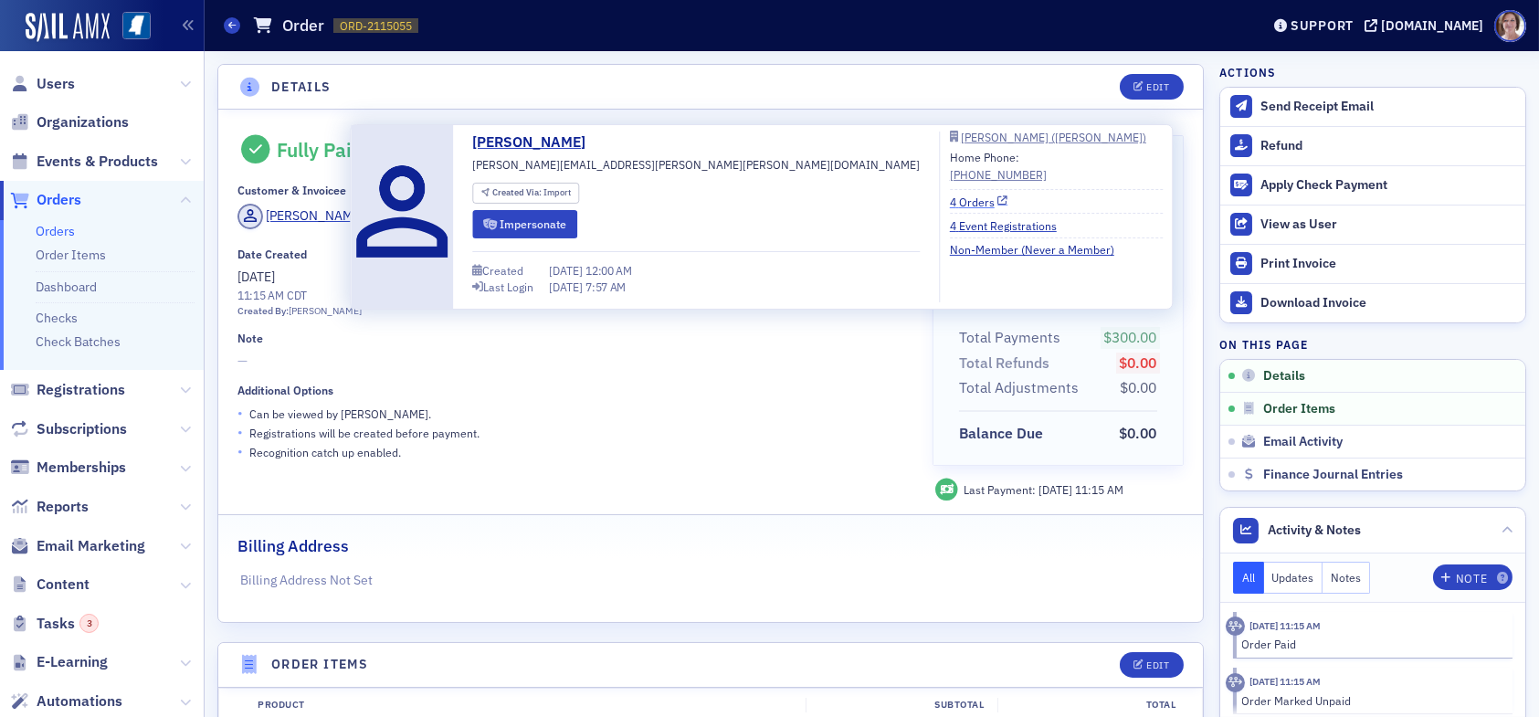
click at [950, 202] on link "4 Orders" at bounding box center [979, 201] width 58 height 16
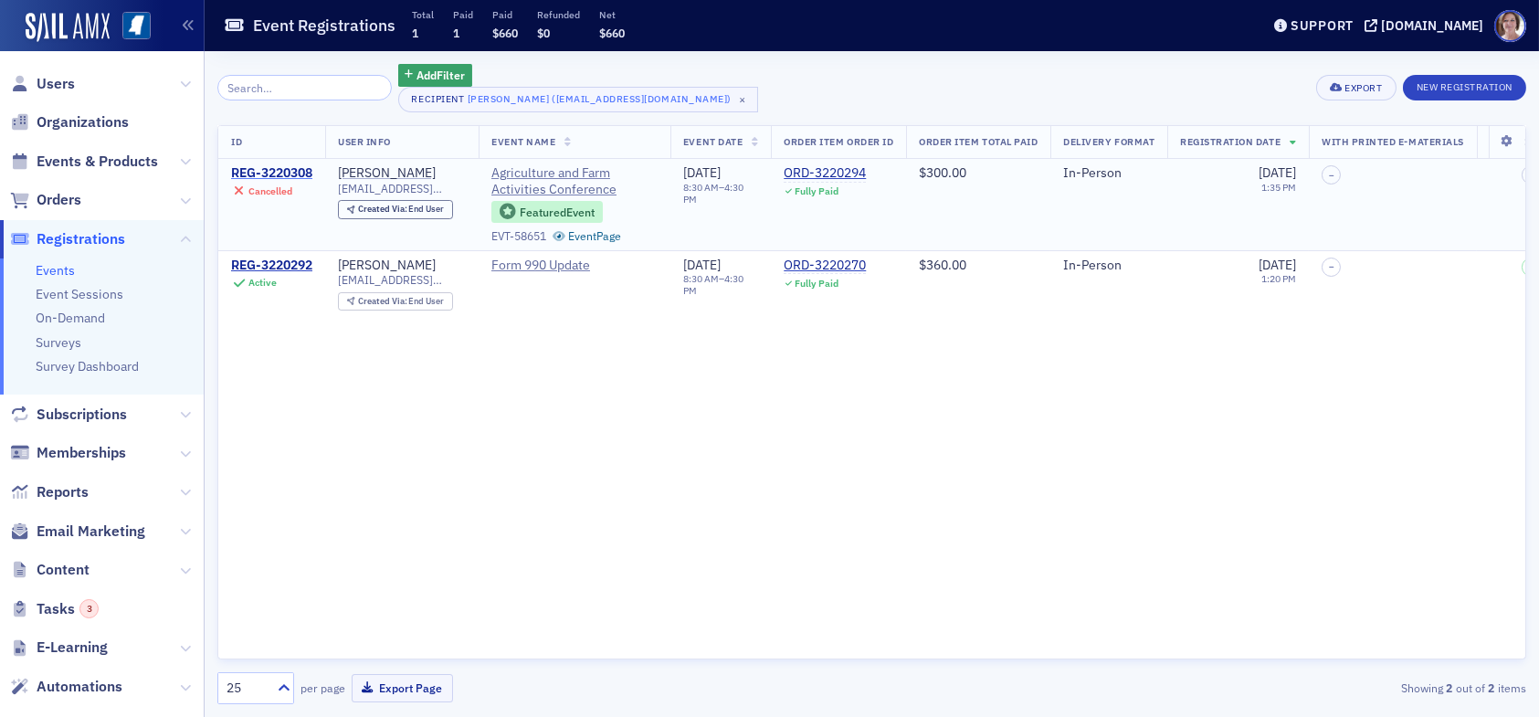
click at [268, 169] on div "REG-3220308" at bounding box center [271, 173] width 81 height 16
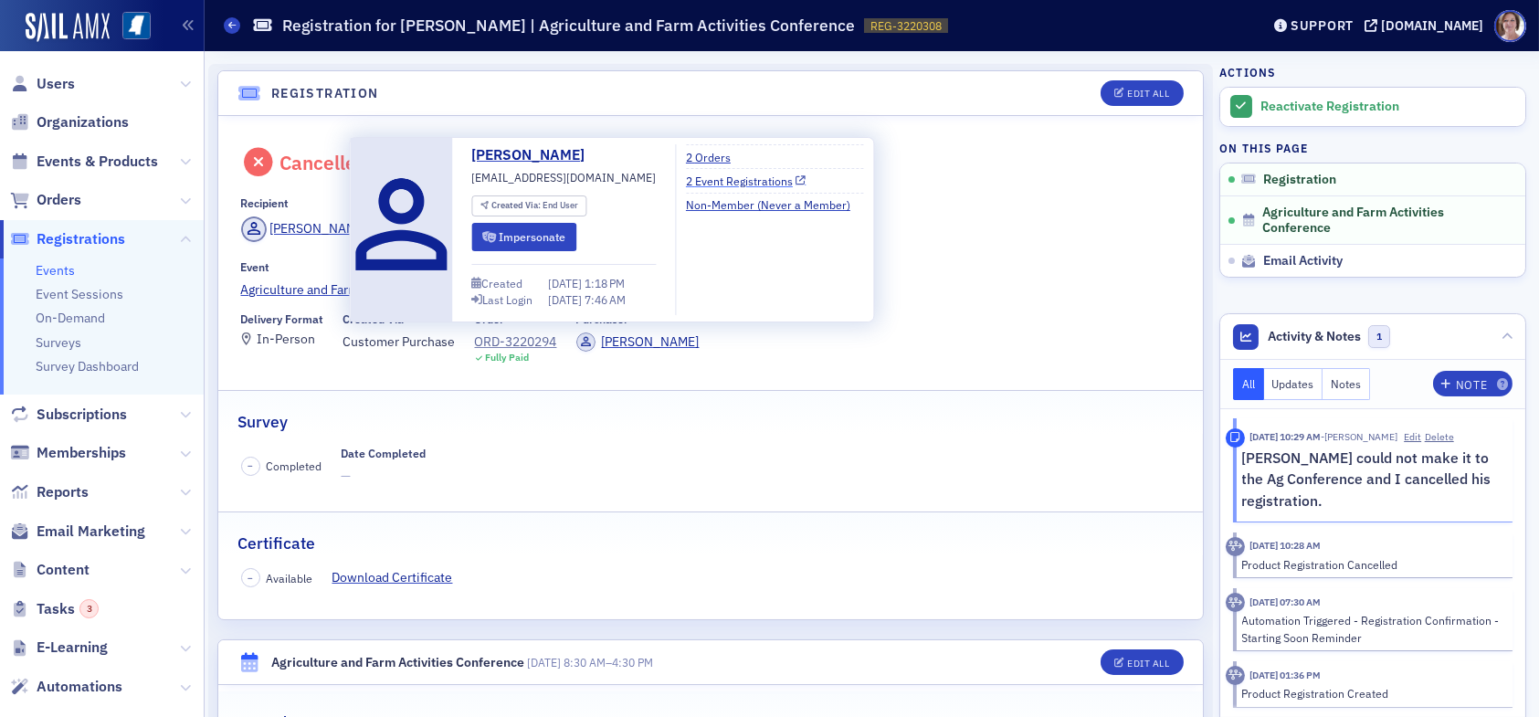
click at [746, 182] on link "2 Event Registrations" at bounding box center [746, 181] width 121 height 16
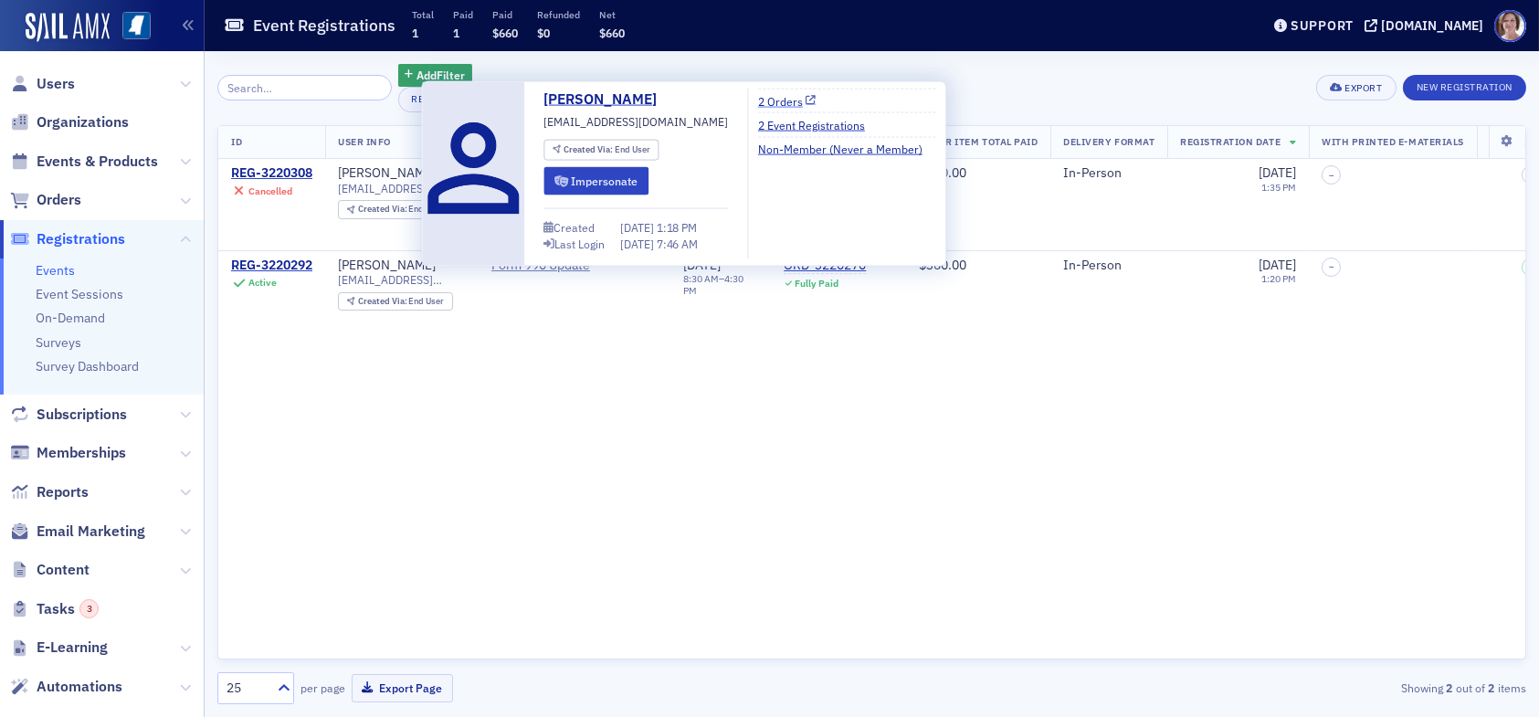
click at [767, 99] on link "2 Orders" at bounding box center [787, 100] width 58 height 16
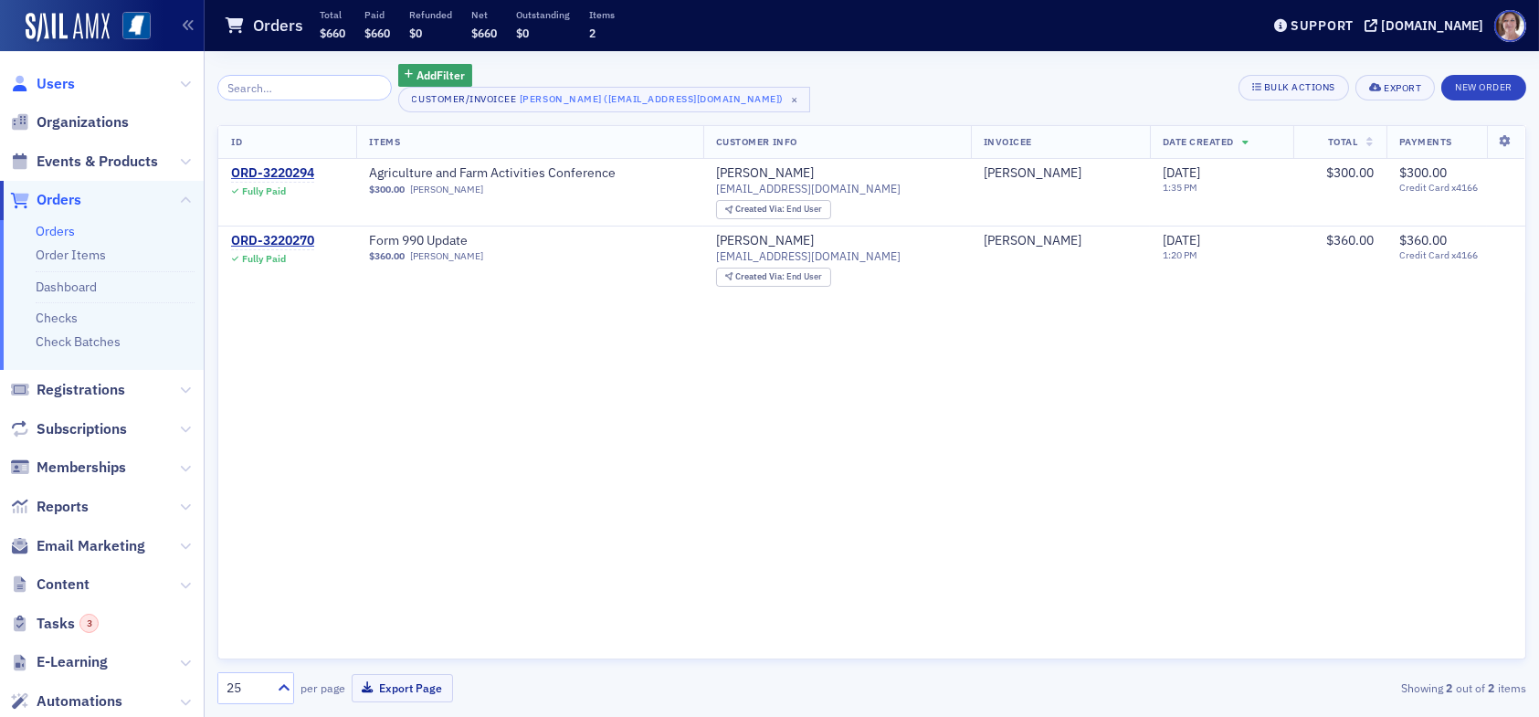
click at [46, 79] on span "Users" at bounding box center [56, 84] width 38 height 20
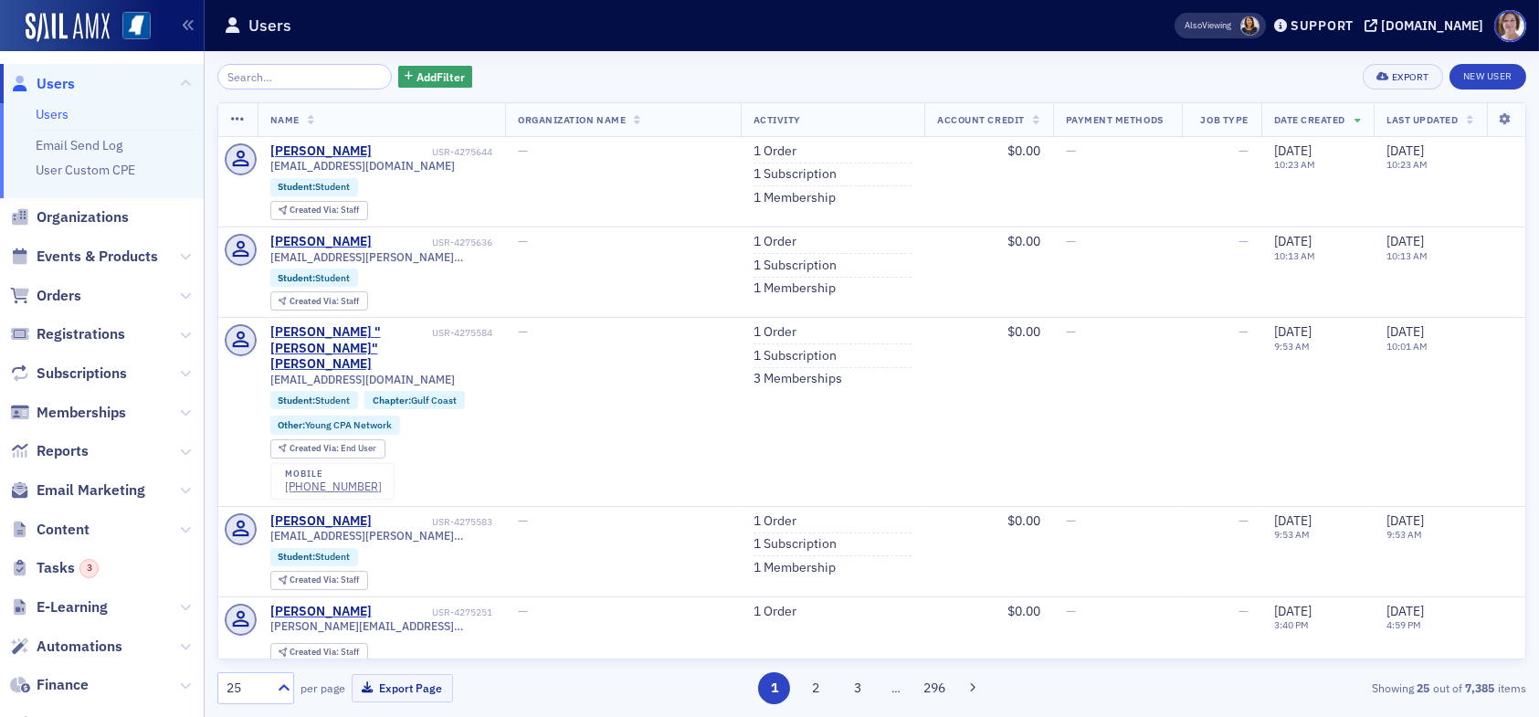
click at [303, 77] on input "search" at bounding box center [304, 77] width 174 height 26
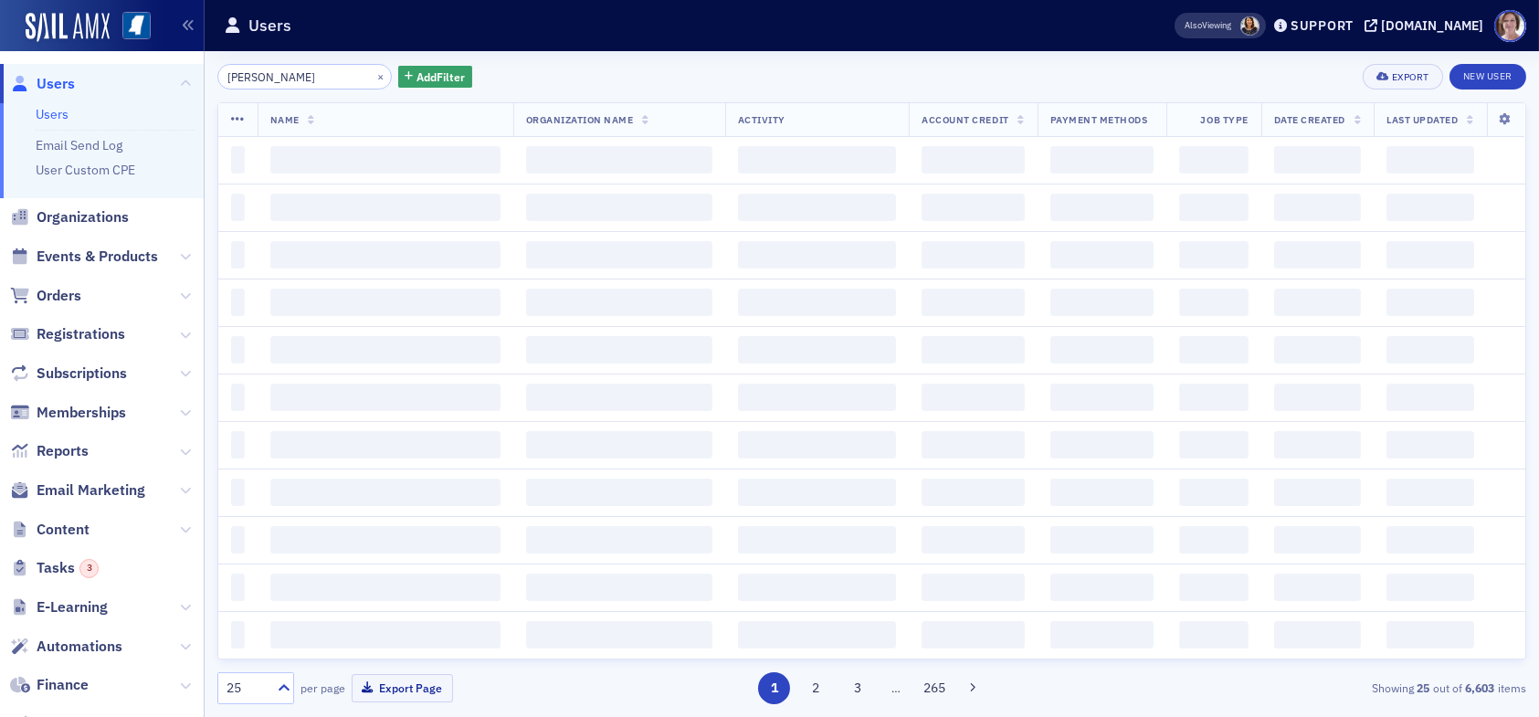
type input "clifton hunter"
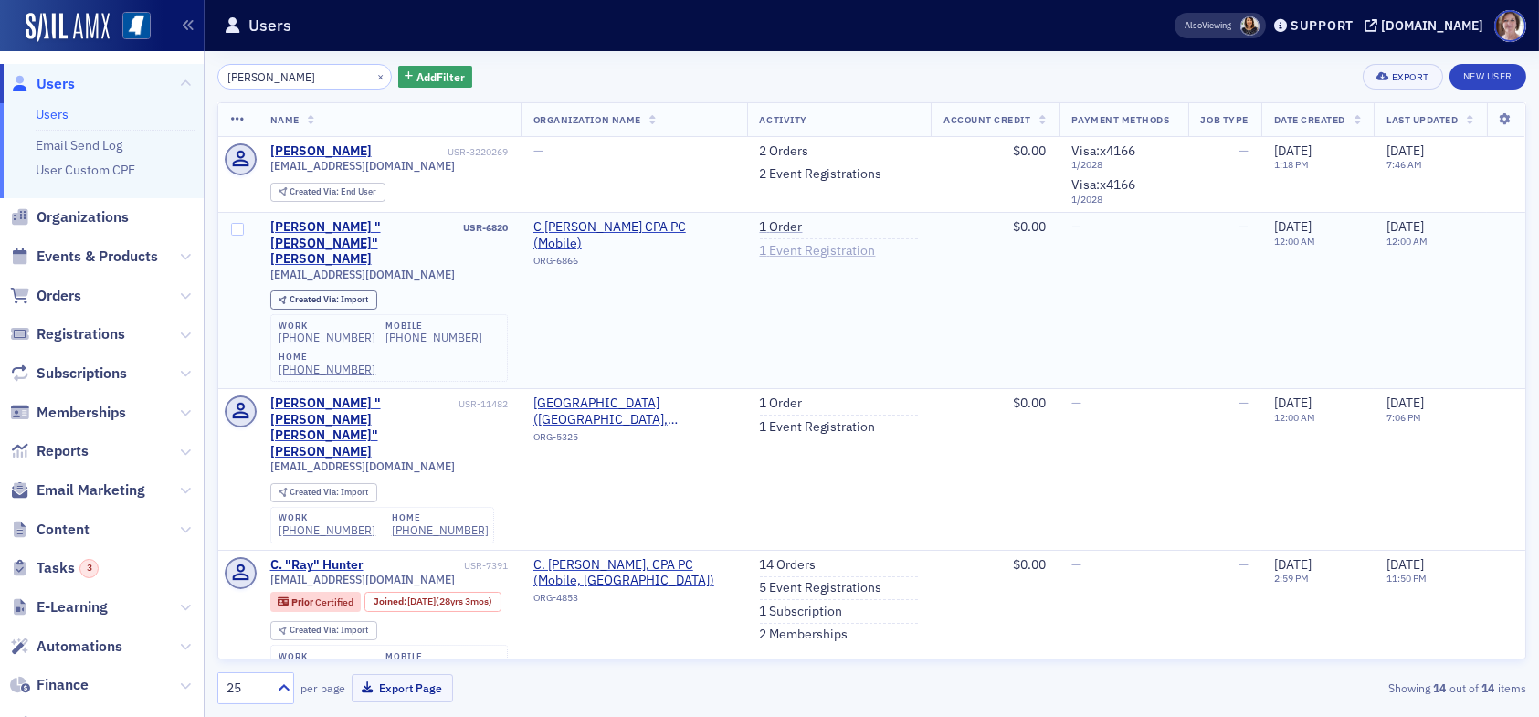
click at [786, 251] on link "1 Event Registration" at bounding box center [818, 251] width 116 height 16
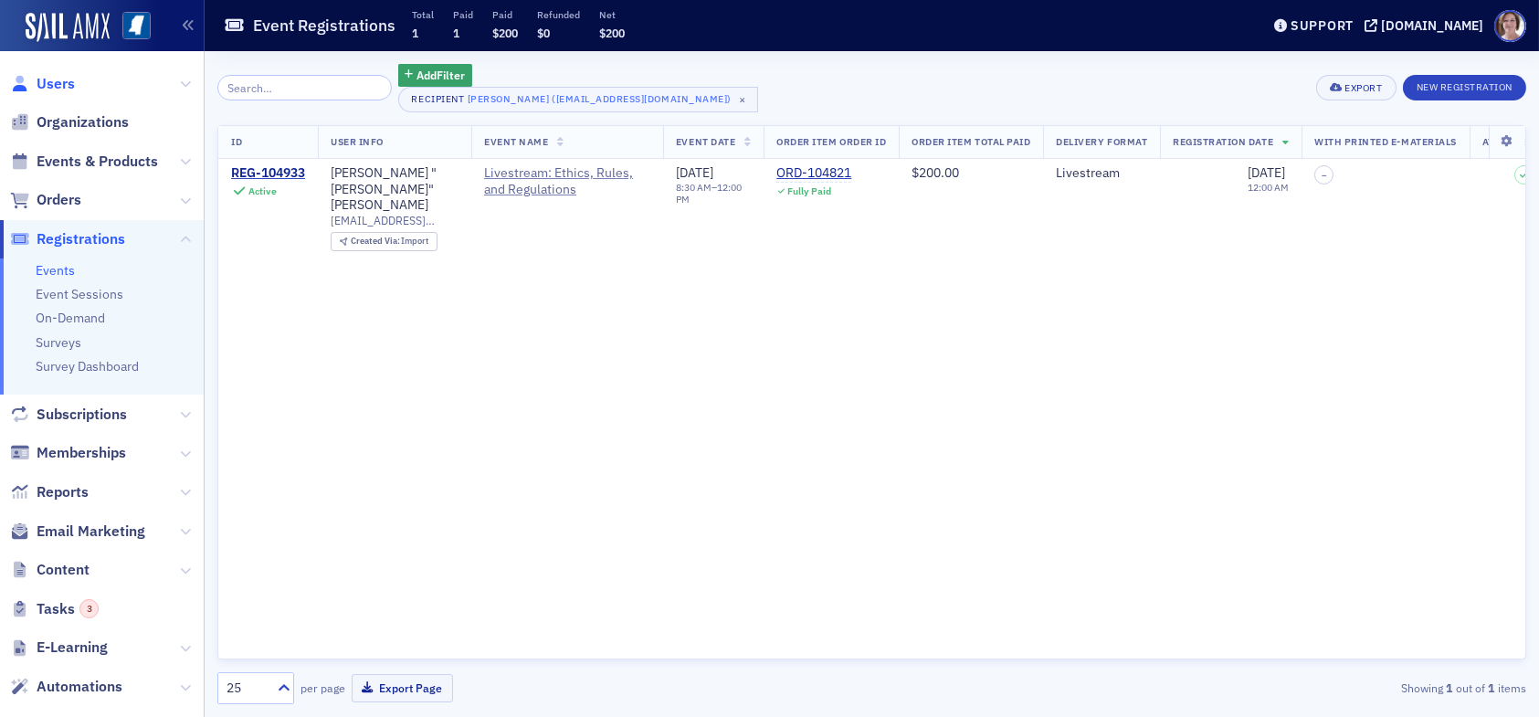
click at [64, 82] on span "Users" at bounding box center [56, 84] width 38 height 20
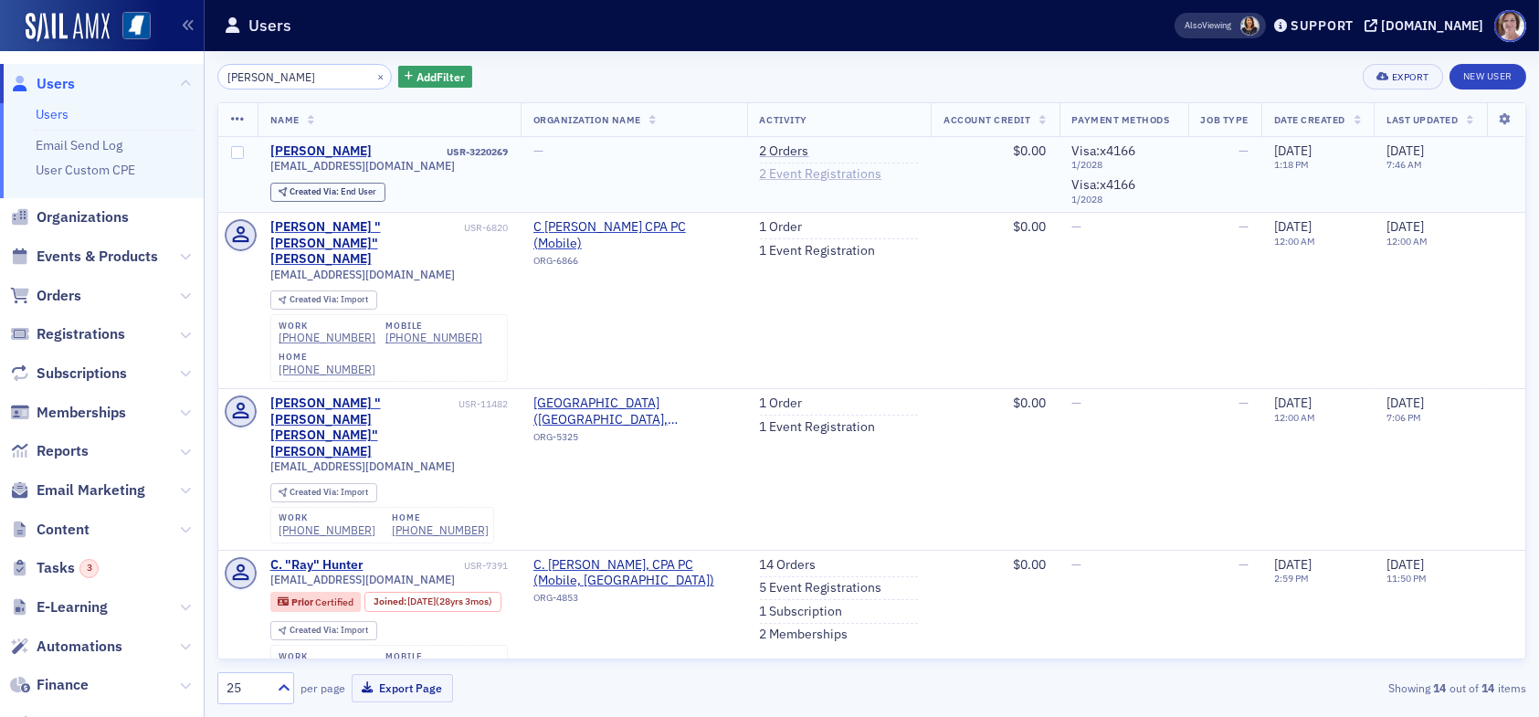
click at [789, 170] on link "2 Event Registrations" at bounding box center [821, 174] width 122 height 16
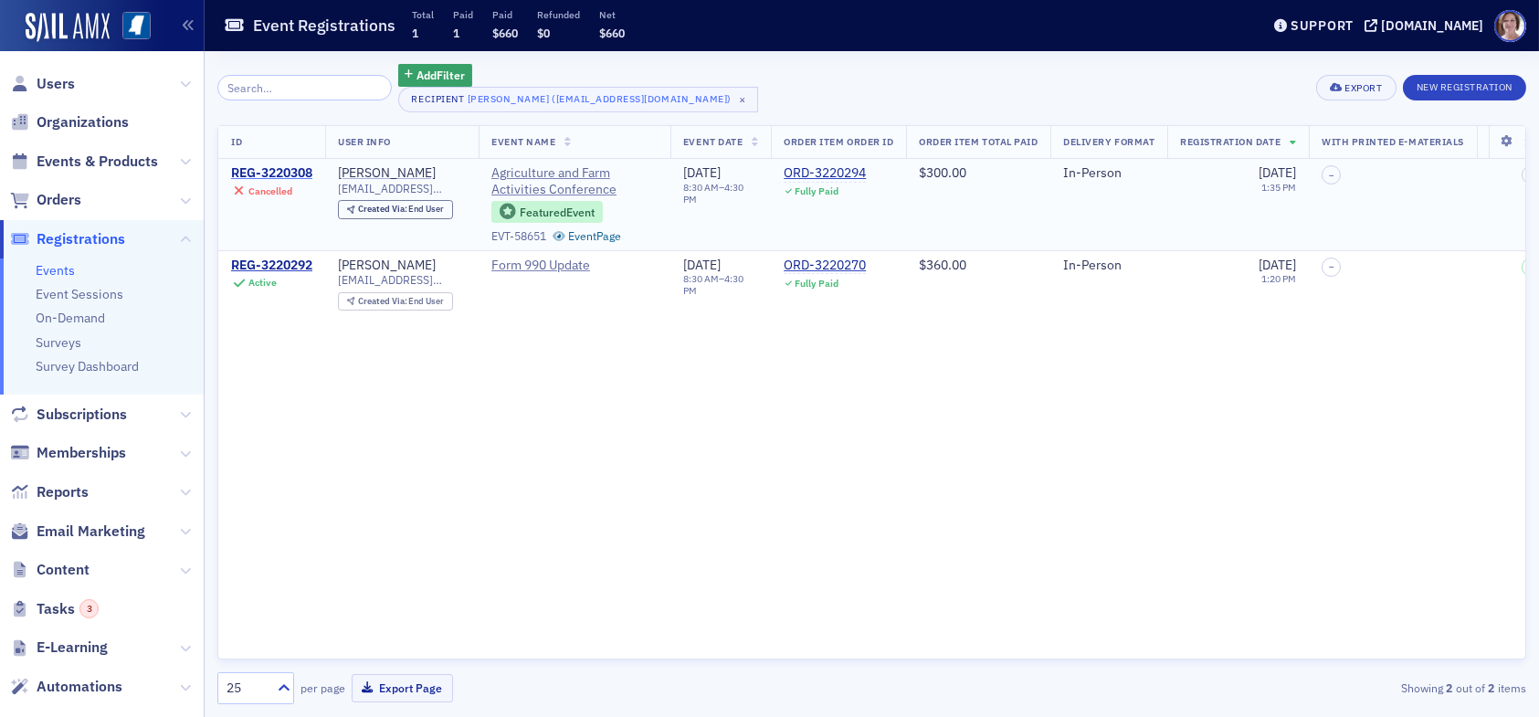
click at [284, 167] on div "REG-3220308" at bounding box center [271, 173] width 81 height 16
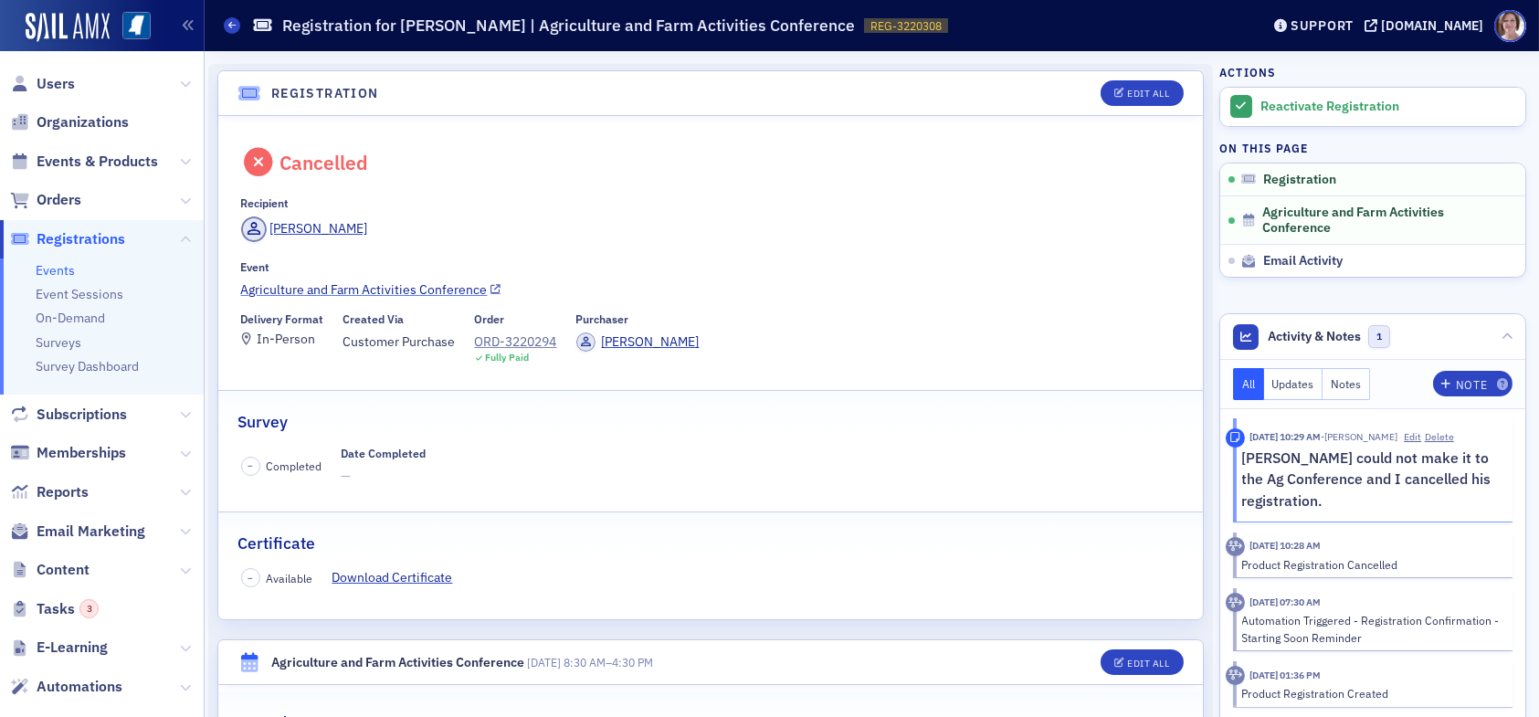
click at [313, 290] on link "Agriculture and Farm Activities Conference" at bounding box center [711, 289] width 940 height 19
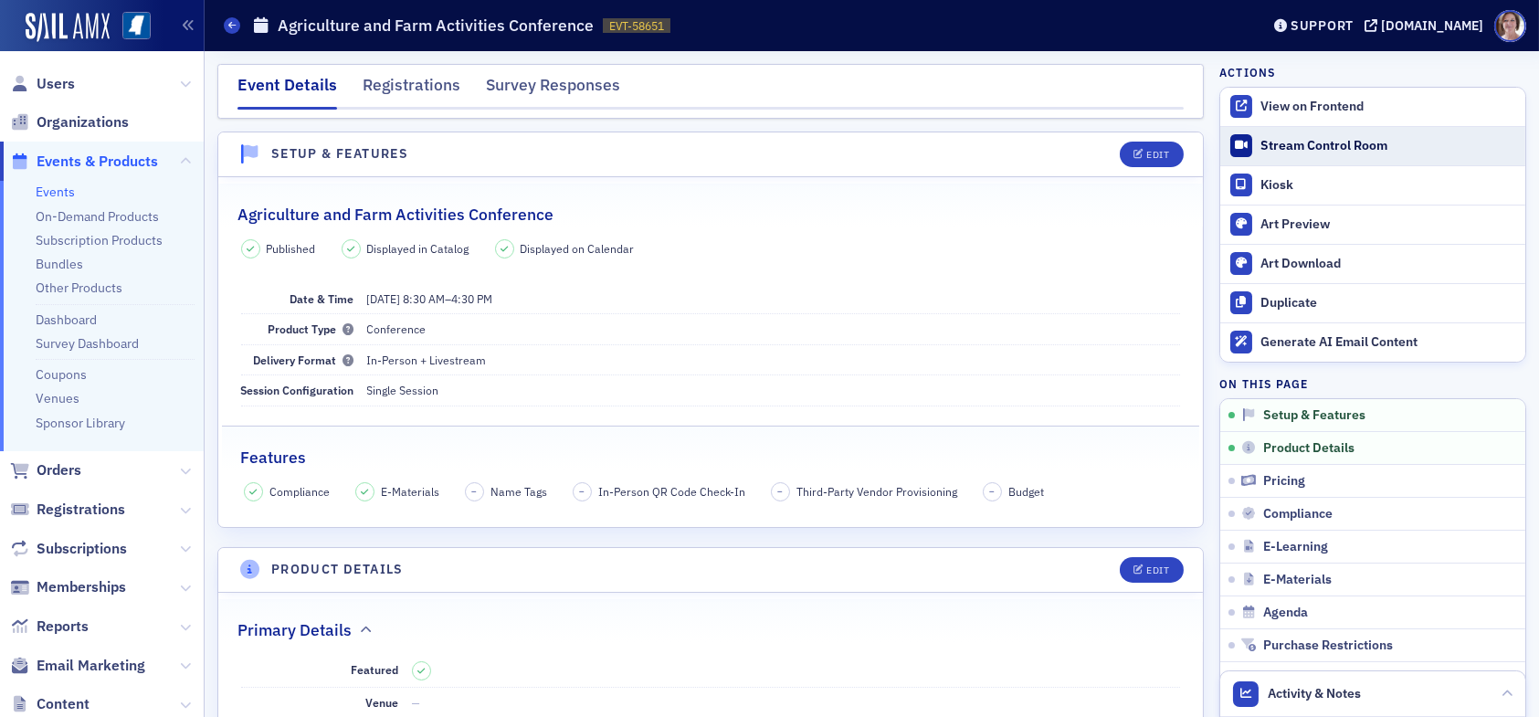
click at [1289, 143] on div "Stream Control Room" at bounding box center [1388, 146] width 256 height 16
click at [1274, 144] on div "Stream Control Room" at bounding box center [1388, 146] width 256 height 16
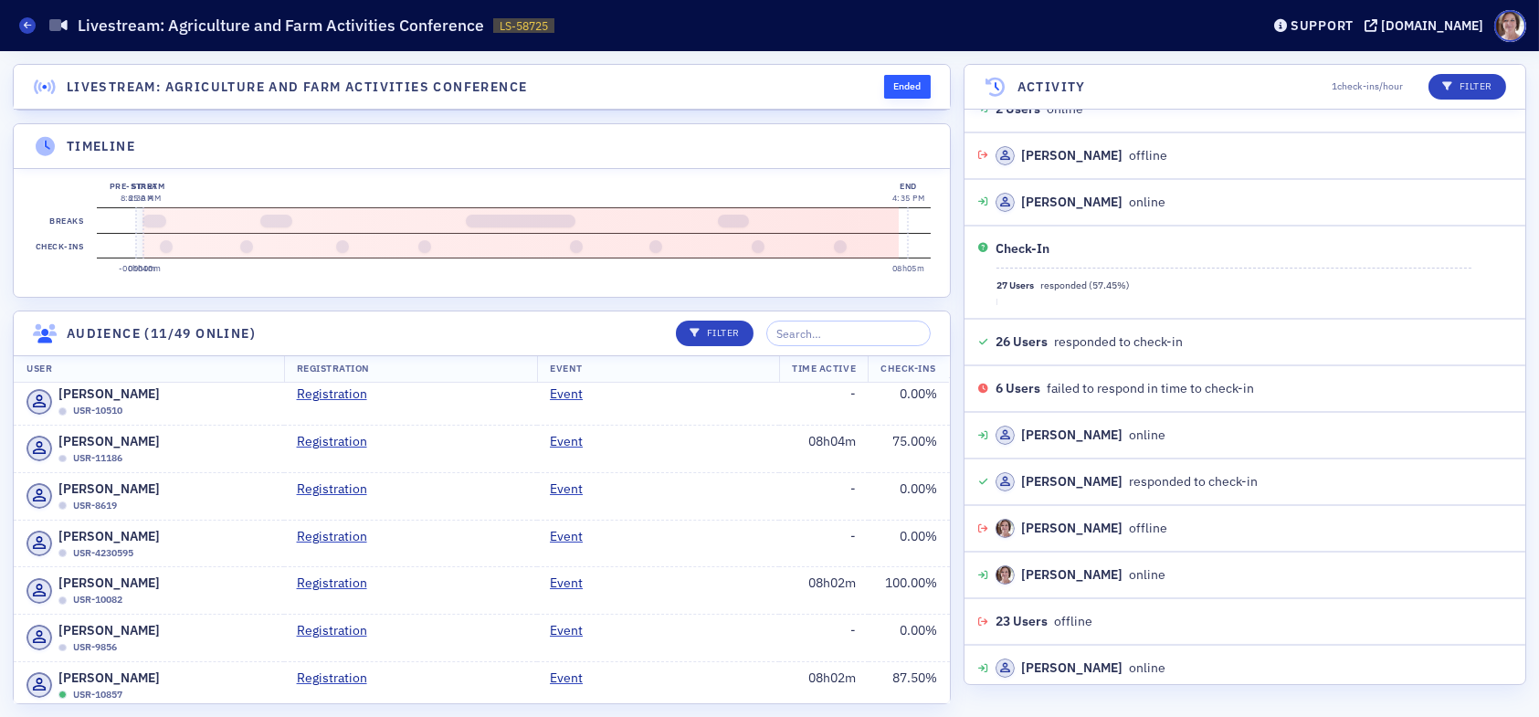
scroll to position [447, 0]
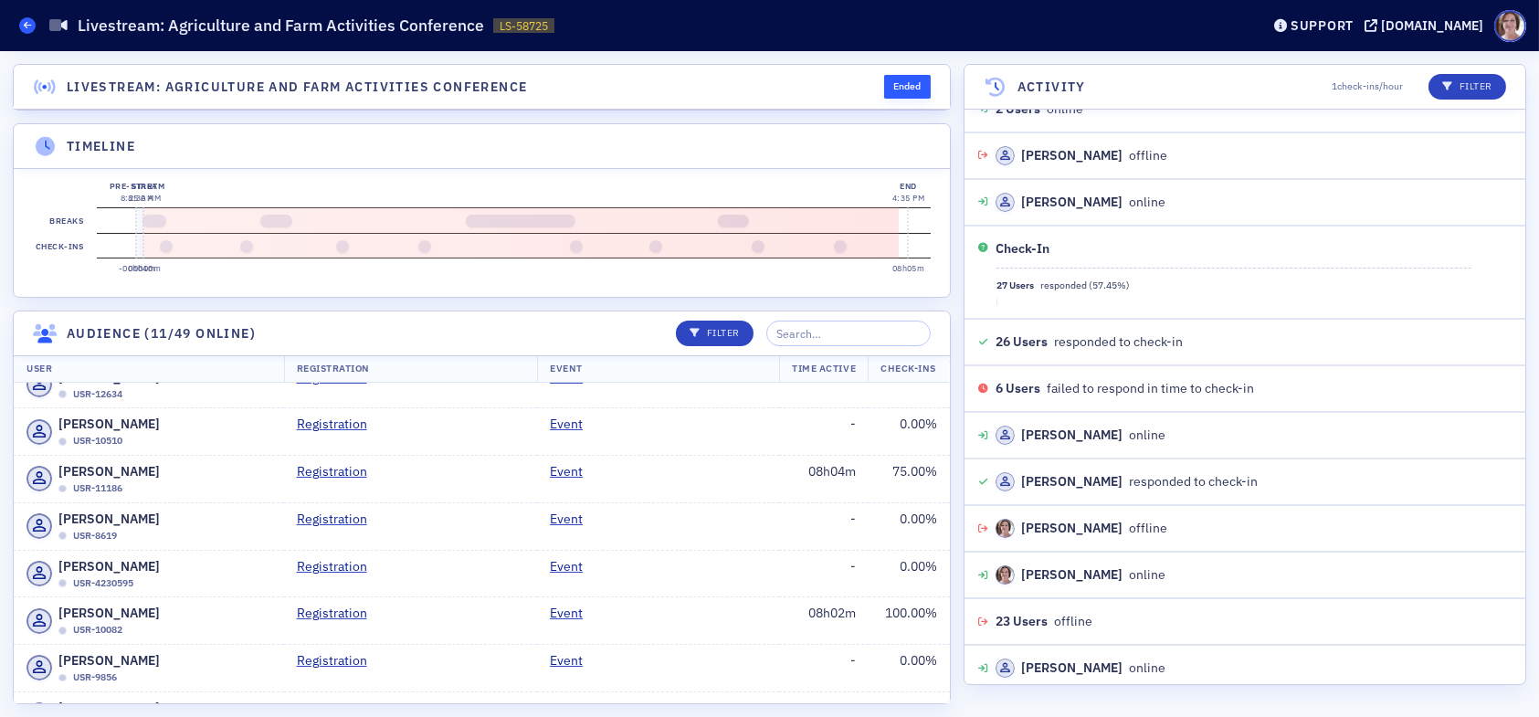
click at [28, 23] on icon at bounding box center [27, 25] width 7 height 8
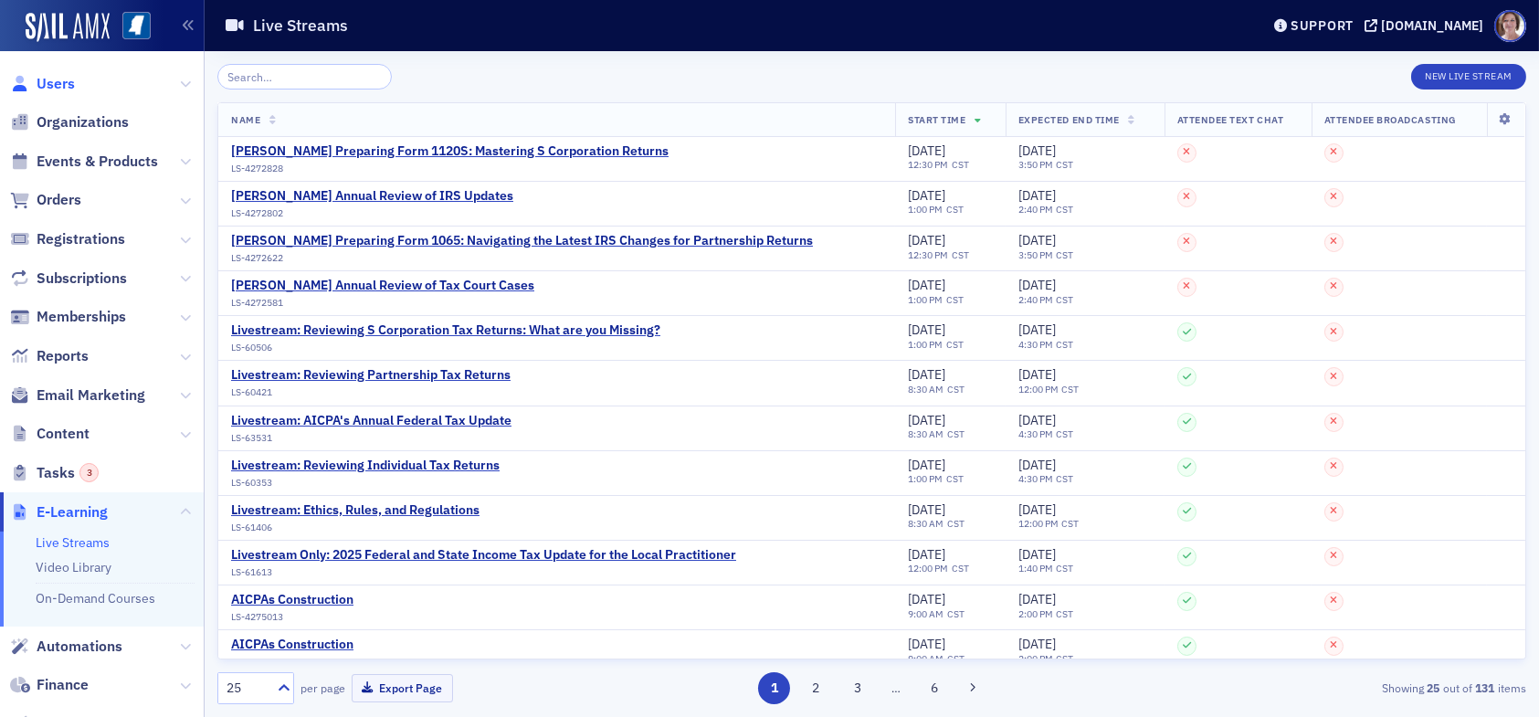
click at [64, 90] on span "Users" at bounding box center [56, 84] width 38 height 20
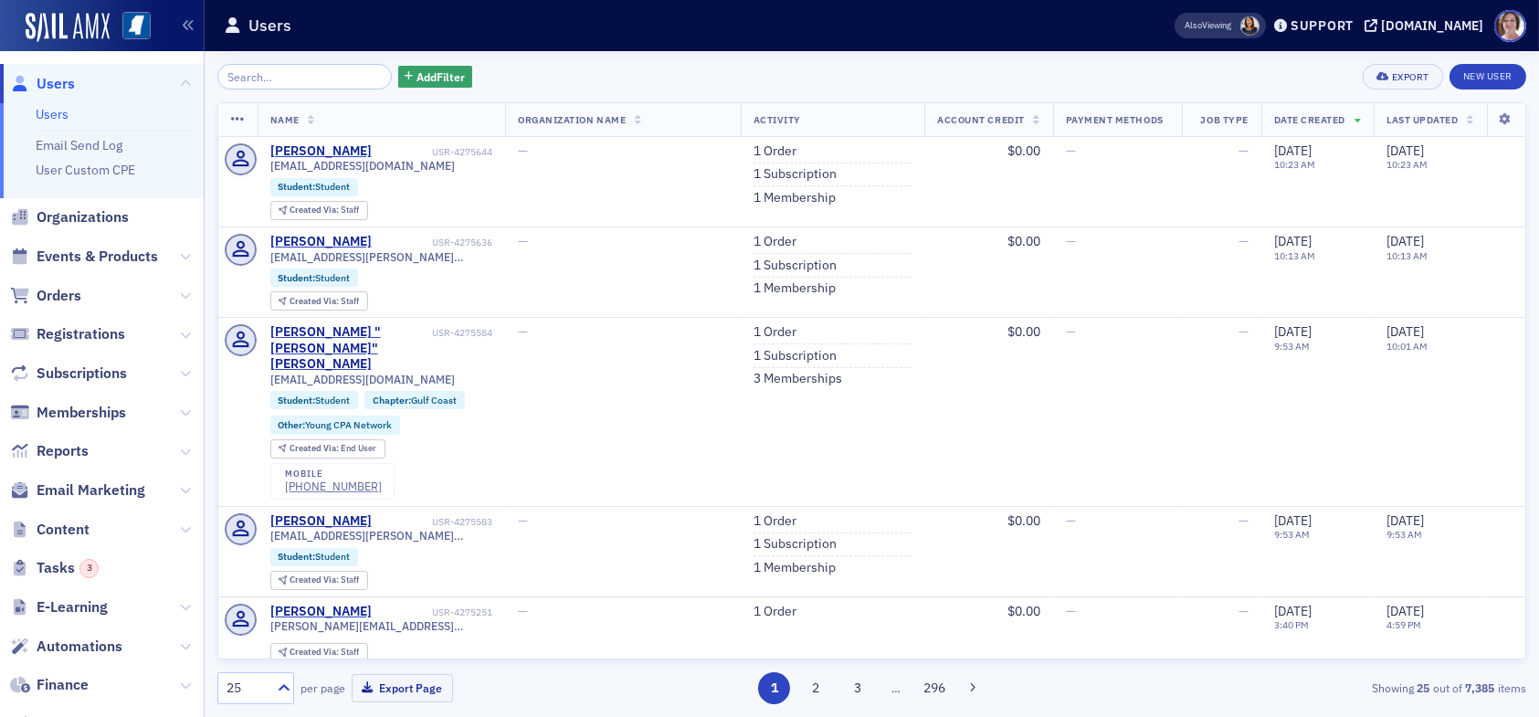
click at [294, 80] on input "search" at bounding box center [304, 77] width 174 height 26
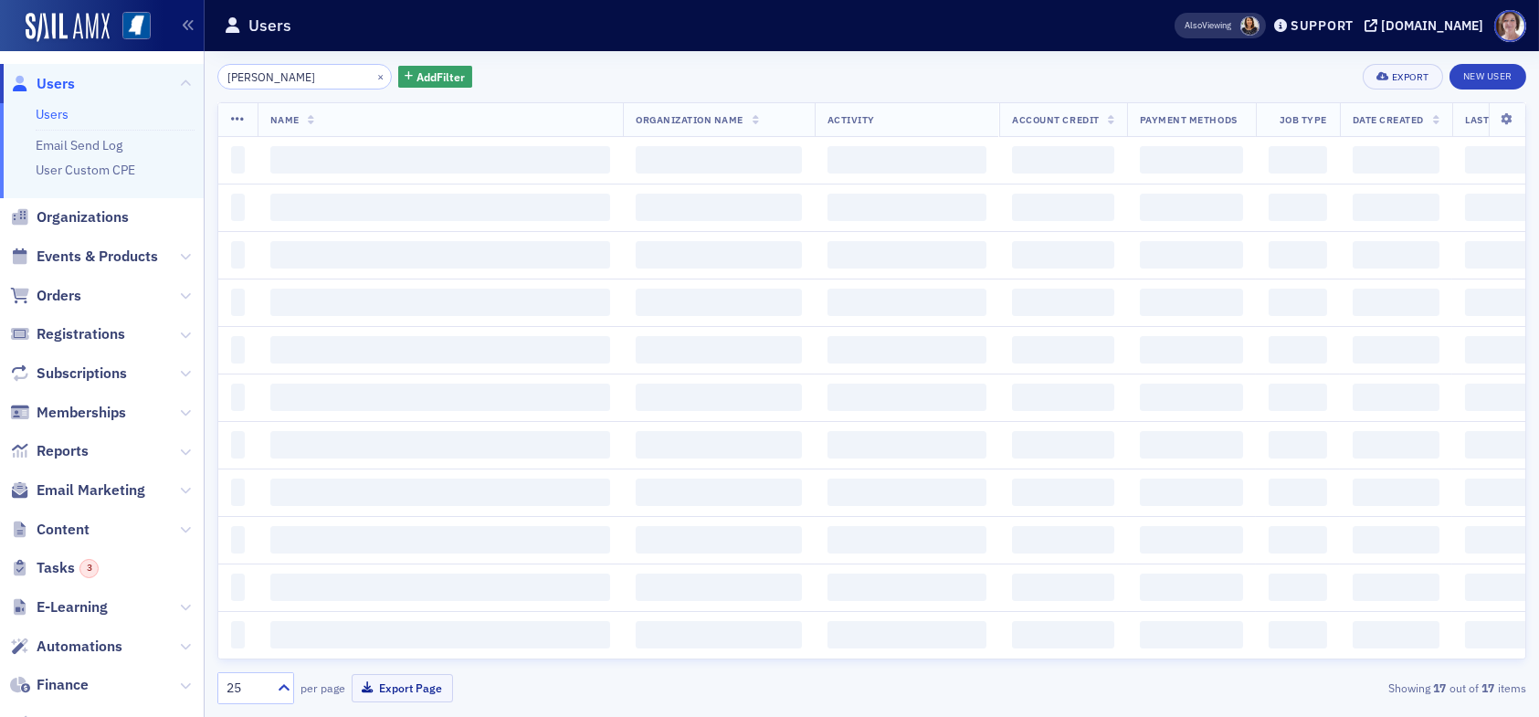
type input "clifton hunter"
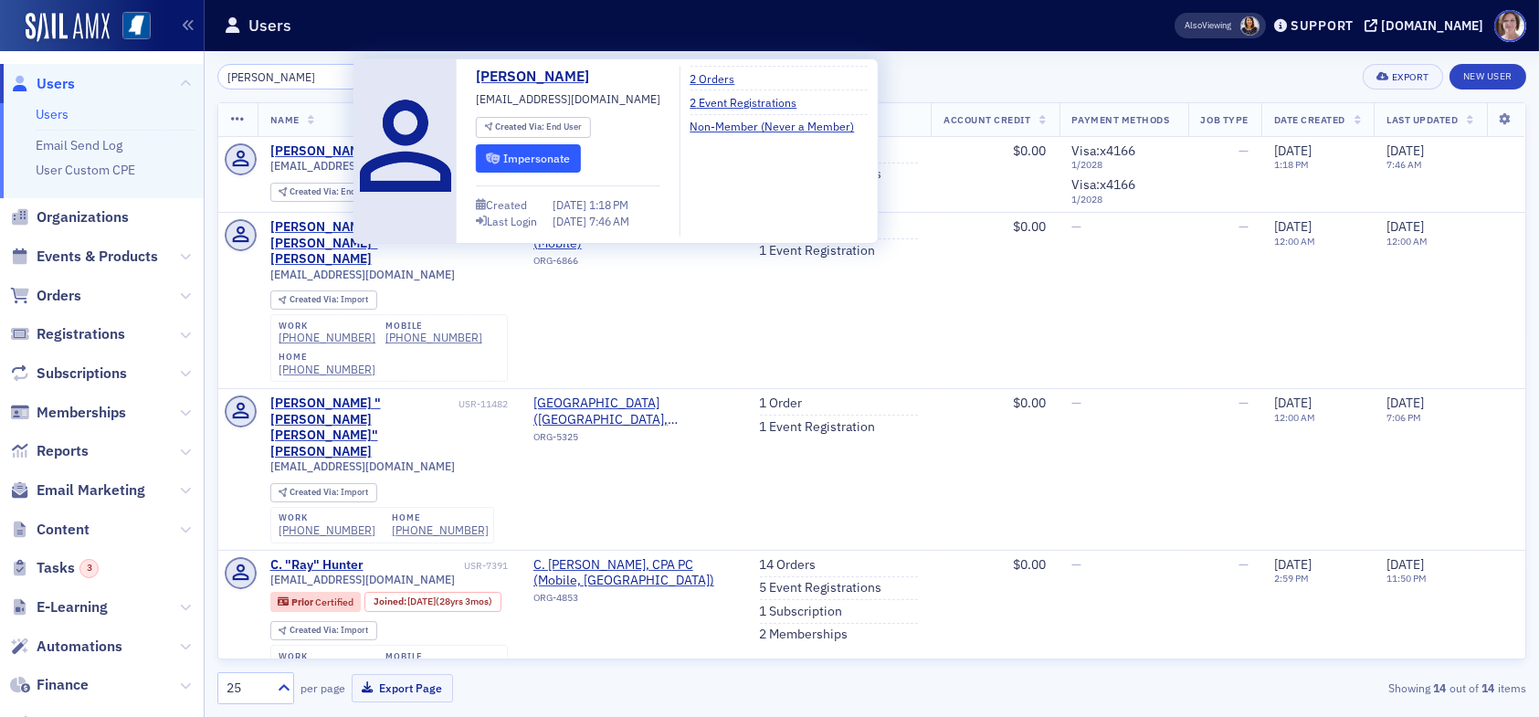
click at [542, 160] on button "Impersonate" at bounding box center [528, 158] width 105 height 28
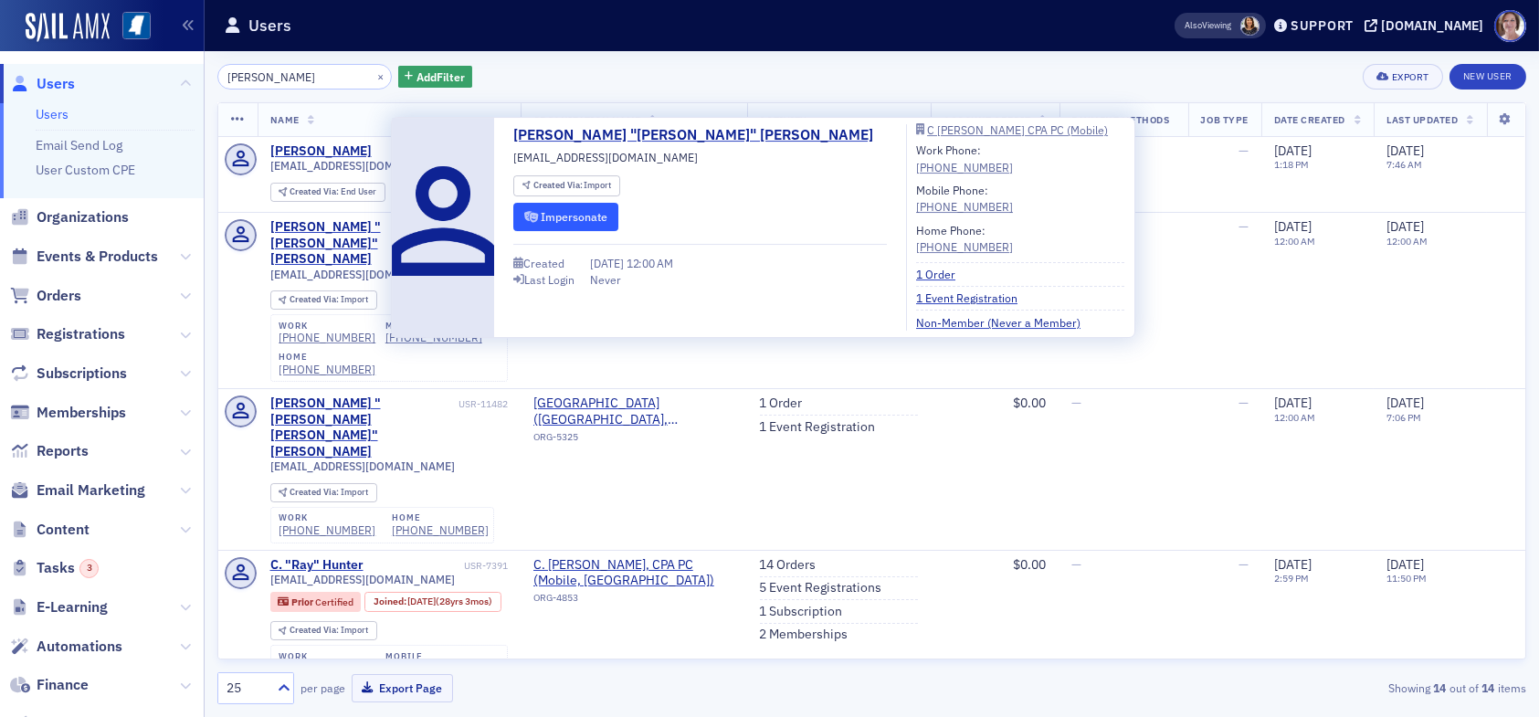
click at [560, 209] on button "Impersonate" at bounding box center [565, 217] width 105 height 28
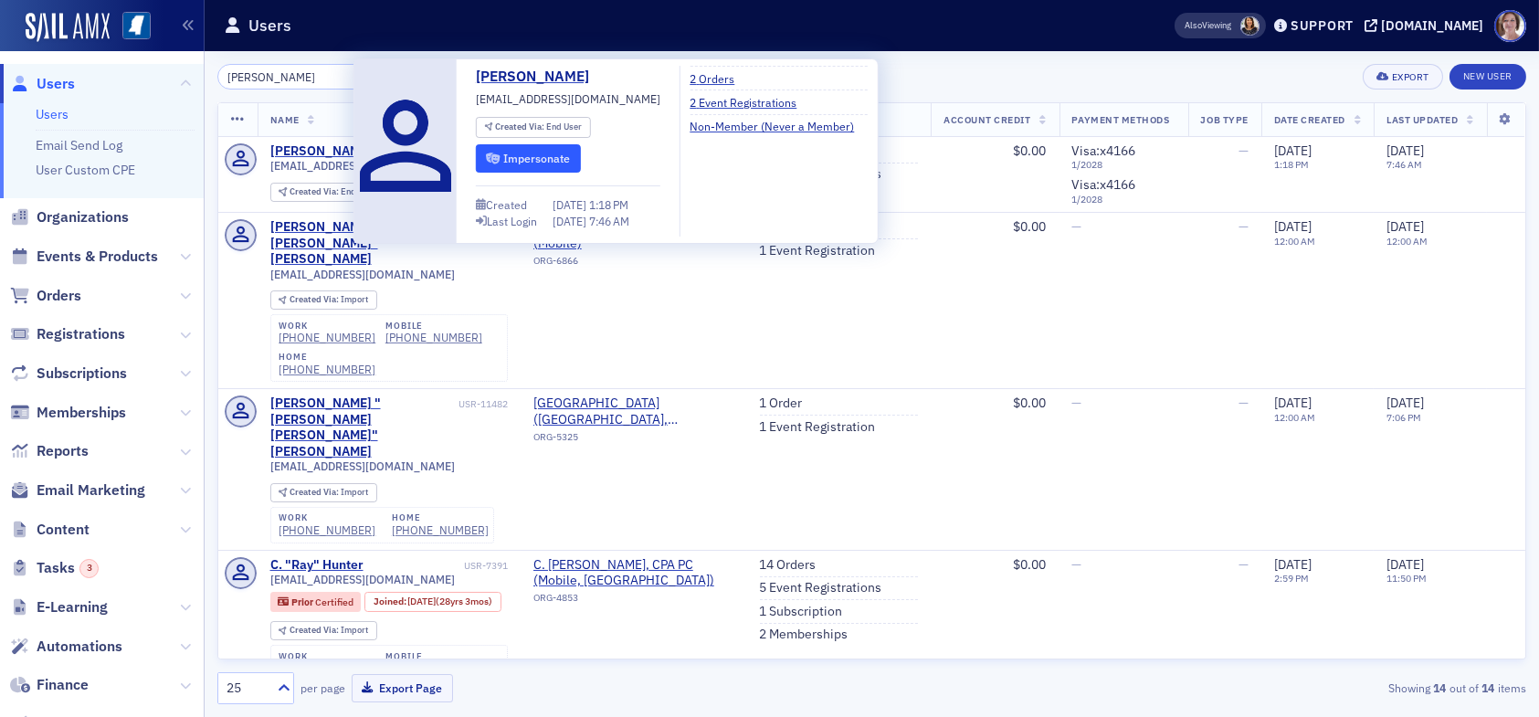
click at [535, 155] on button "Impersonate" at bounding box center [528, 158] width 105 height 28
click at [717, 100] on link "2 Event Registrations" at bounding box center [750, 102] width 121 height 16
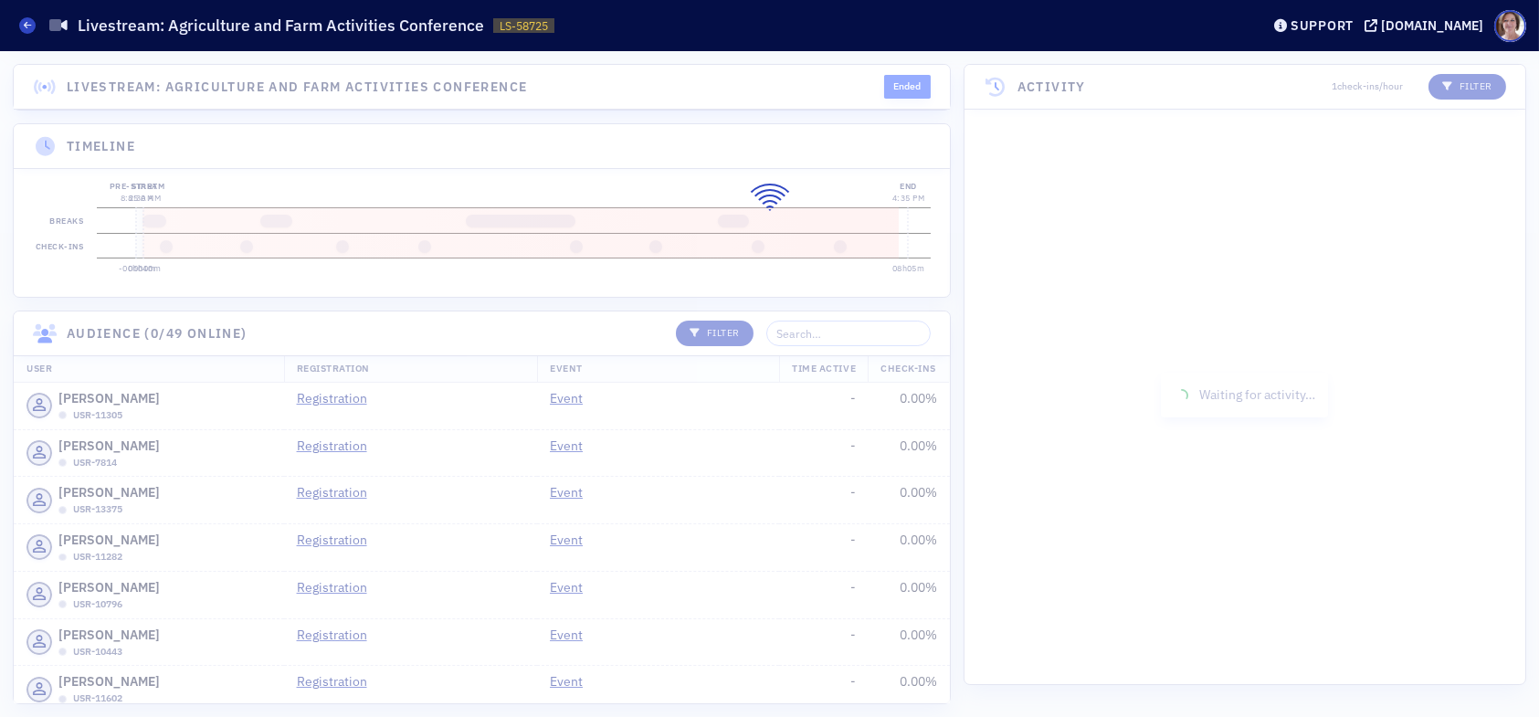
click at [880, 350] on div at bounding box center [769, 384] width 1539 height 666
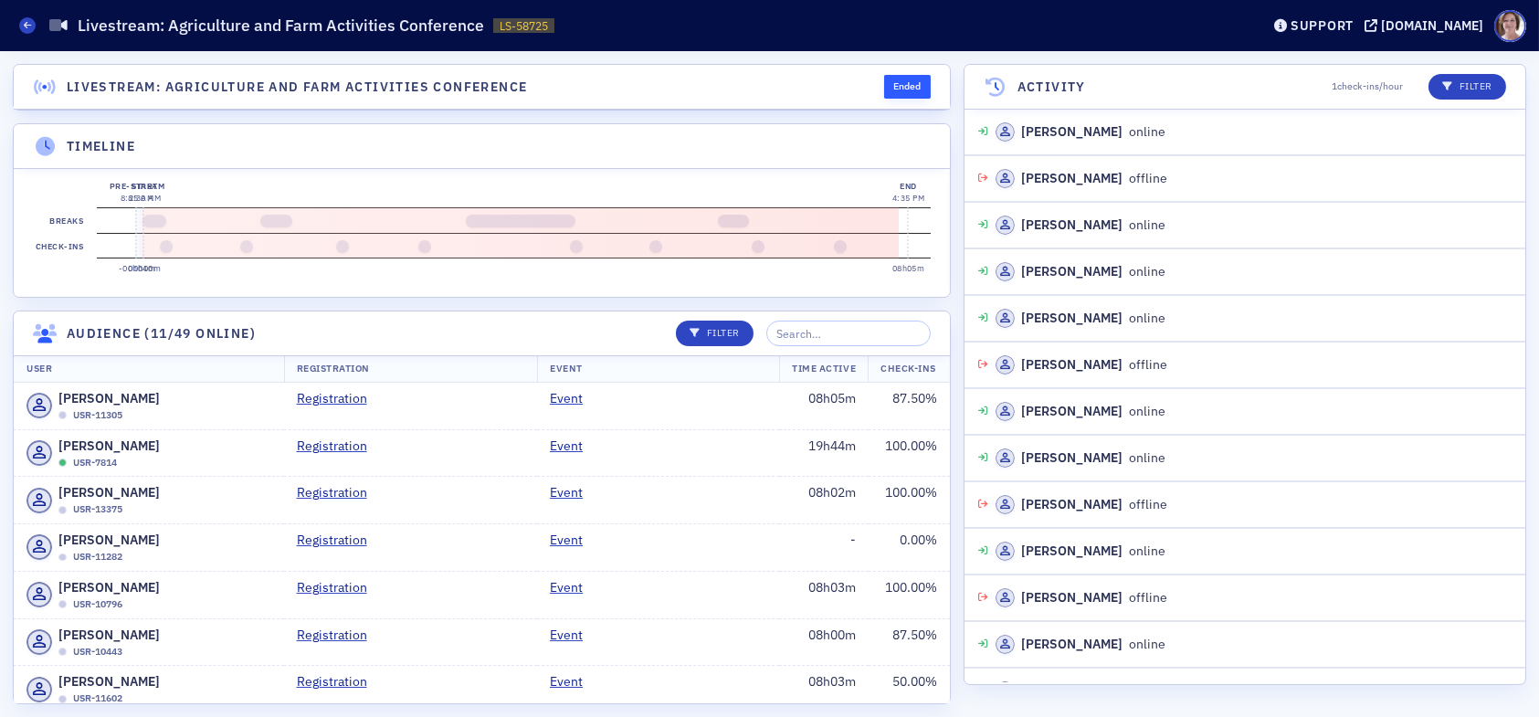
scroll to position [4962, 0]
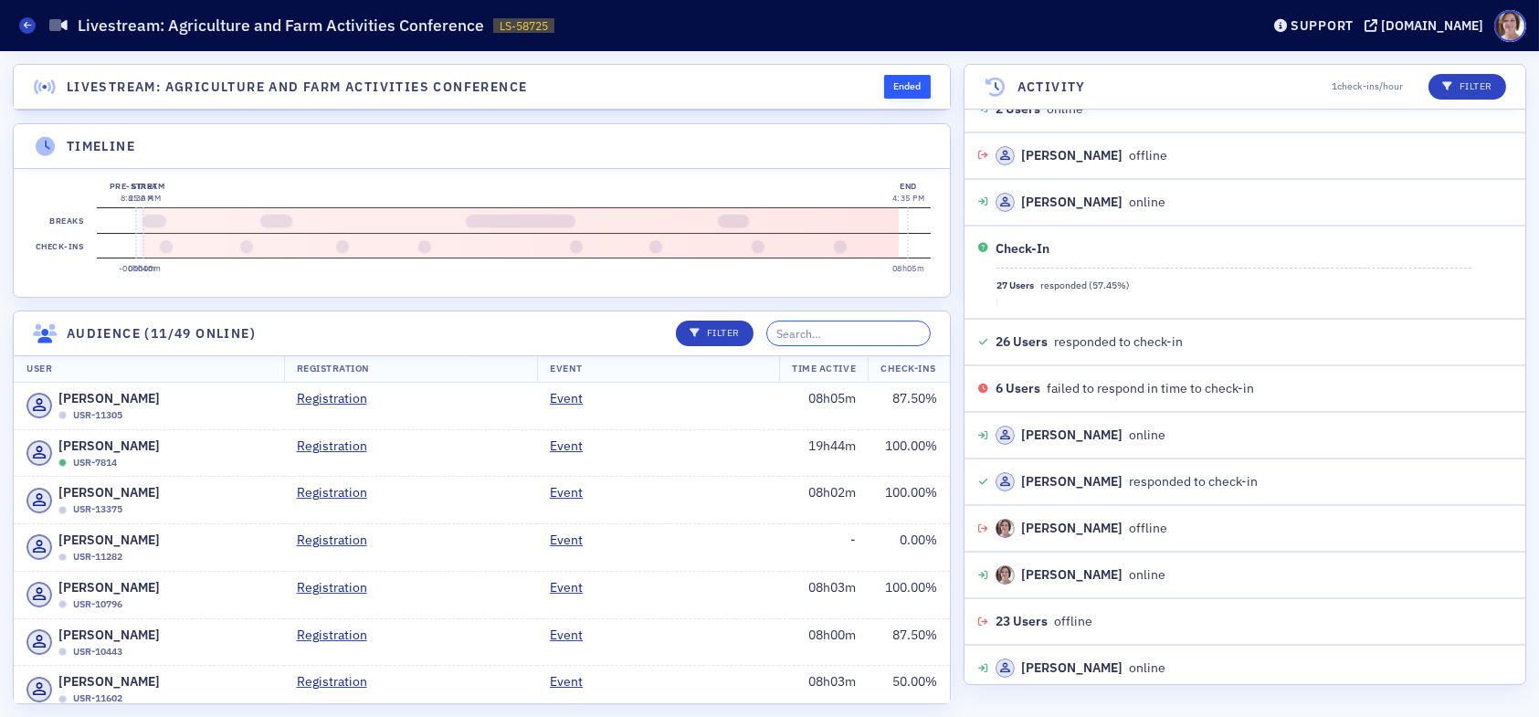
click at [880, 346] on input "search" at bounding box center [848, 334] width 164 height 26
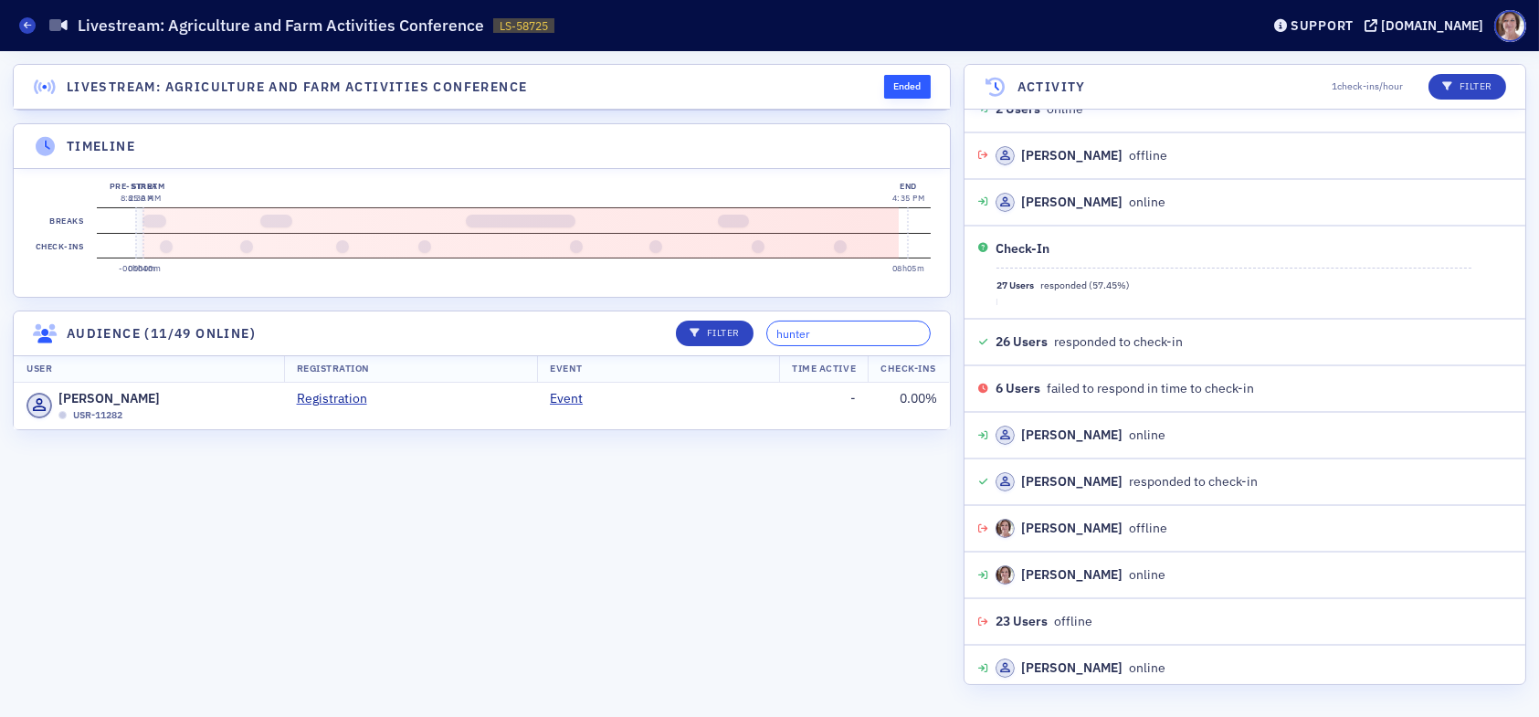
type input "hunter"
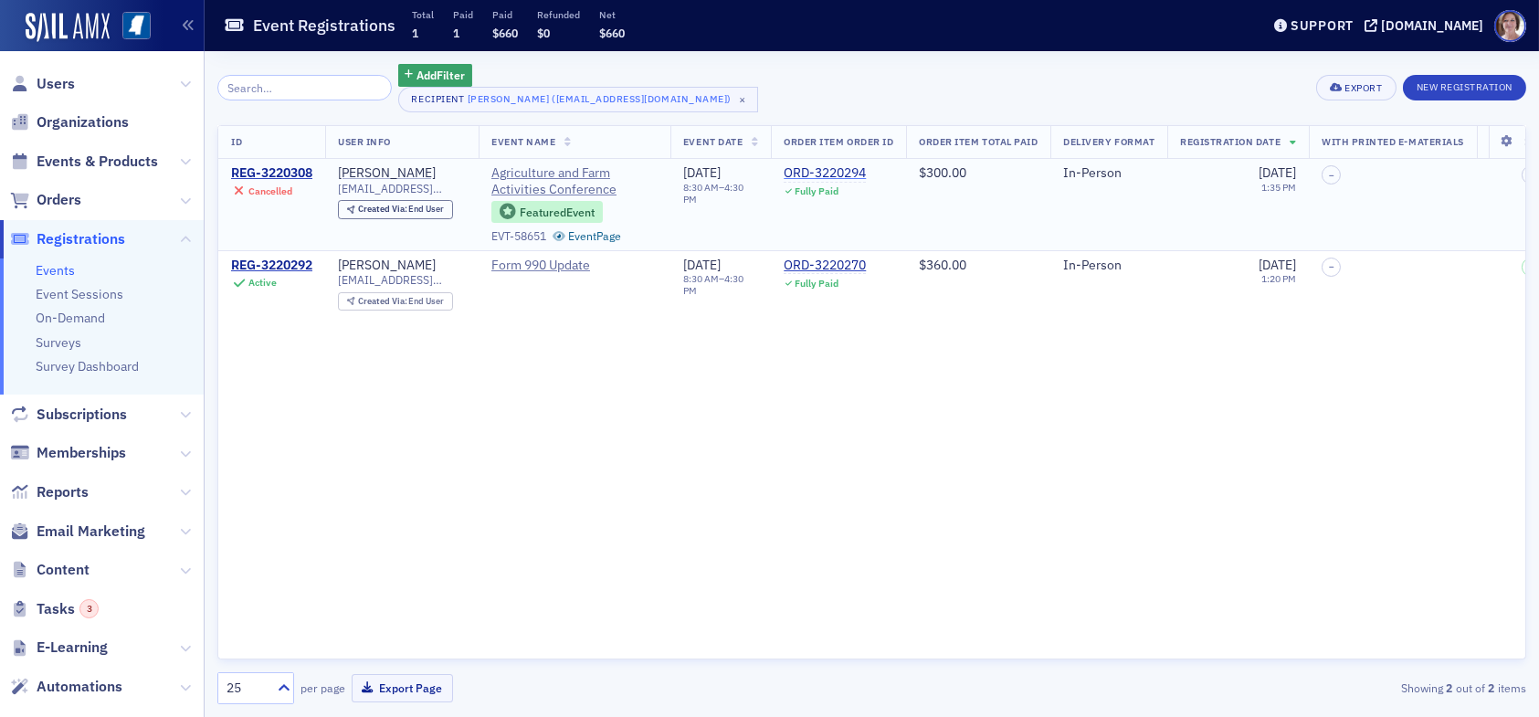
click at [836, 174] on div "ORD-3220294" at bounding box center [825, 173] width 82 height 16
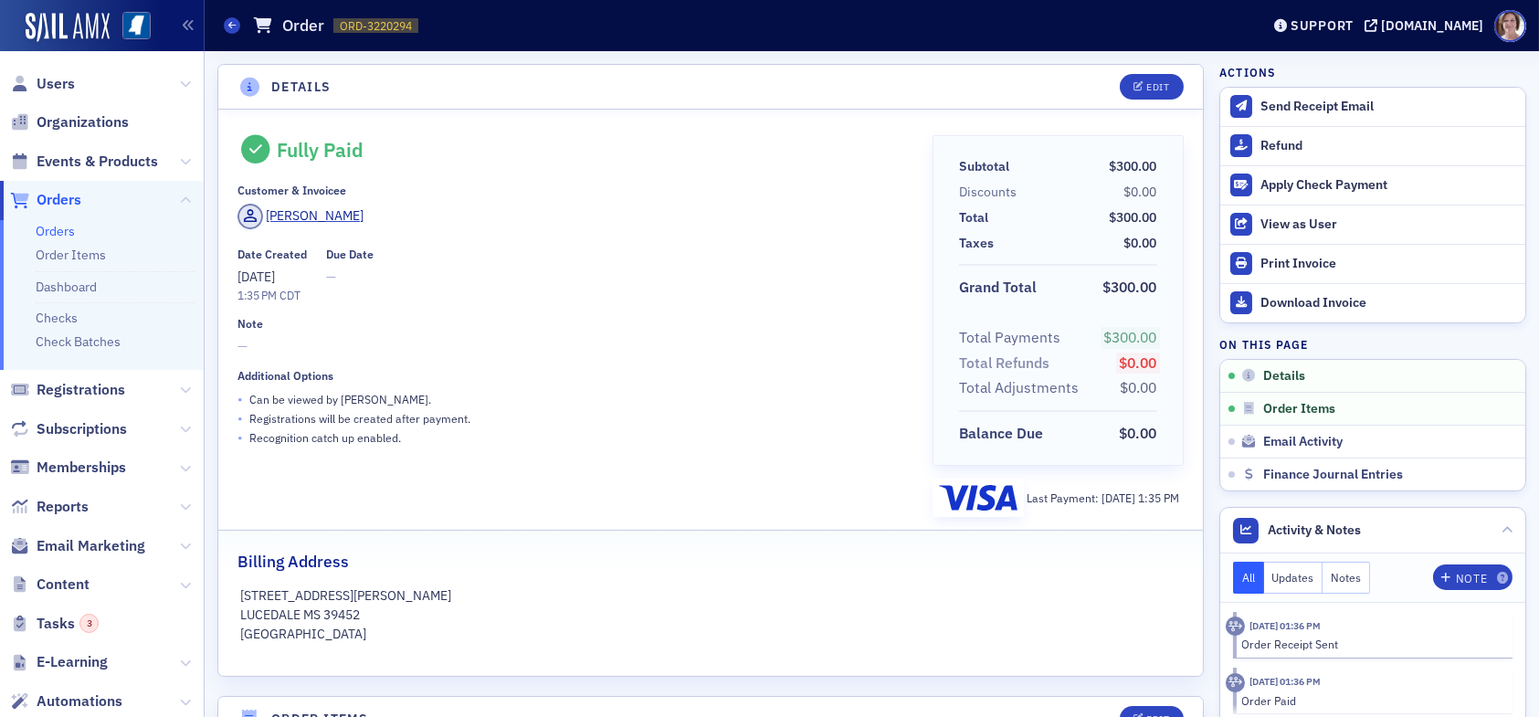
click at [703, 84] on header "Details Edit" at bounding box center [710, 87] width 985 height 45
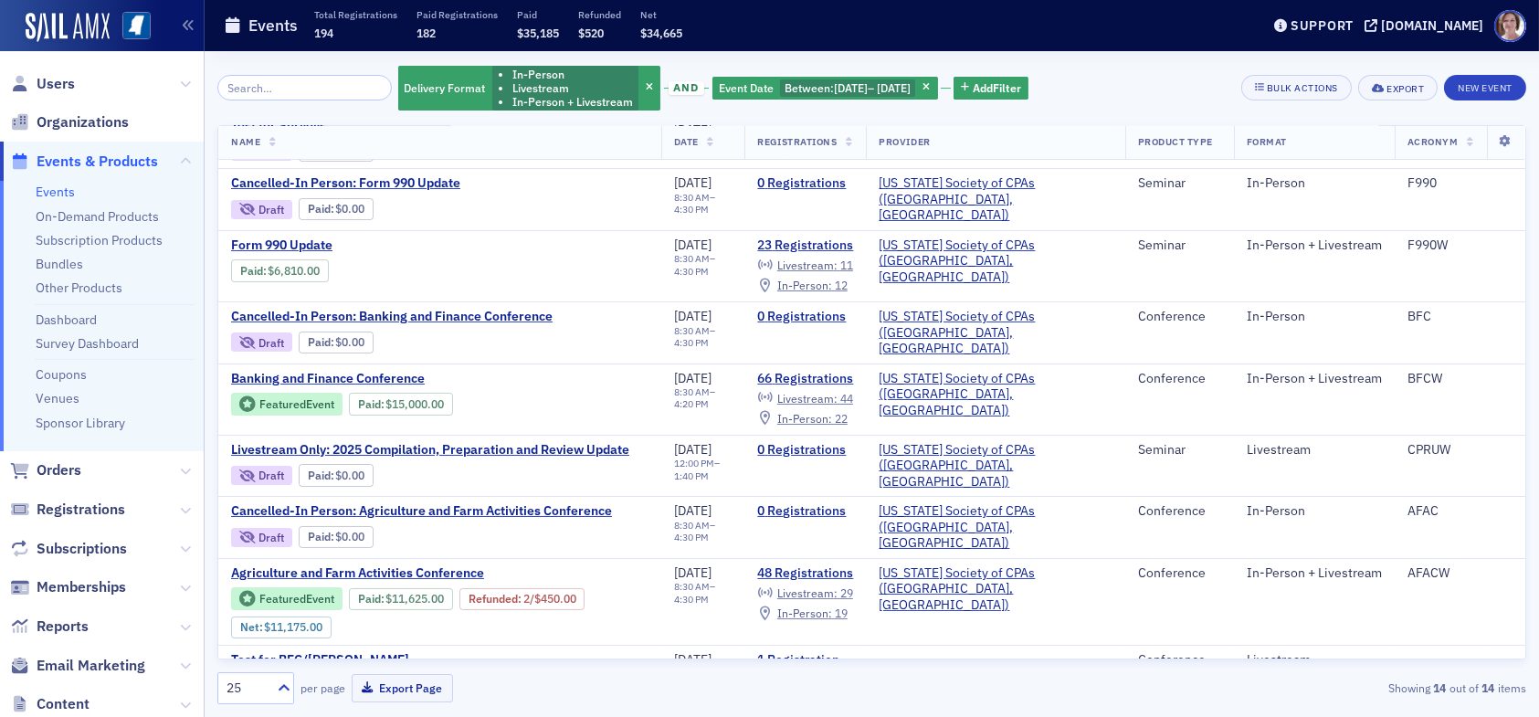
scroll to position [402, 0]
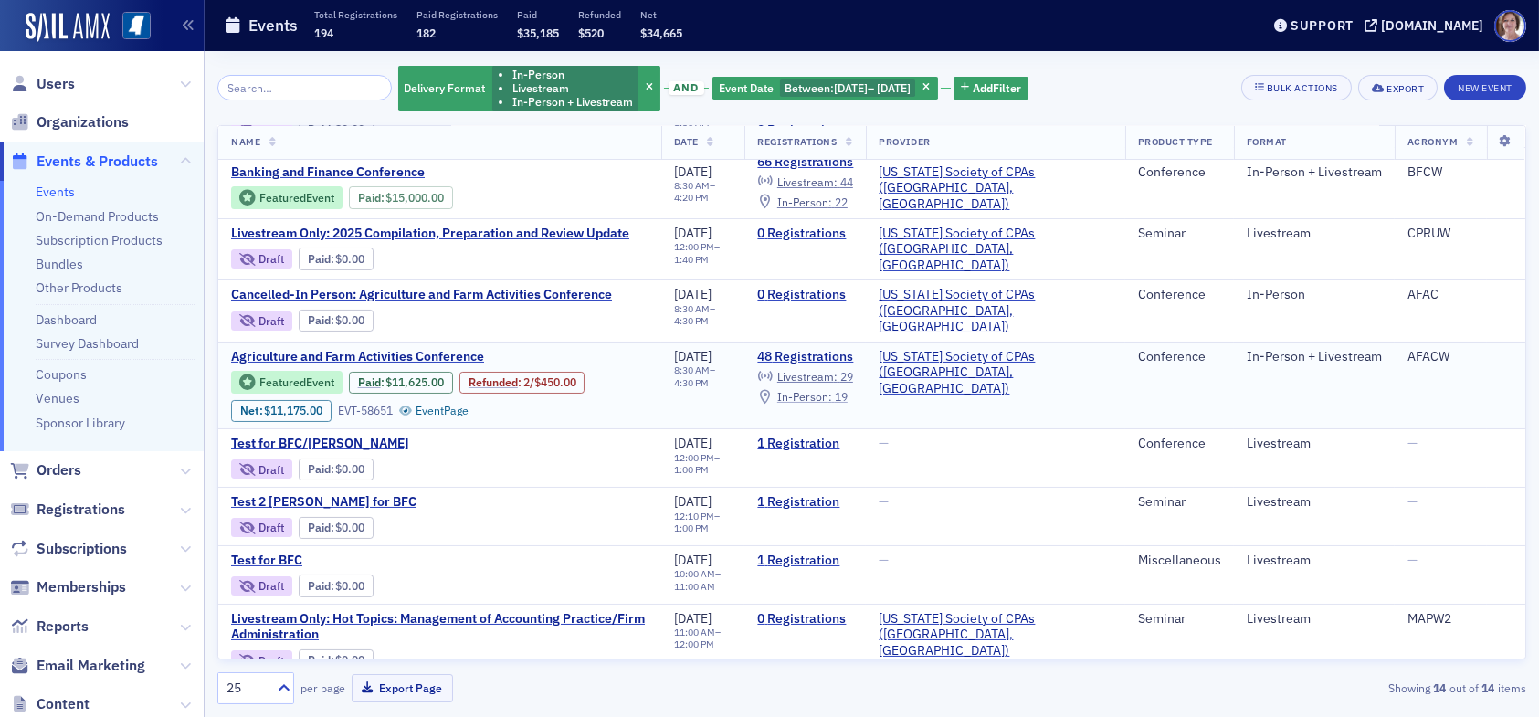
click at [832, 389] on span "In-Person :" at bounding box center [804, 396] width 55 height 15
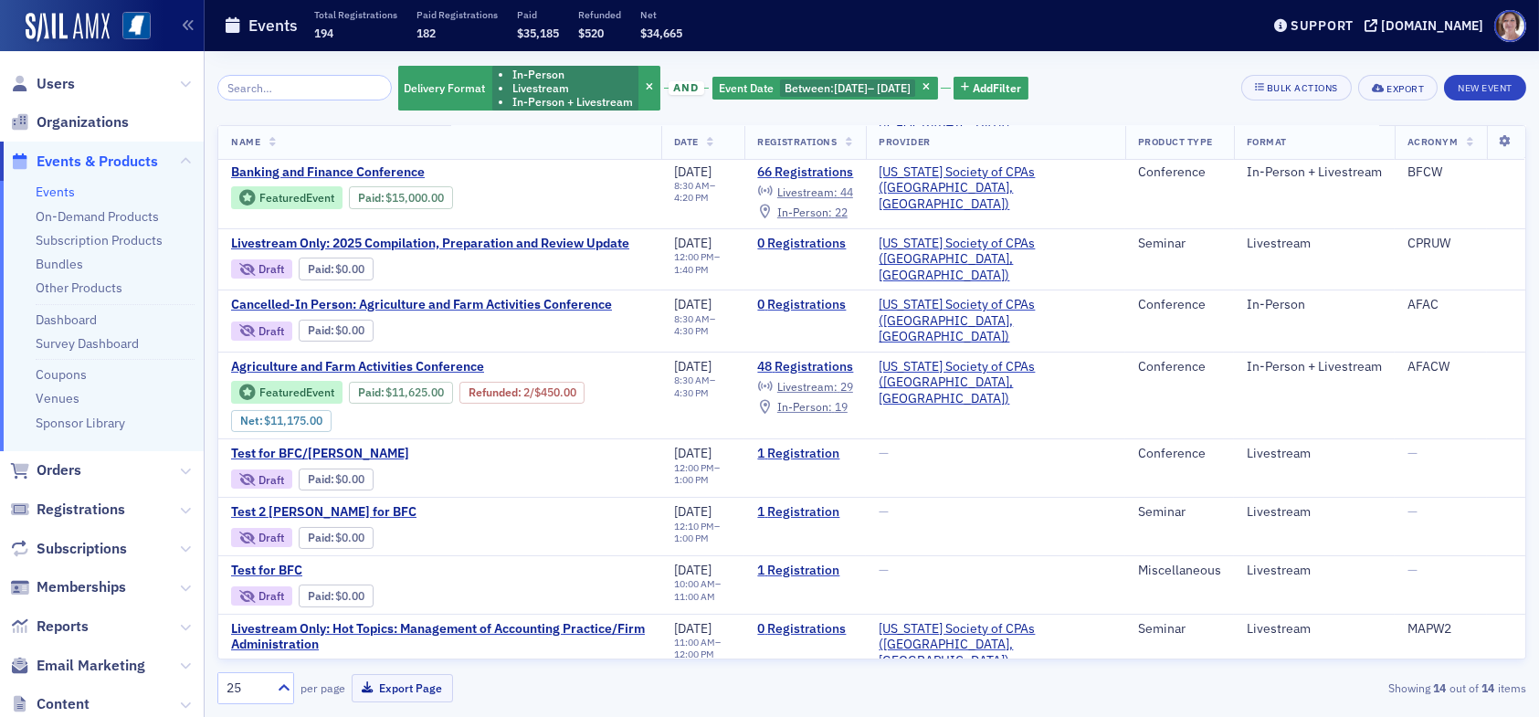
scroll to position [402, 0]
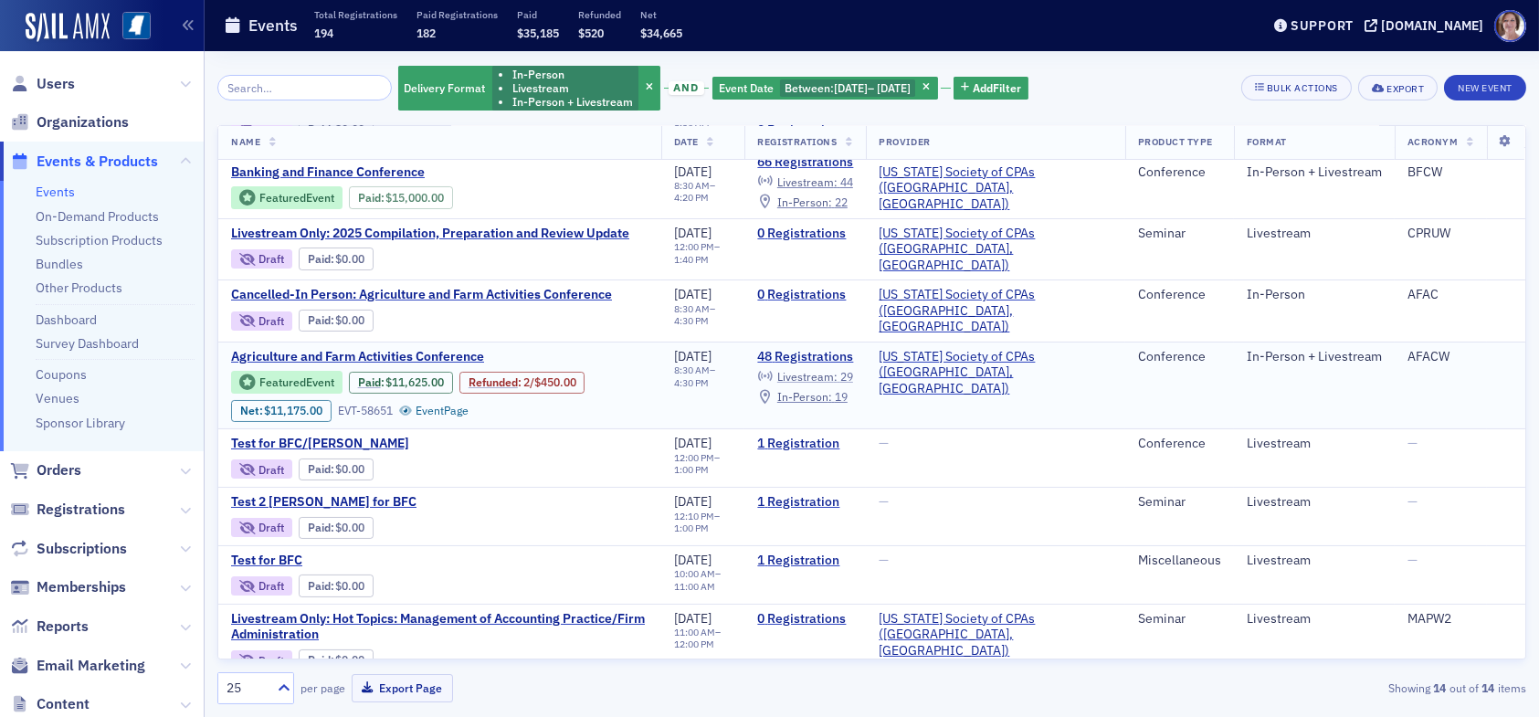
click at [837, 369] on span "Livestream :" at bounding box center [807, 376] width 60 height 15
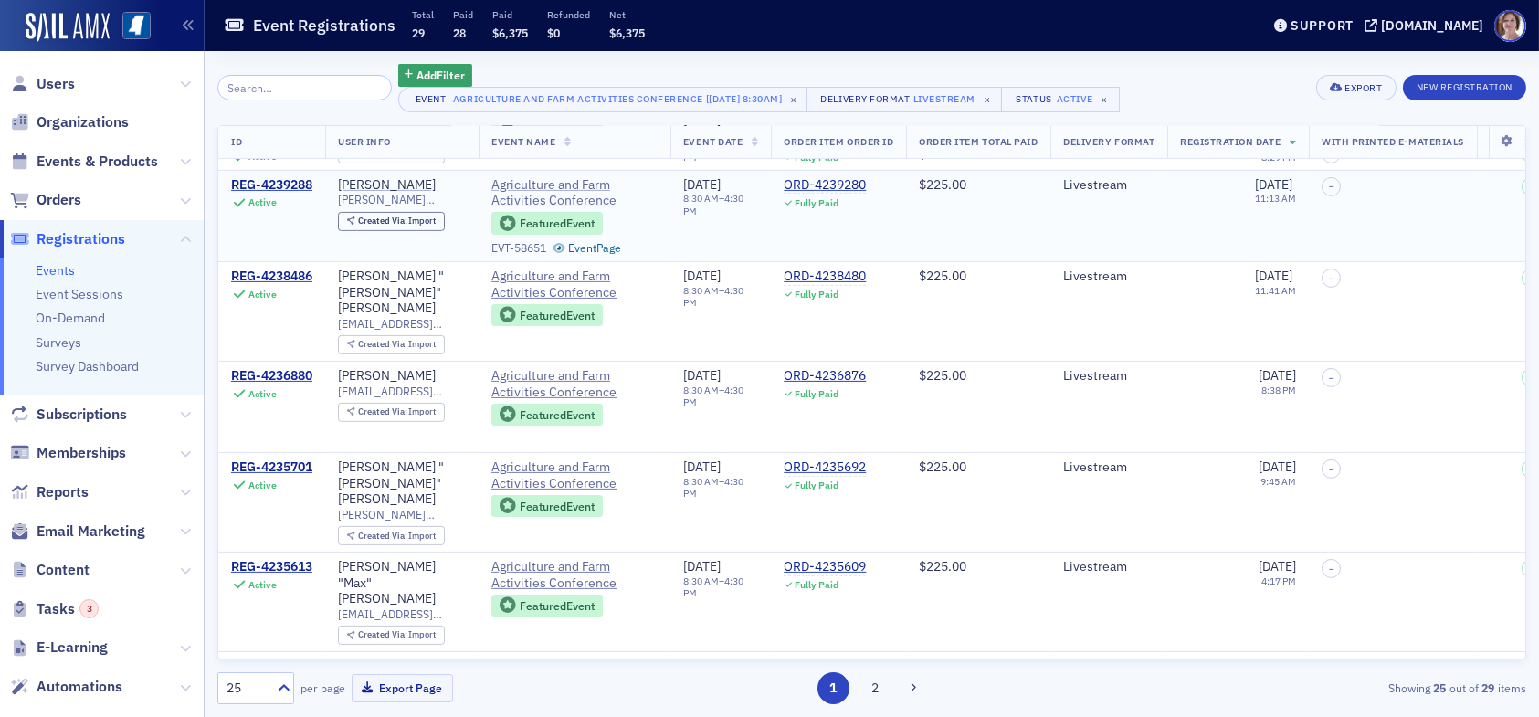
scroll to position [1267, 0]
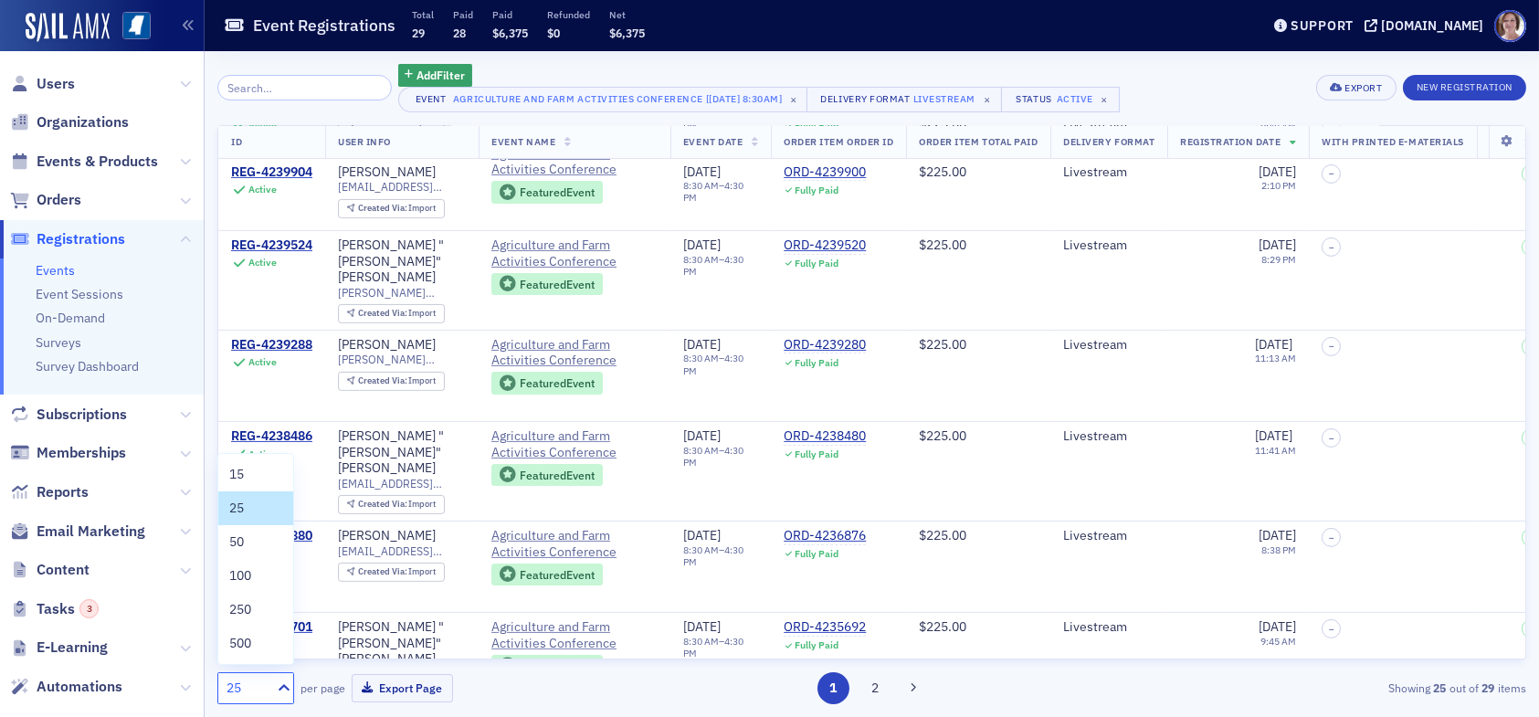
click at [249, 683] on div "25" at bounding box center [246, 688] width 40 height 19
click at [248, 540] on div "50" at bounding box center [255, 541] width 53 height 19
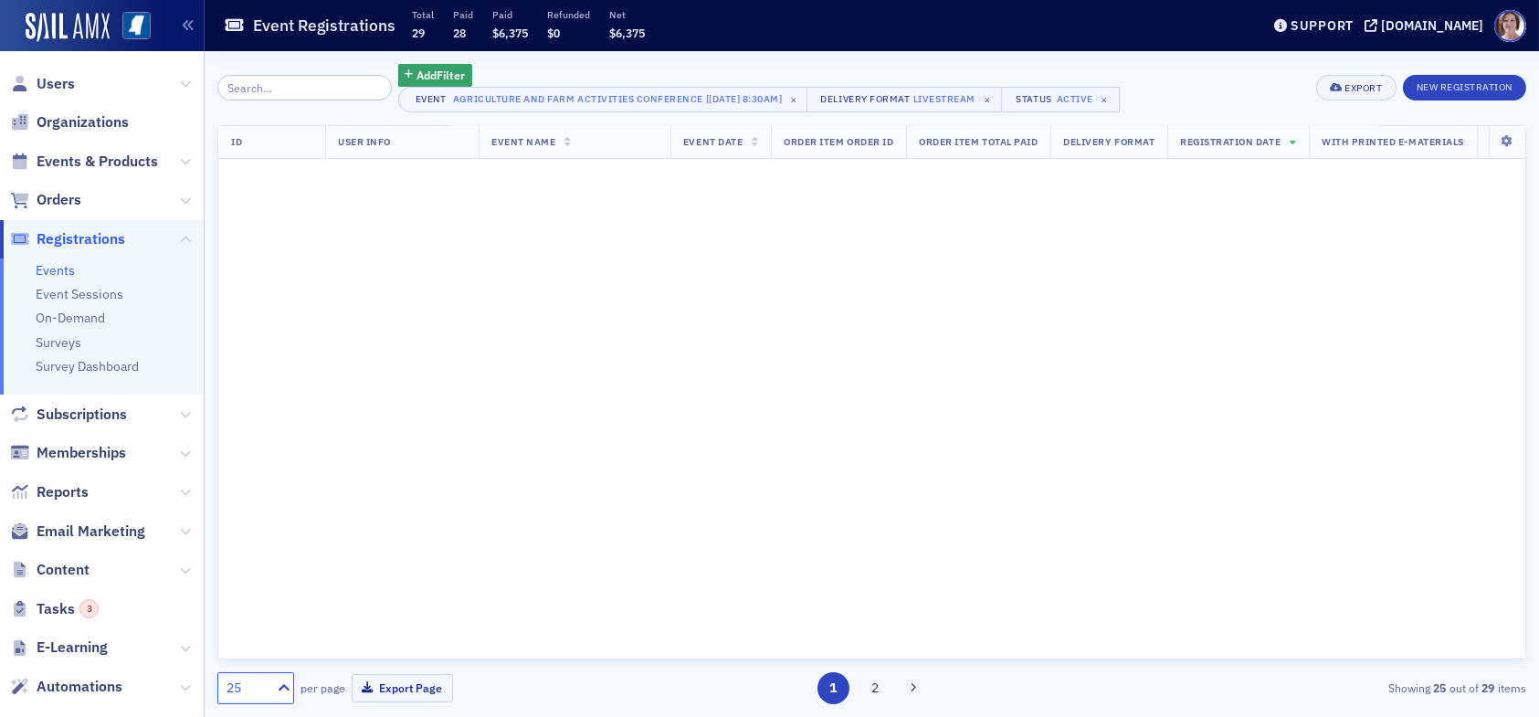
scroll to position [0, 0]
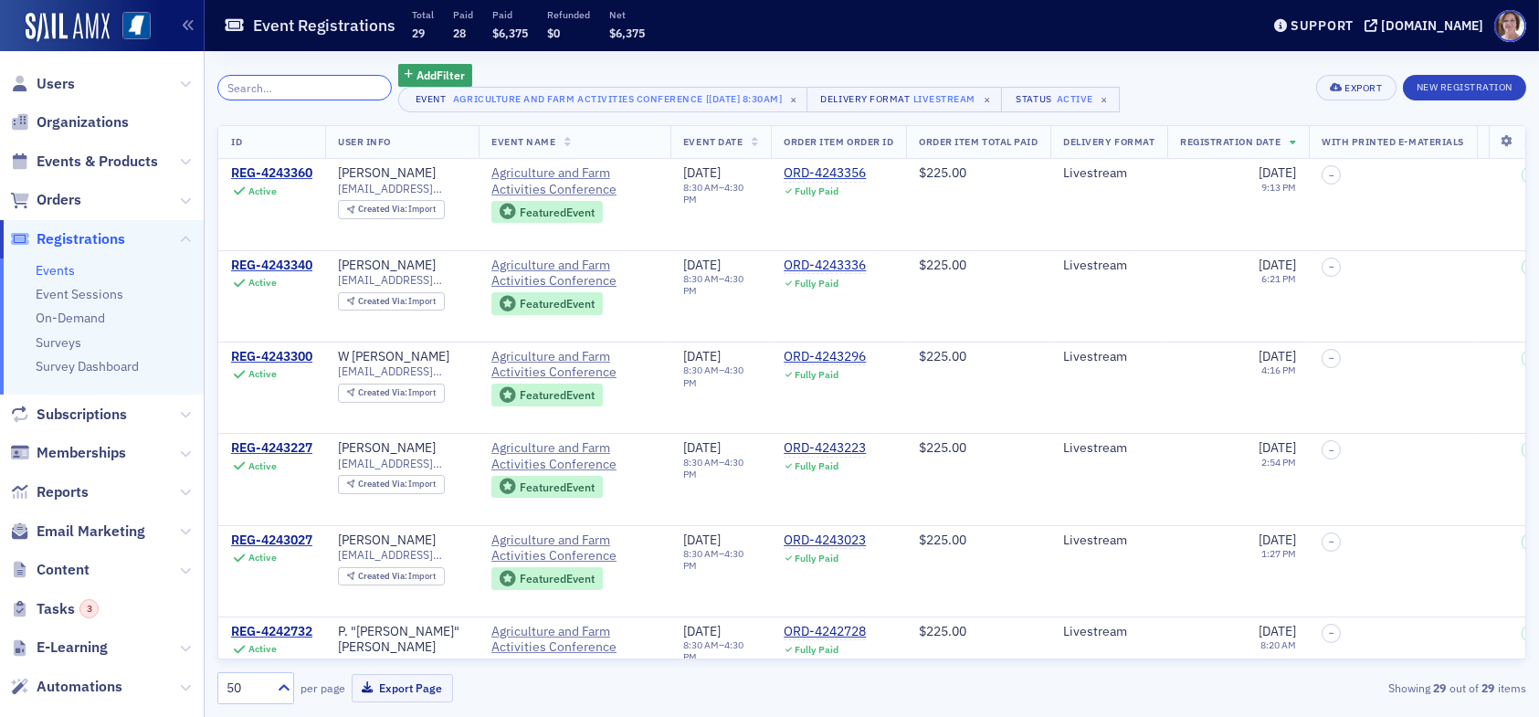
click at [296, 90] on input "search" at bounding box center [304, 88] width 174 height 26
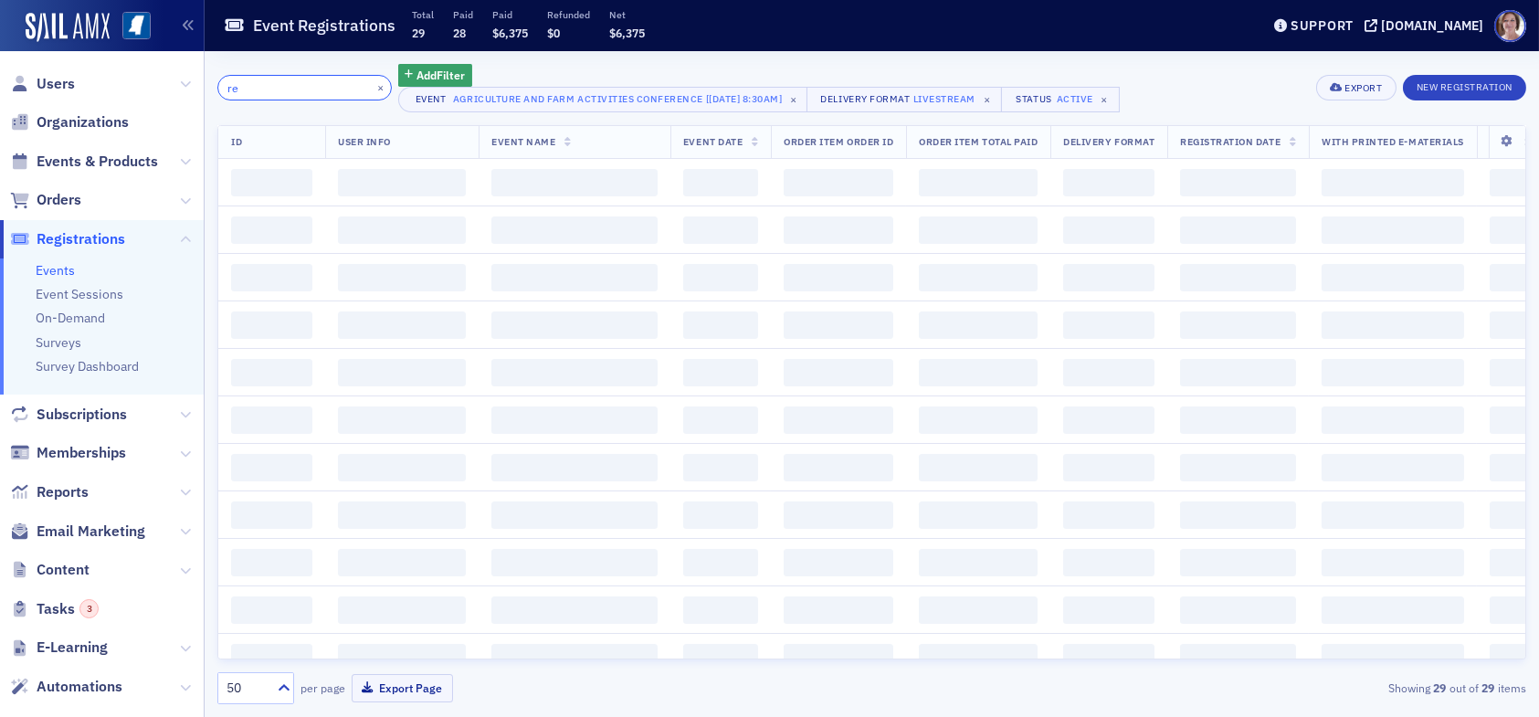
type input "rea"
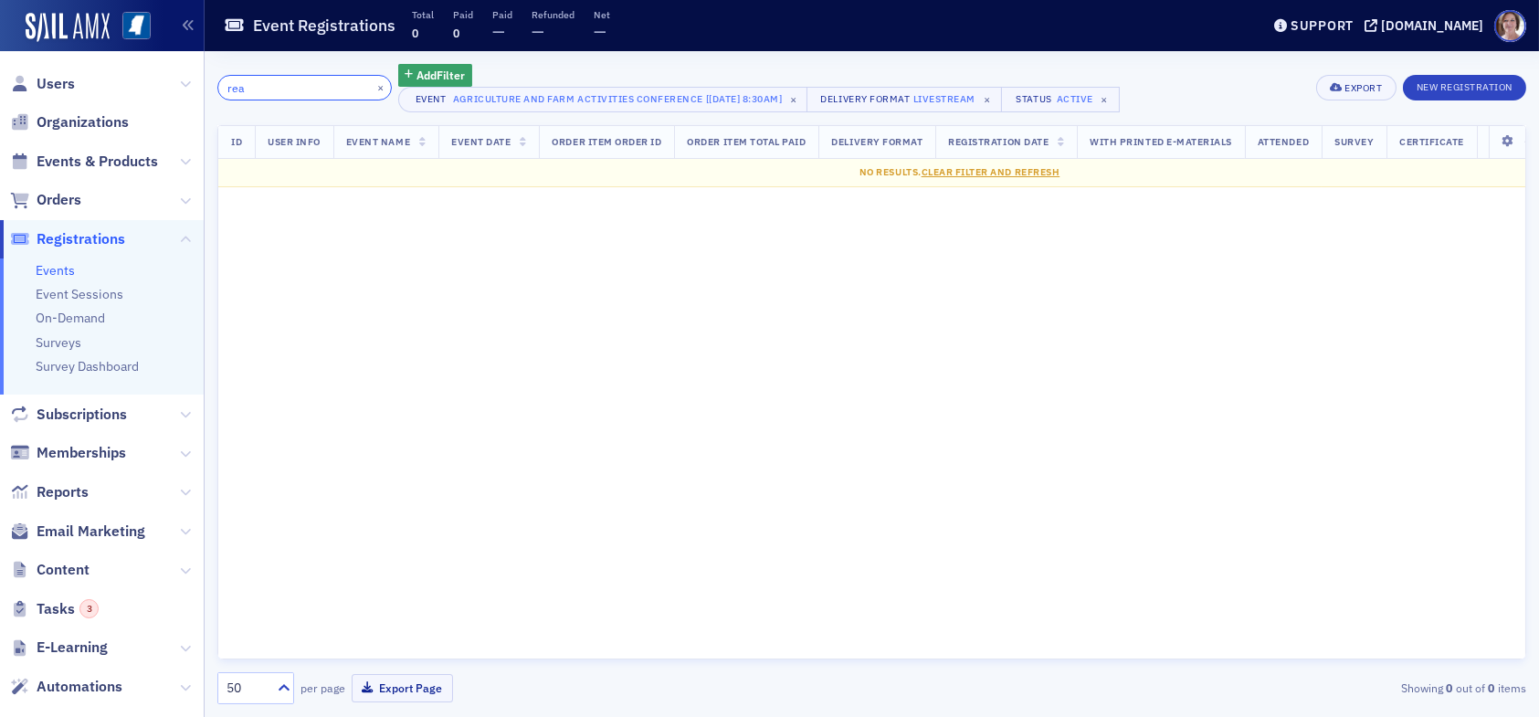
drag, startPoint x: 258, startPoint y: 90, endPoint x: 174, endPoint y: 99, distance: 85.3
click at [188, 95] on div "Users Organizations Events & Products Orders Registrations Events Event Session…" at bounding box center [769, 358] width 1539 height 717
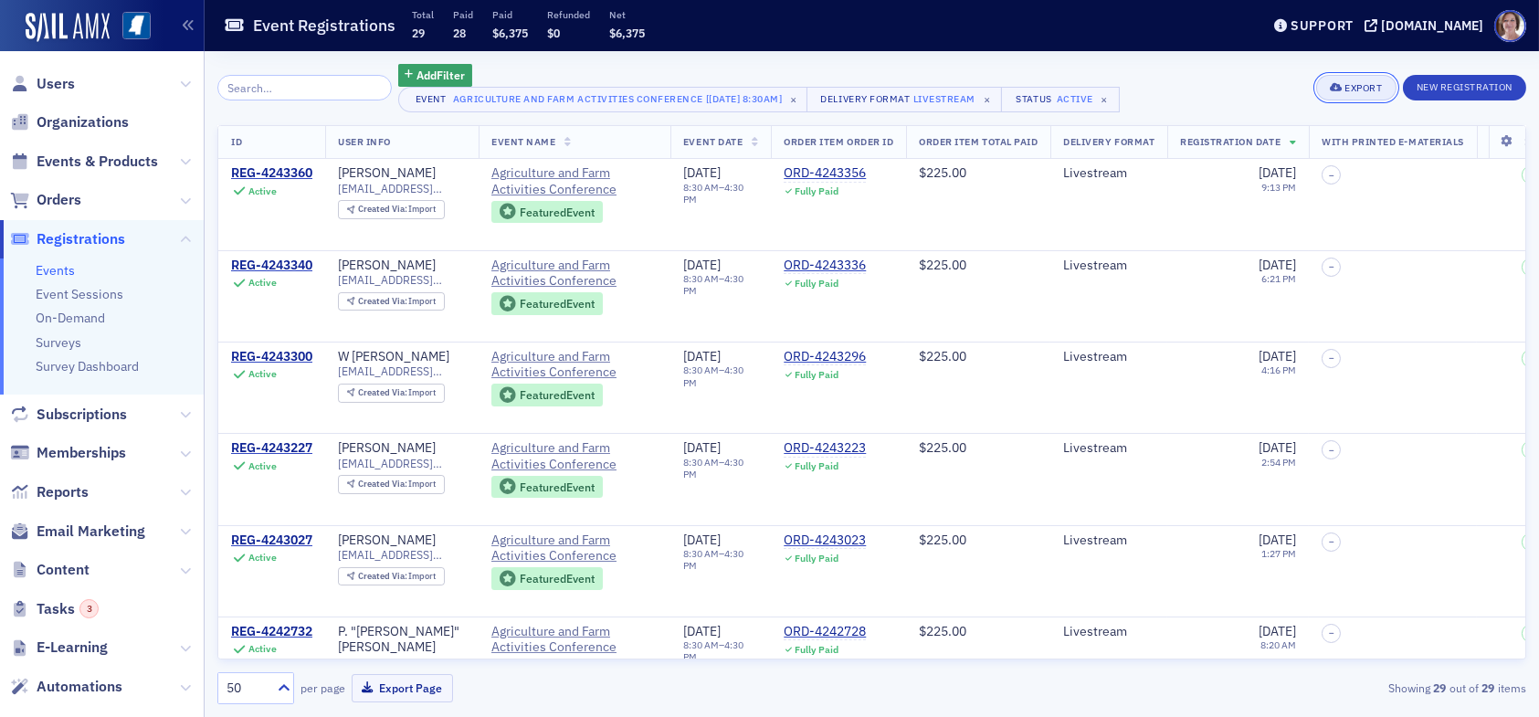
click at [1362, 85] on div "Export" at bounding box center [1362, 88] width 37 height 10
click at [1261, 153] on button "Export All ( 29 Event Registrations )" at bounding box center [1293, 149] width 197 height 29
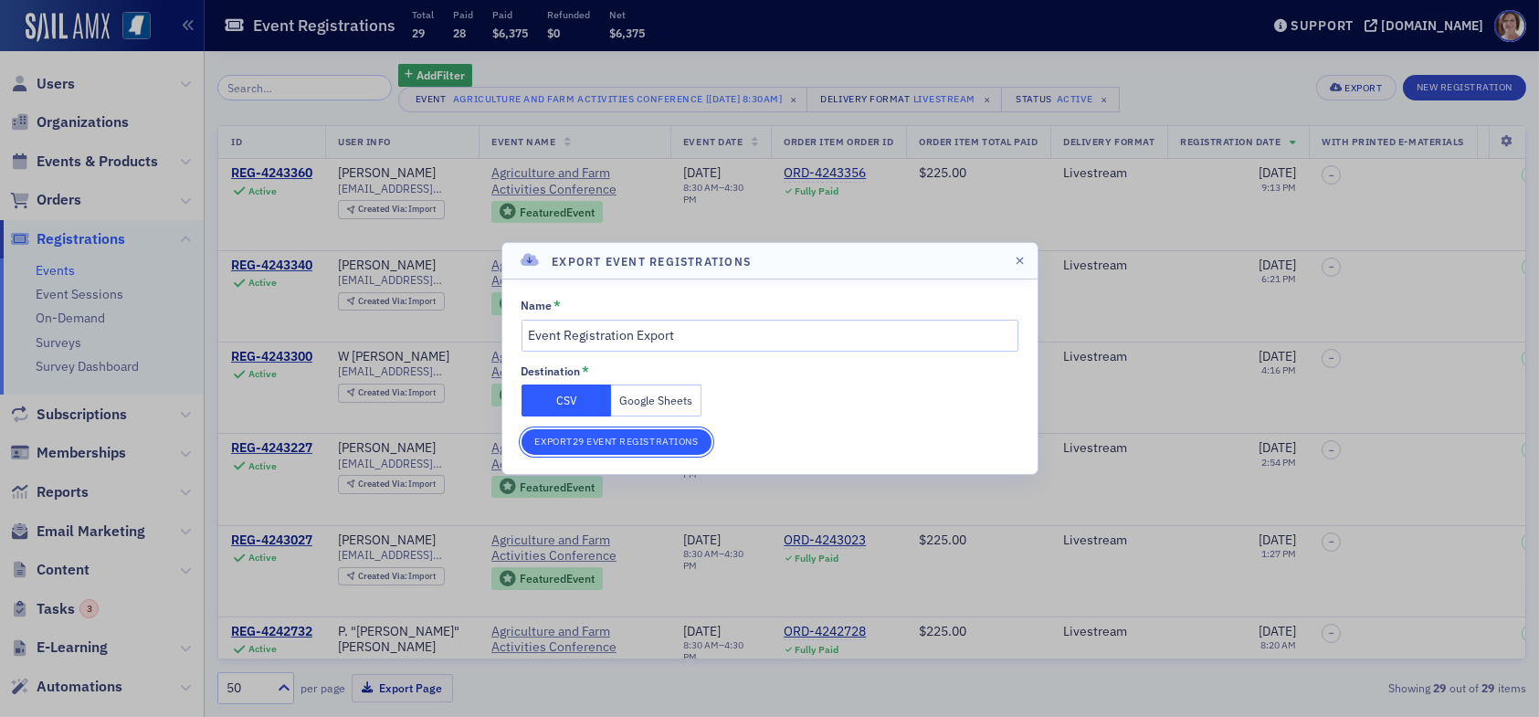
click at [617, 443] on button "Export 29 Event Registrations" at bounding box center [616, 442] width 191 height 26
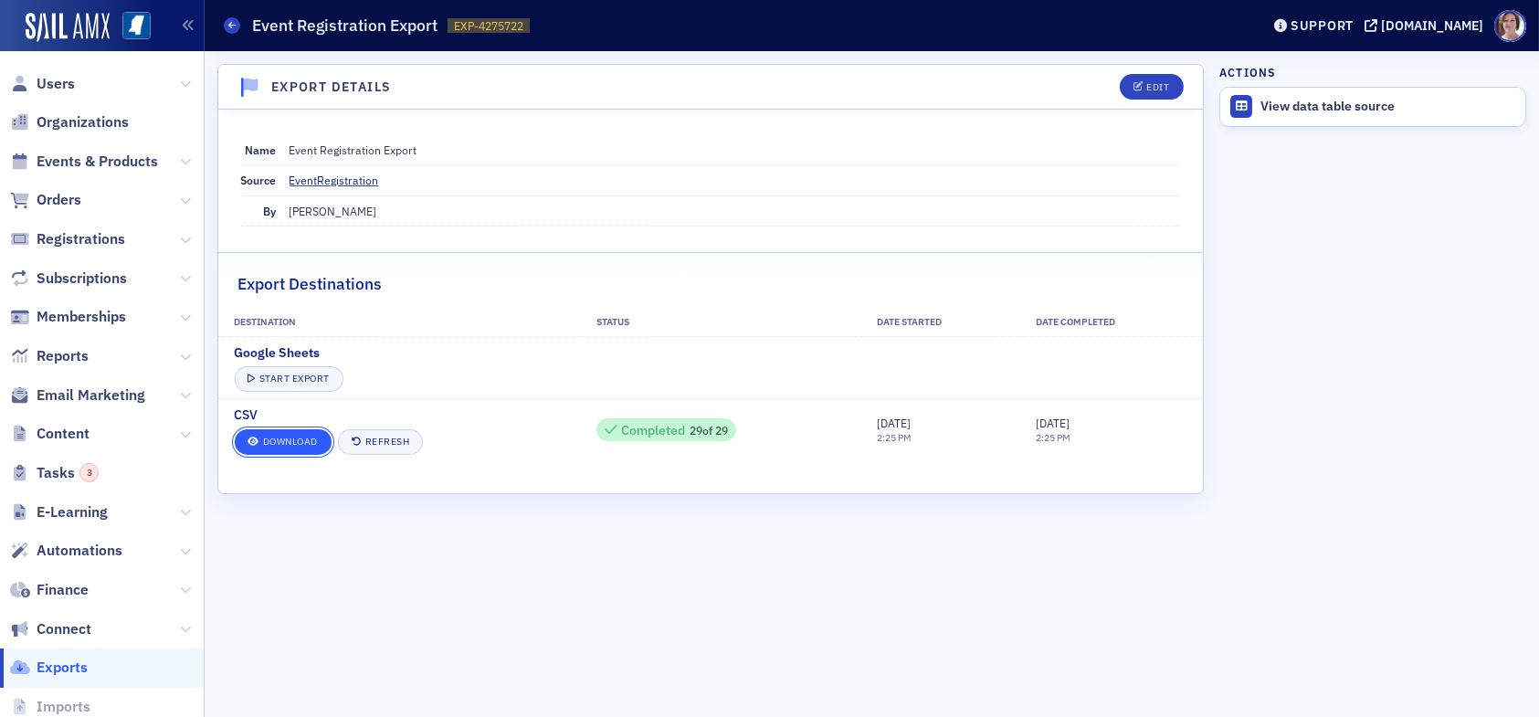
click at [298, 439] on link "Download" at bounding box center [283, 442] width 97 height 26
